Goal: Task Accomplishment & Management: Complete application form

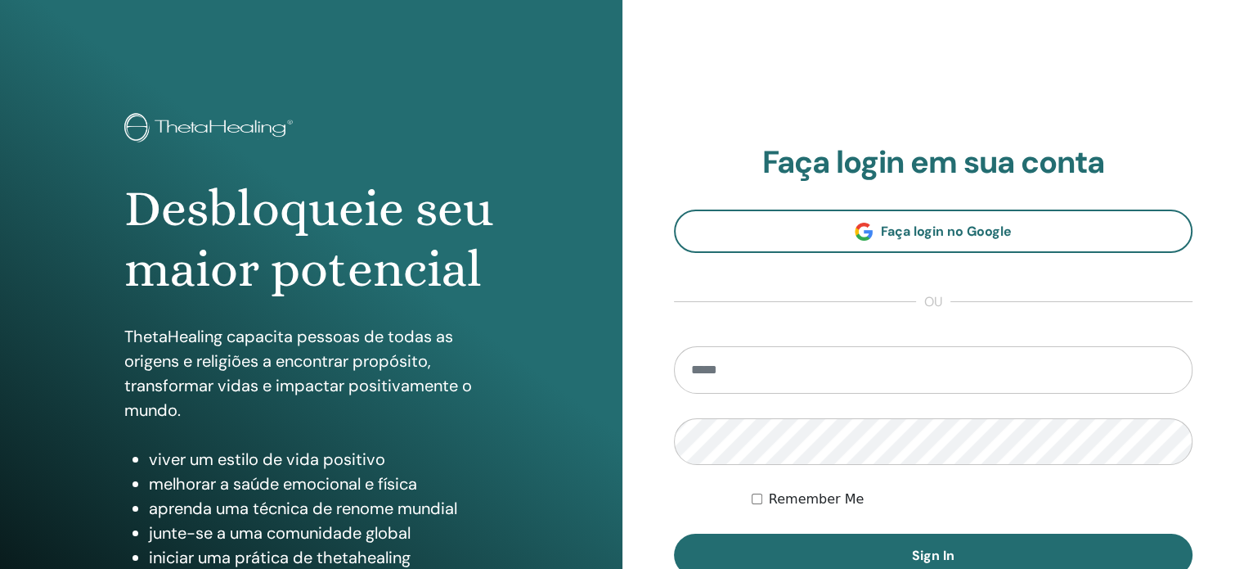
click at [743, 359] on input "email" at bounding box center [933, 369] width 519 height 47
type input "**********"
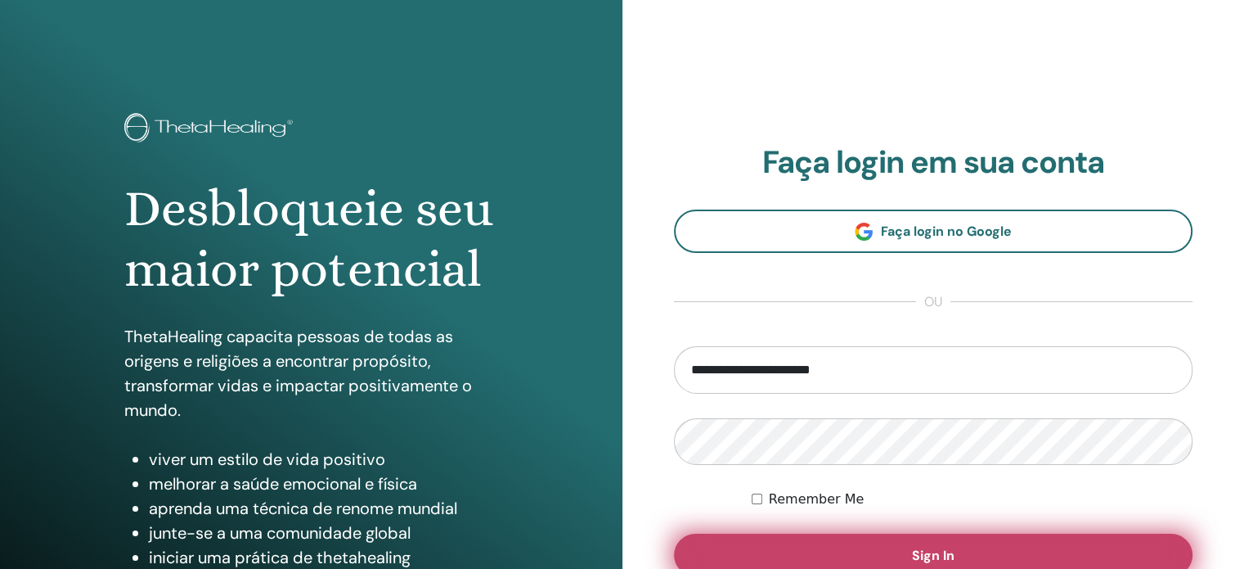
click at [874, 539] on button "Sign In" at bounding box center [933, 554] width 519 height 43
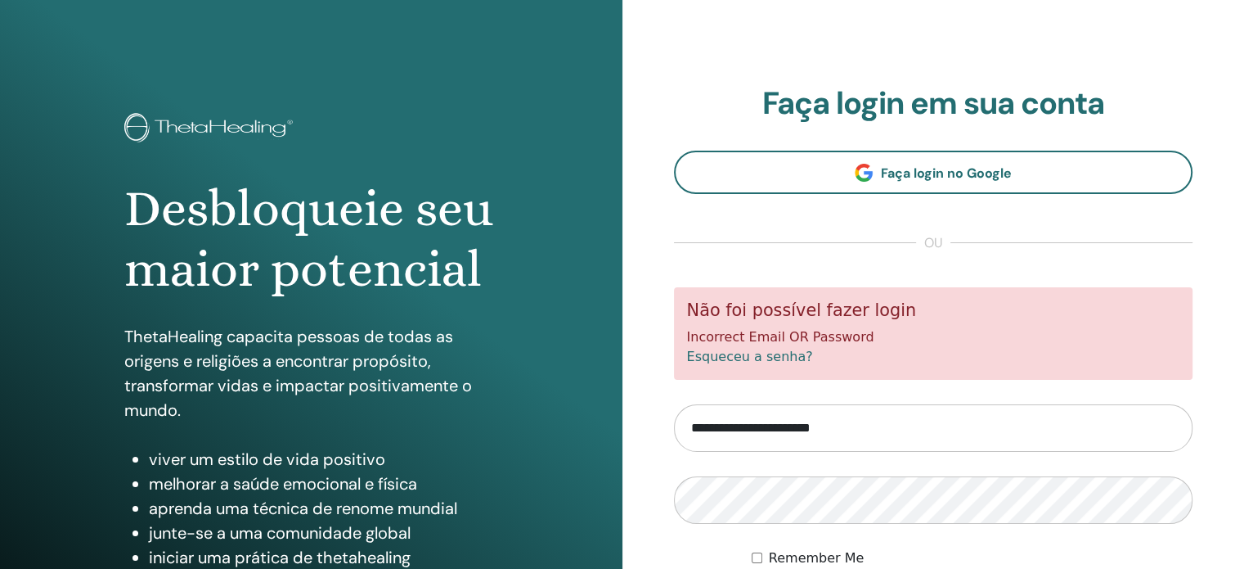
scroll to position [82, 0]
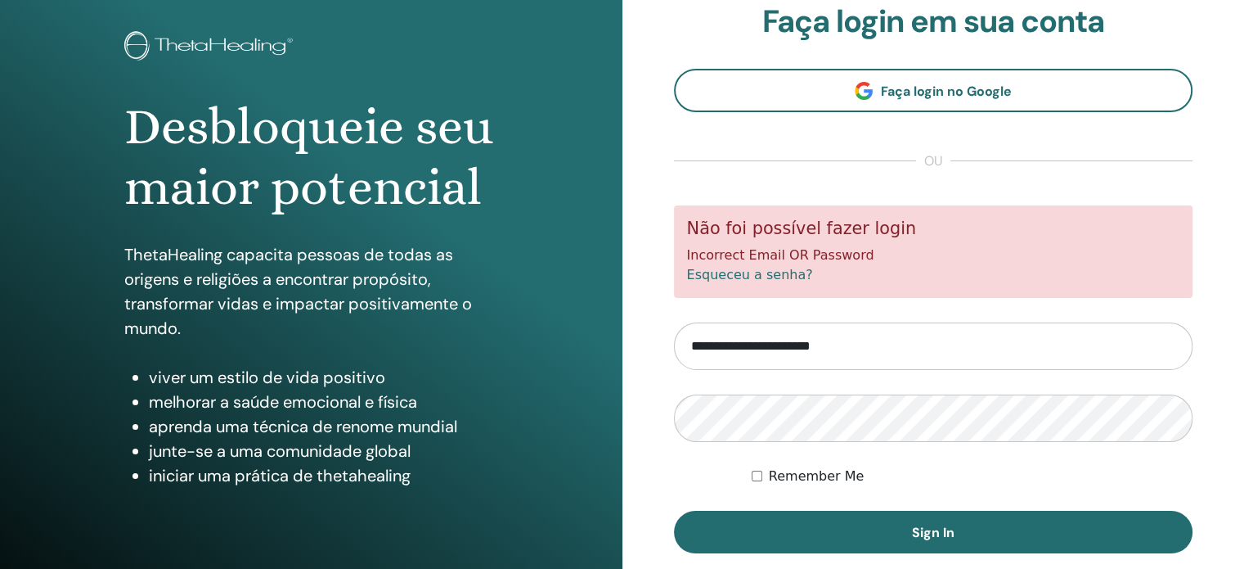
click at [785, 472] on label "Remember Me" at bounding box center [817, 476] width 96 height 20
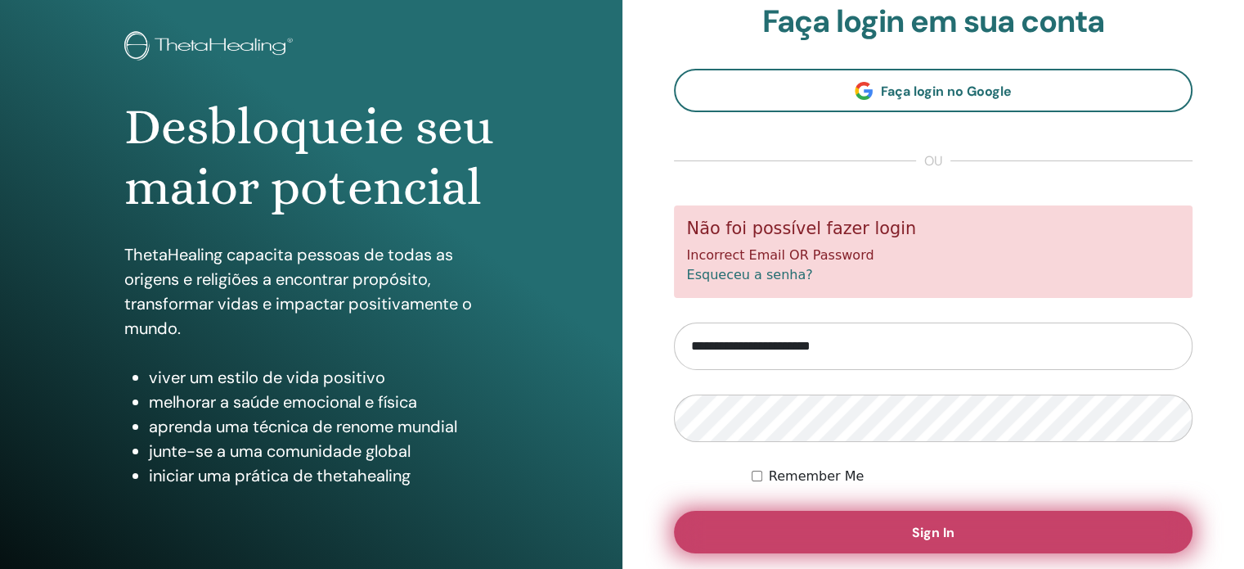
click at [821, 523] on button "Sign In" at bounding box center [933, 531] width 519 height 43
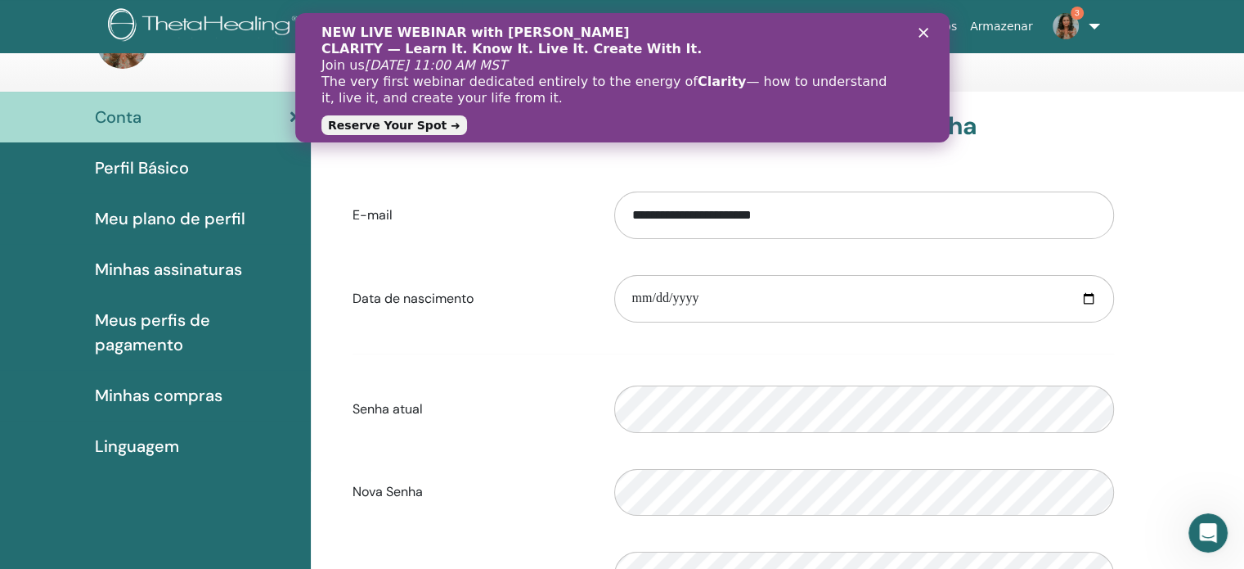
scroll to position [82, 0]
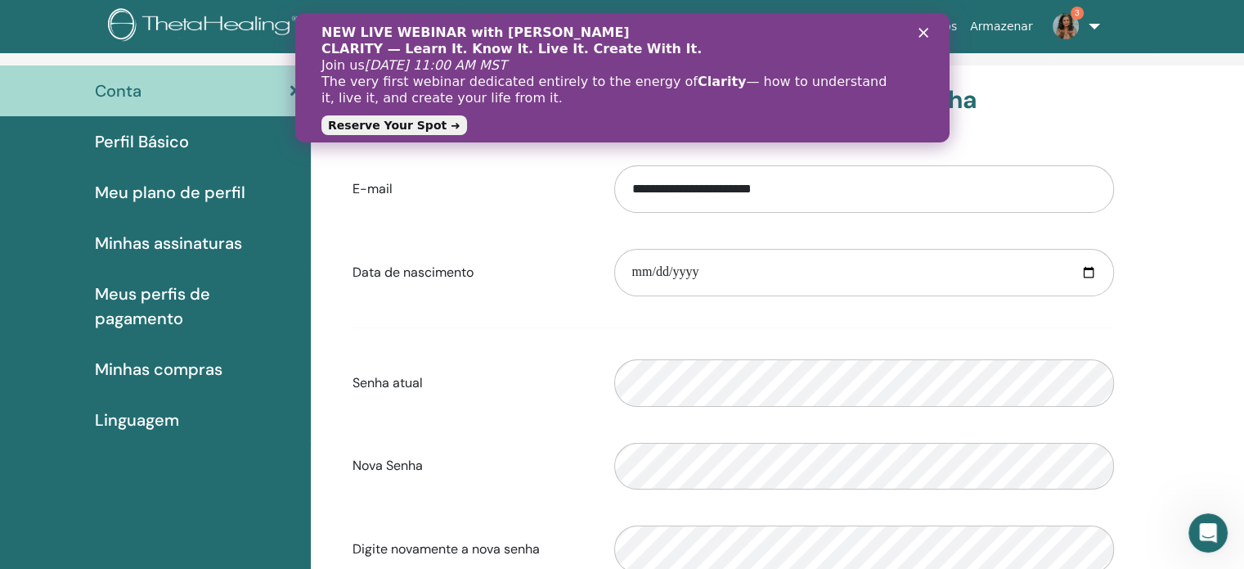
click at [921, 29] on icon "Fechar" at bounding box center [923, 33] width 10 height 10
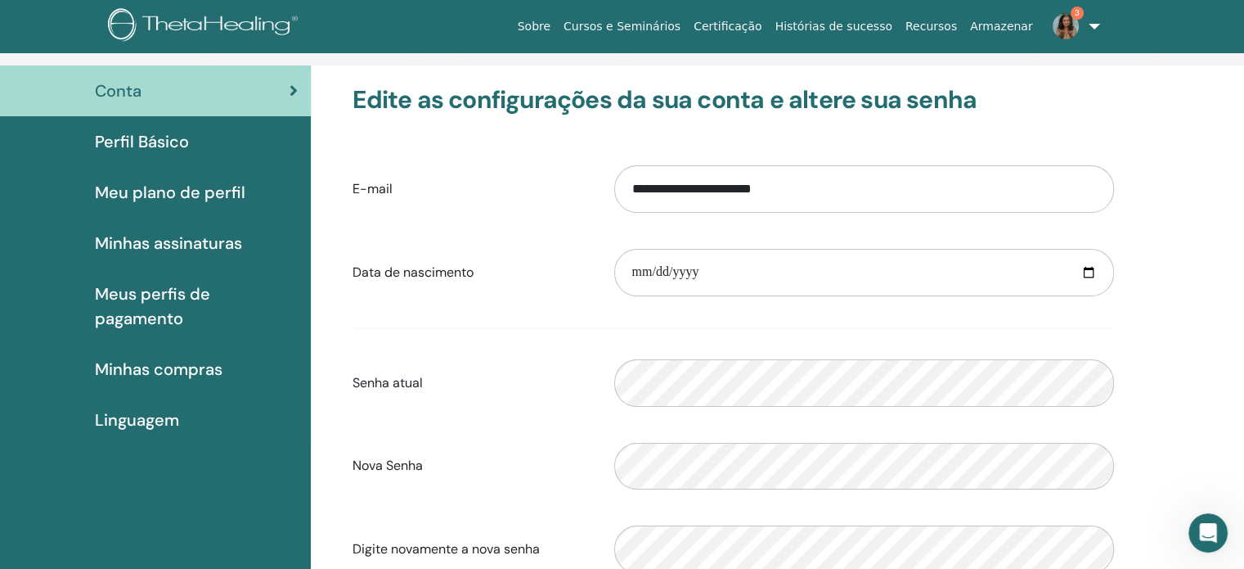
click at [1068, 26] on img at bounding box center [1066, 26] width 26 height 26
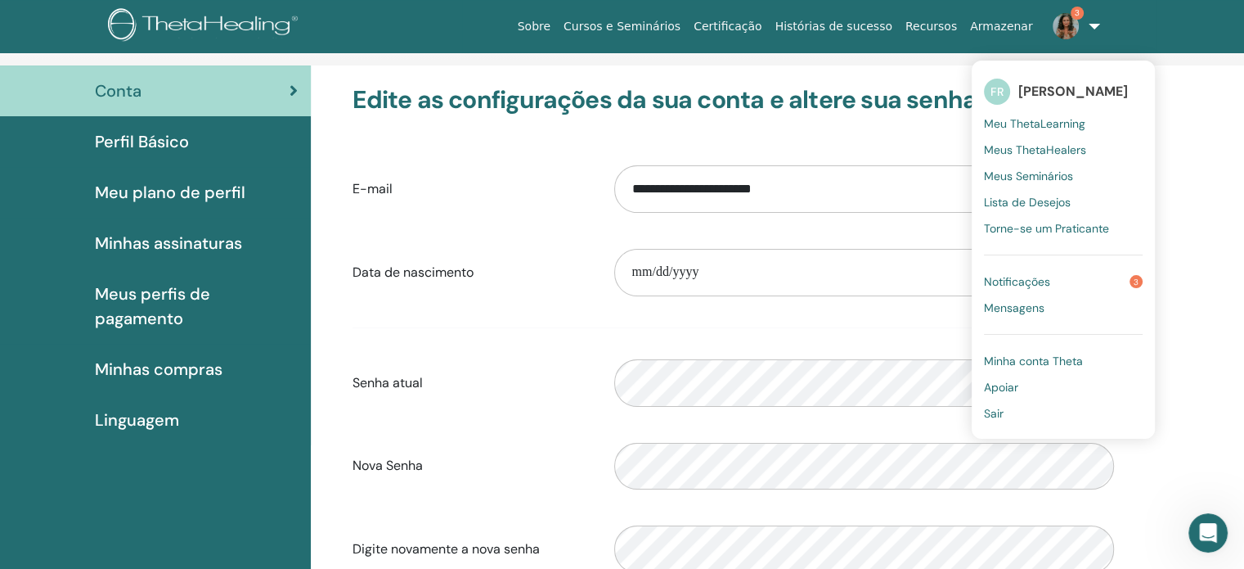
click at [1036, 280] on span "Notificações" at bounding box center [1017, 281] width 66 height 15
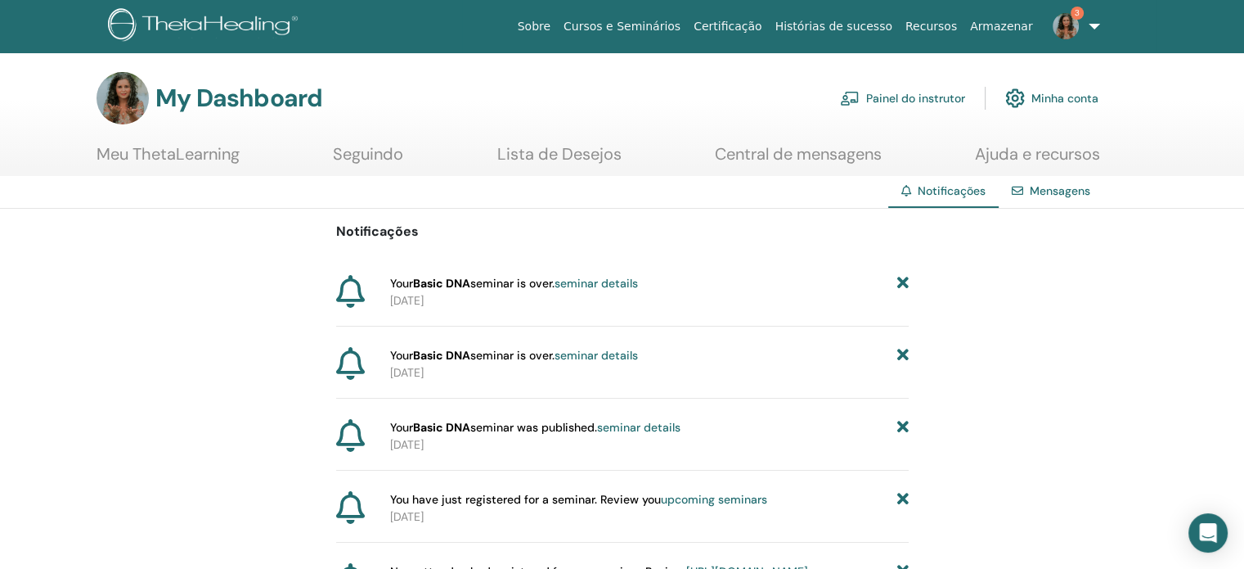
click at [935, 97] on link "Painel do instrutor" at bounding box center [902, 98] width 125 height 36
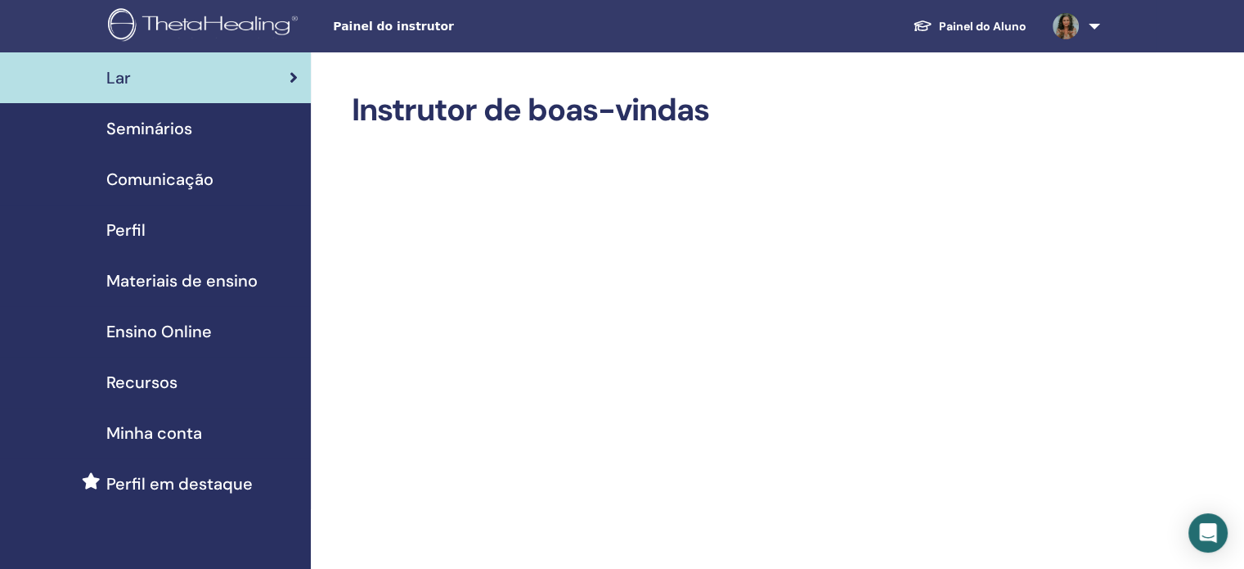
click at [160, 124] on span "Seminários" at bounding box center [149, 128] width 86 height 25
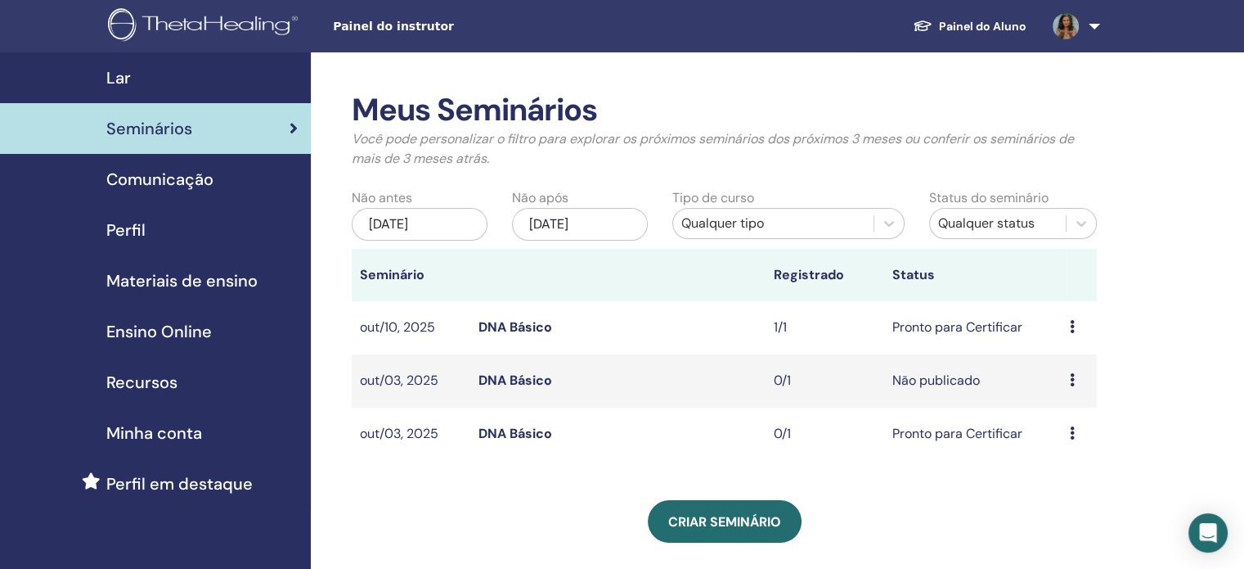
click at [1074, 323] on div "Visualizar Editar Participantes Cancelar" at bounding box center [1079, 327] width 19 height 20
click at [1057, 361] on link "Editar" at bounding box center [1049, 361] width 36 height 17
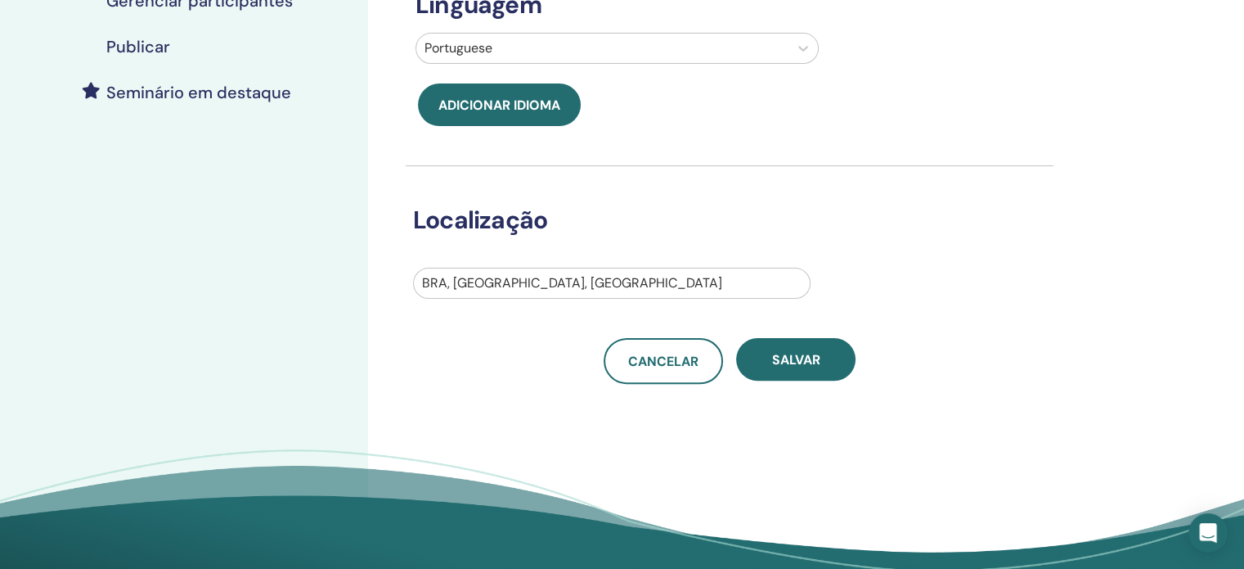
scroll to position [409, 0]
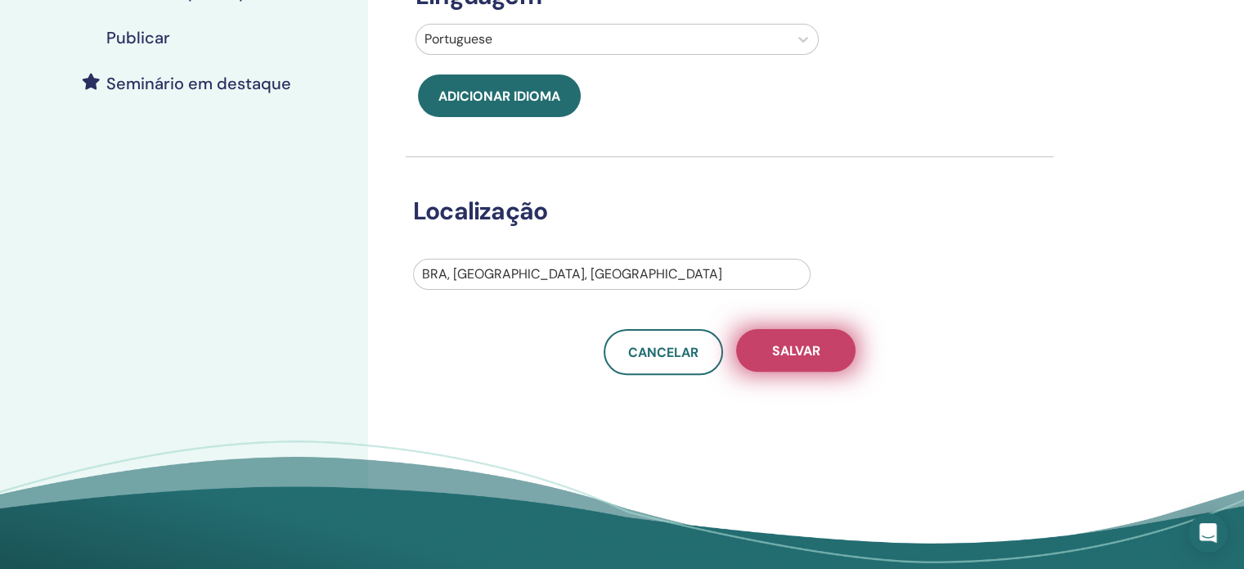
click at [804, 352] on span "Salvar" at bounding box center [796, 350] width 48 height 17
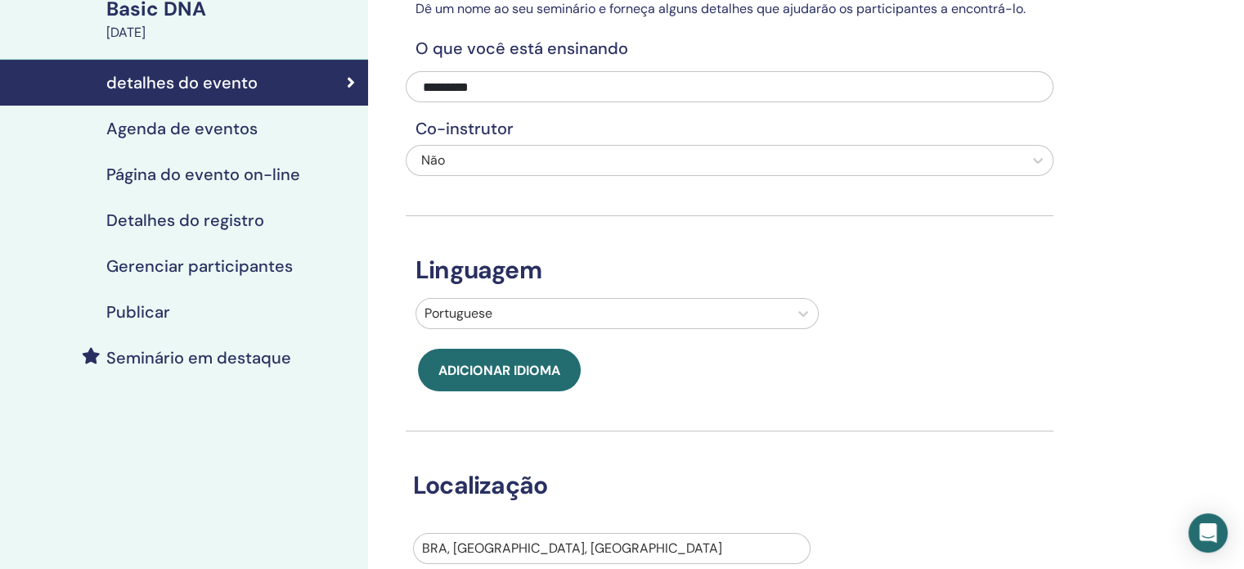
scroll to position [0, 0]
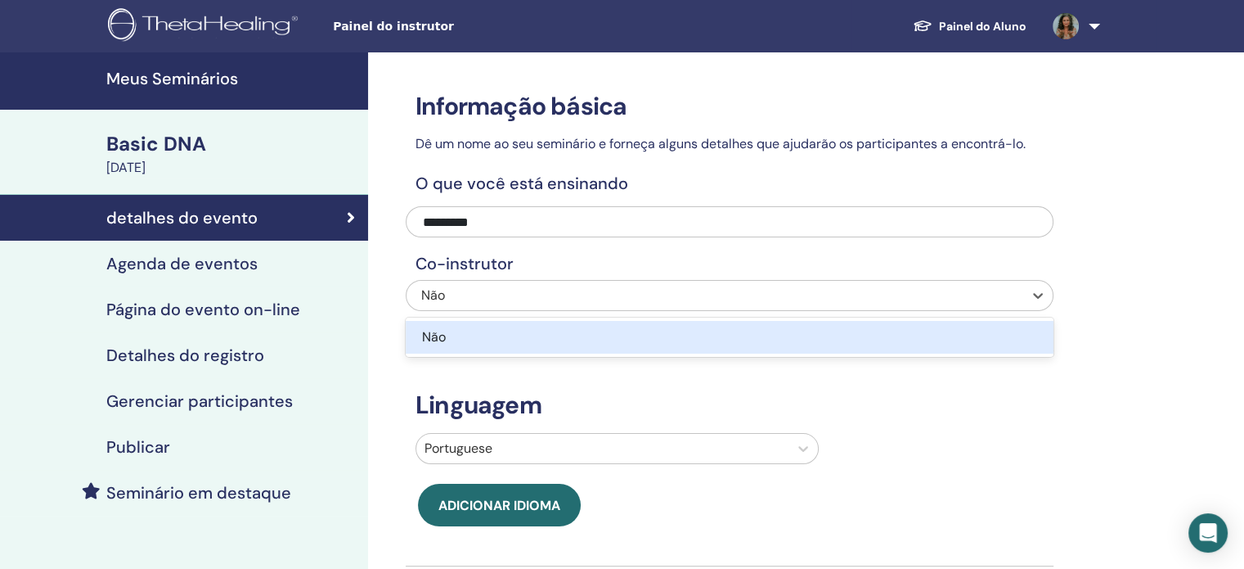
click at [538, 294] on div "Não" at bounding box center [668, 295] width 494 height 20
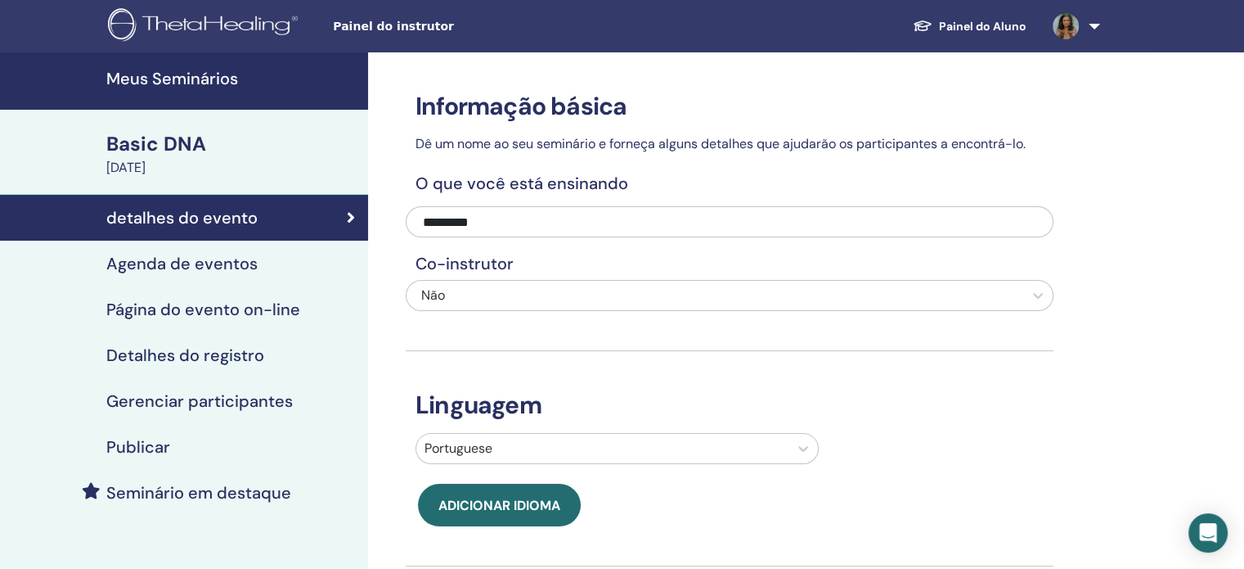
click at [513, 294] on div "Não" at bounding box center [668, 295] width 494 height 20
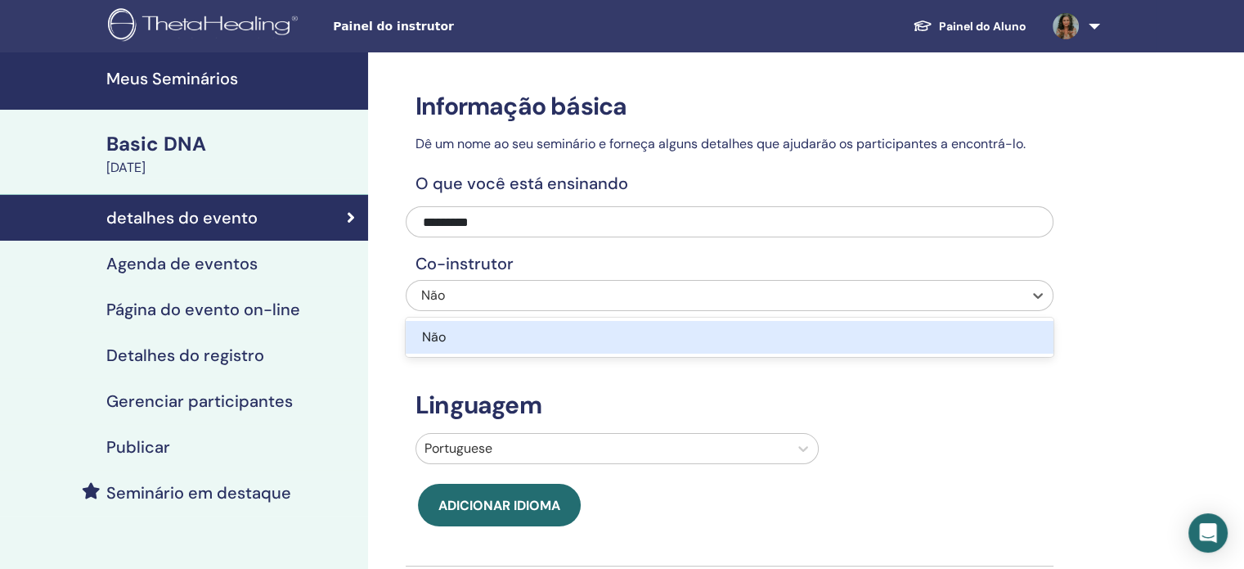
click at [510, 324] on div "Não" at bounding box center [730, 337] width 648 height 33
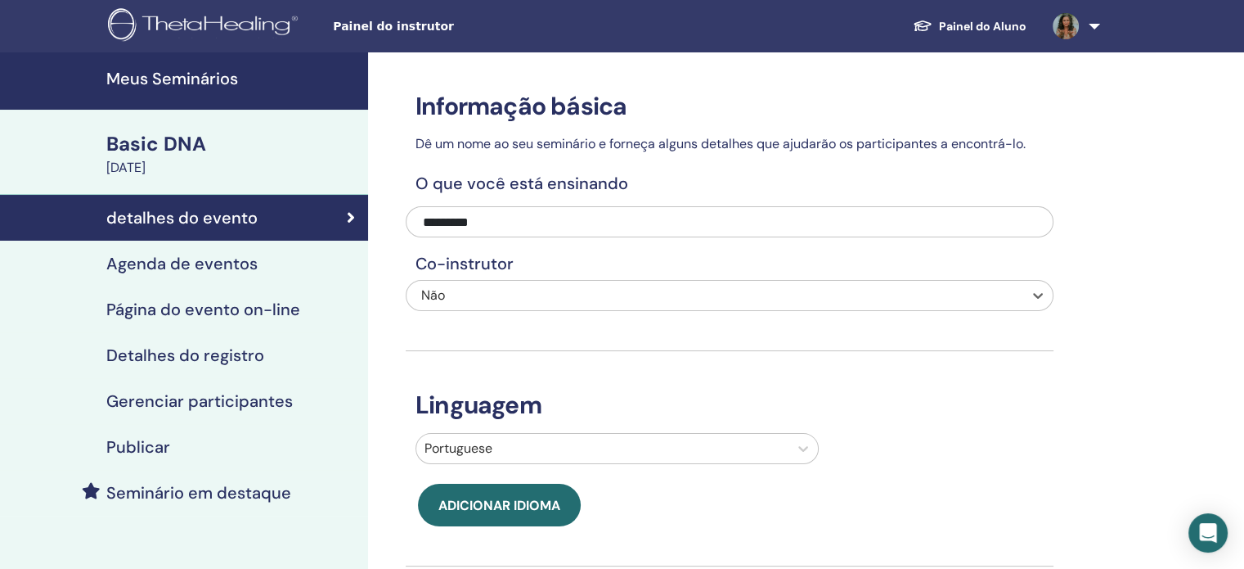
click at [153, 151] on div "Basic DNA" at bounding box center [232, 144] width 252 height 28
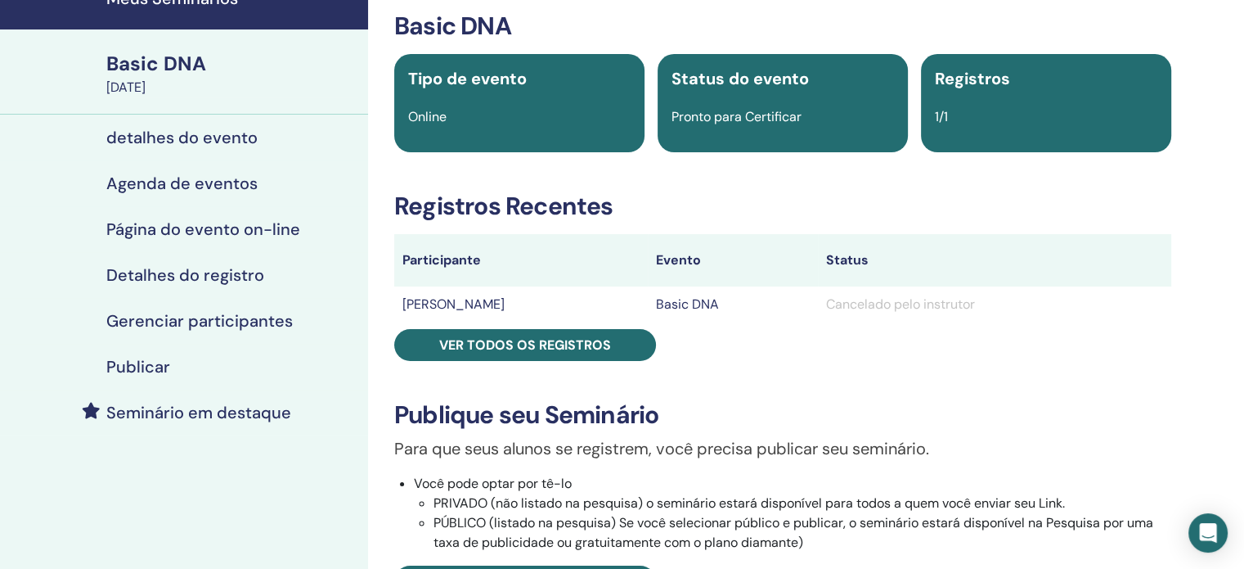
scroll to position [82, 0]
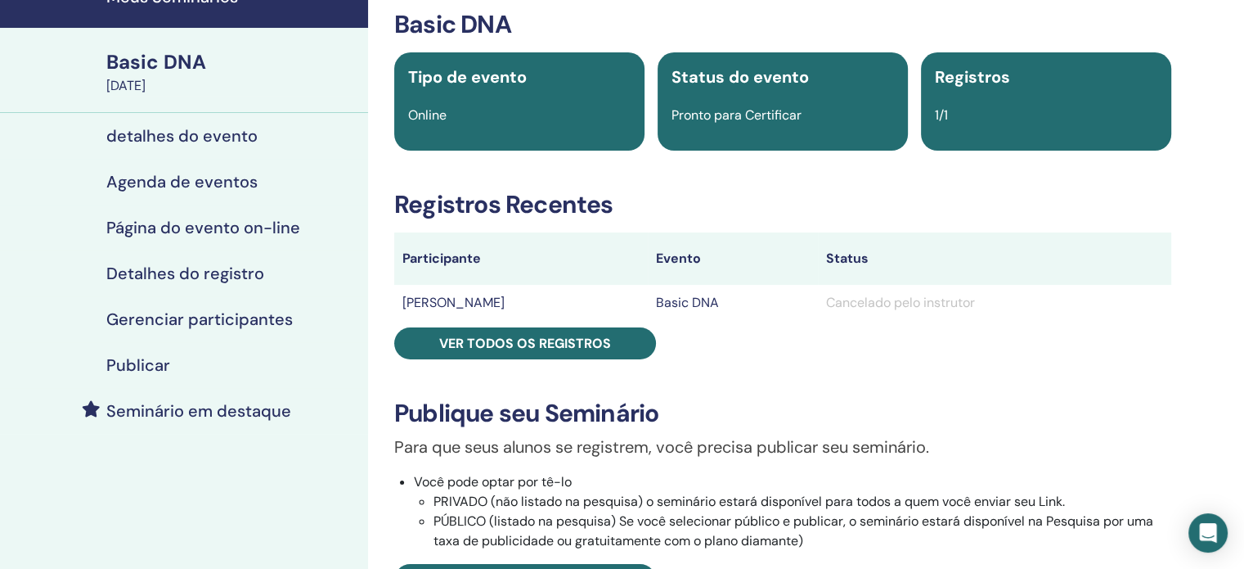
click at [209, 176] on h4 "Agenda de eventos" at bounding box center [181, 182] width 151 height 20
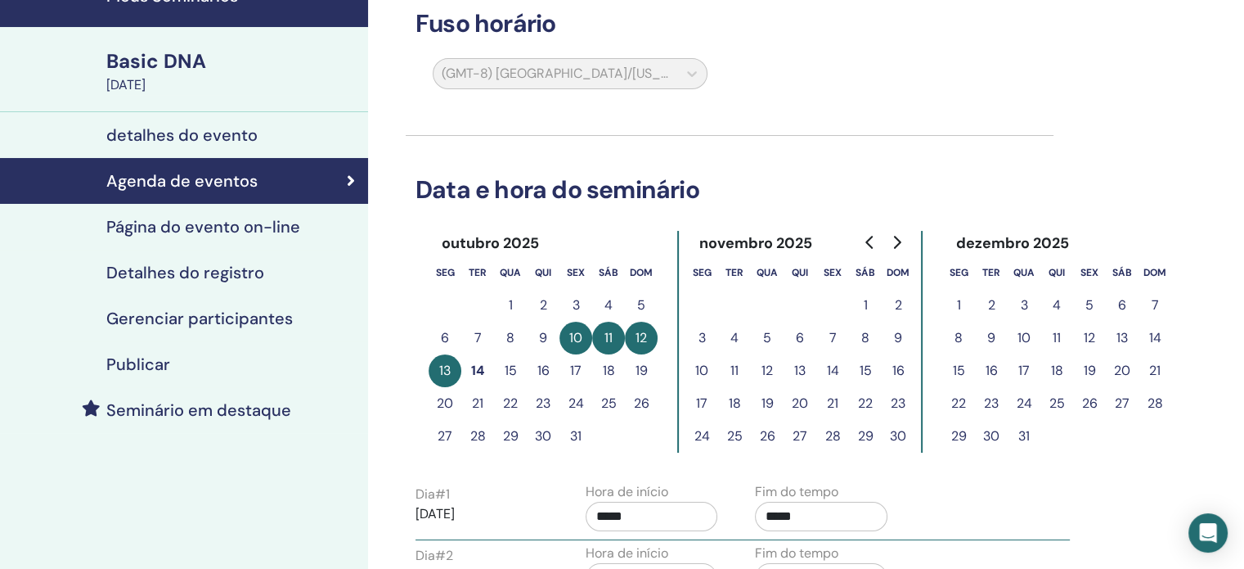
scroll to position [409, 0]
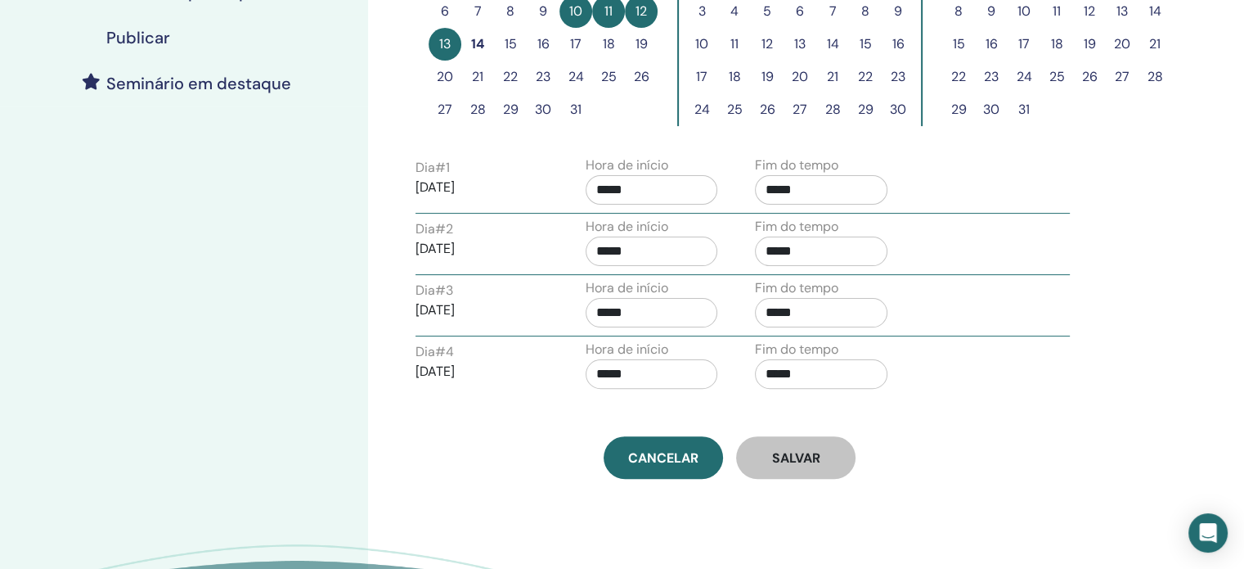
click at [458, 187] on p "2025/10/10" at bounding box center [482, 188] width 133 height 20
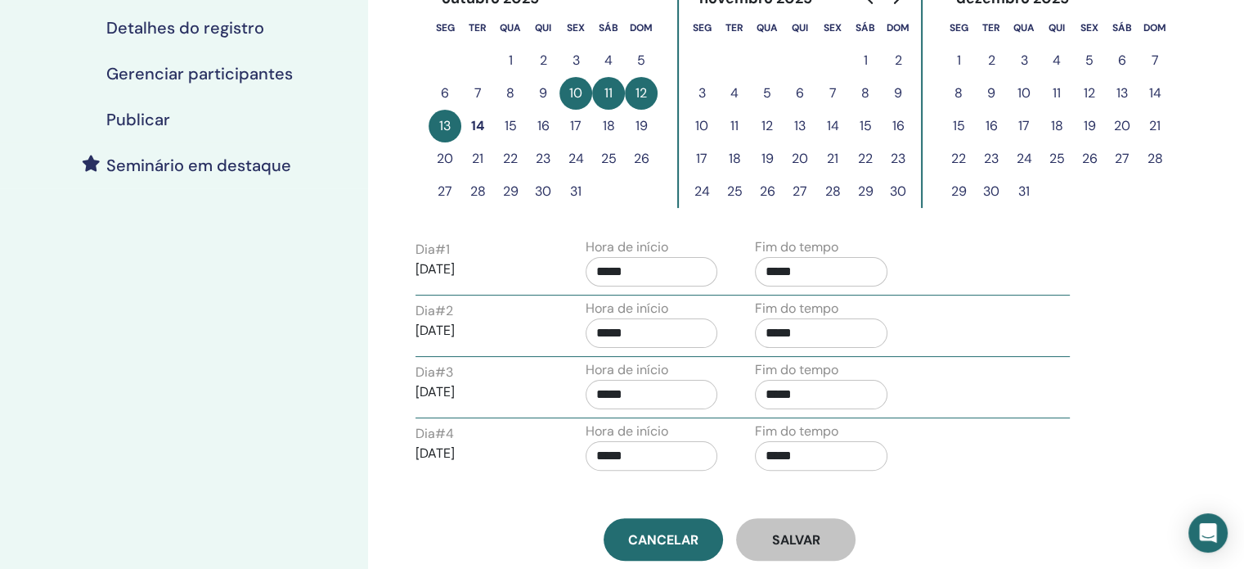
scroll to position [245, 0]
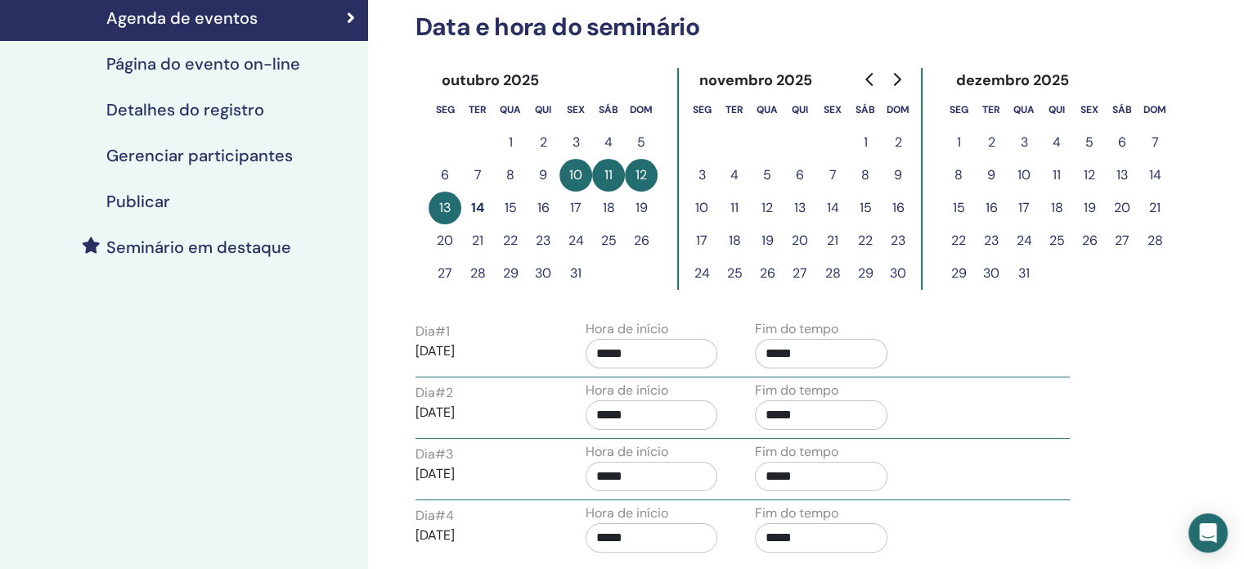
click at [574, 168] on button "10" at bounding box center [576, 175] width 33 height 33
click at [638, 166] on button "12" at bounding box center [641, 175] width 33 height 33
click at [577, 234] on button "24" at bounding box center [576, 240] width 33 height 33
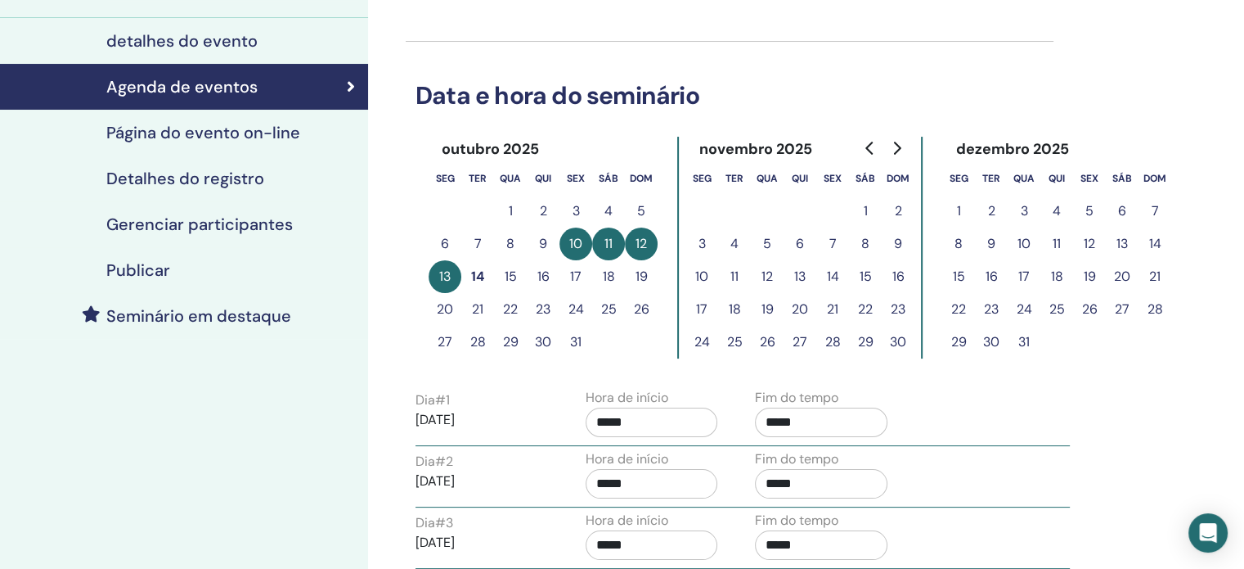
scroll to position [82, 0]
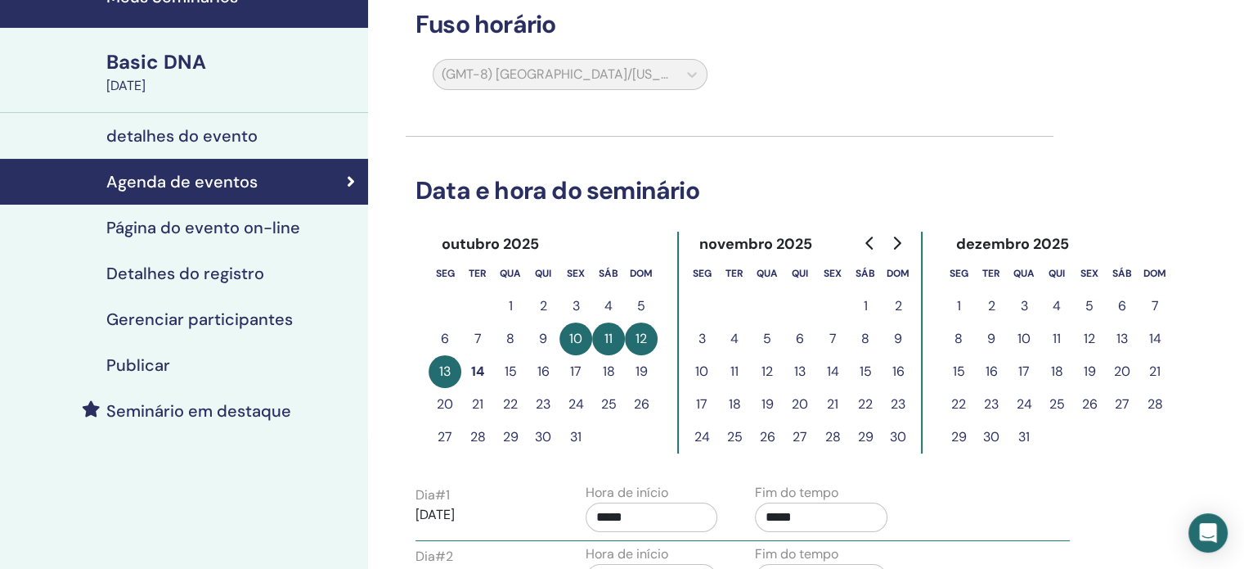
click at [165, 139] on h4 "detalhes do evento" at bounding box center [181, 136] width 151 height 20
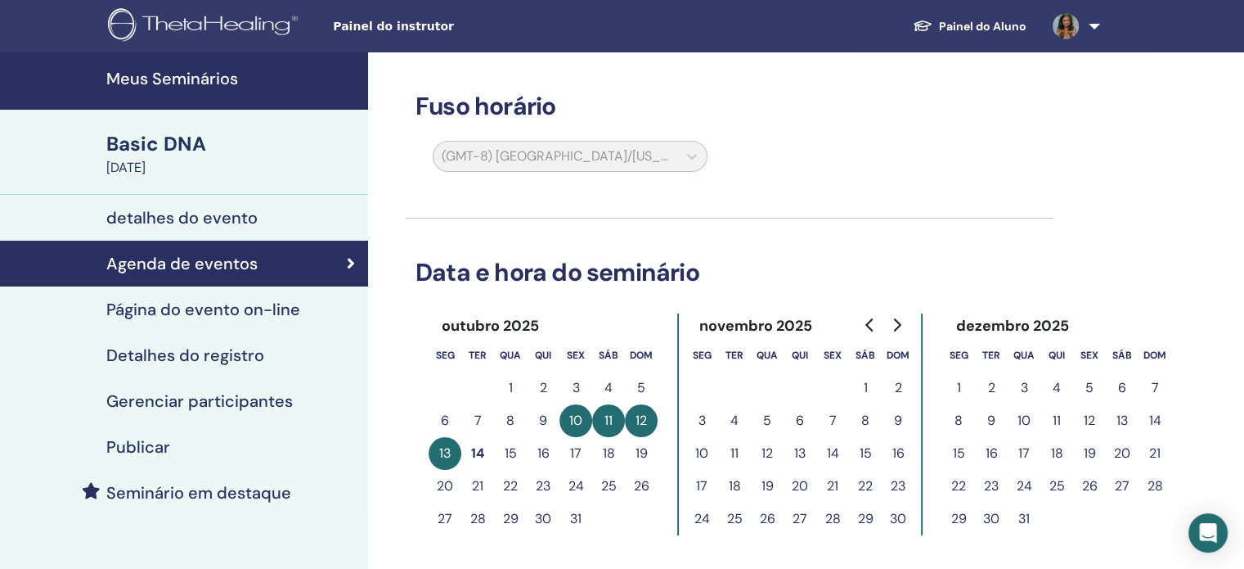
click at [202, 72] on h4 "Meus Seminários" at bounding box center [232, 79] width 252 height 20
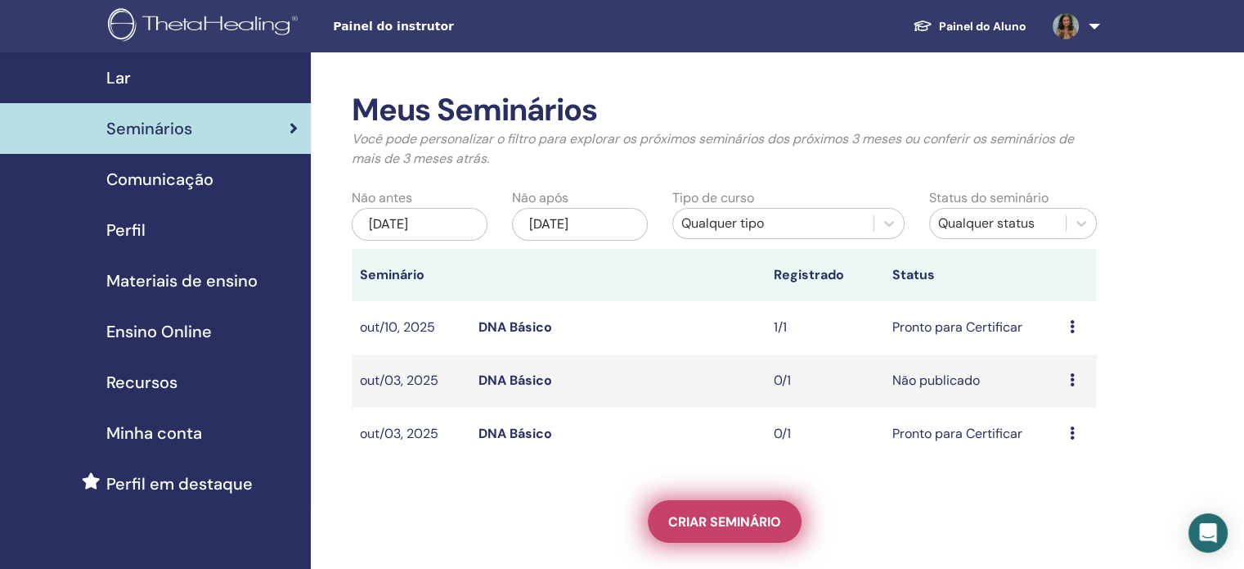
click at [721, 519] on span "Criar seminário" at bounding box center [724, 521] width 113 height 17
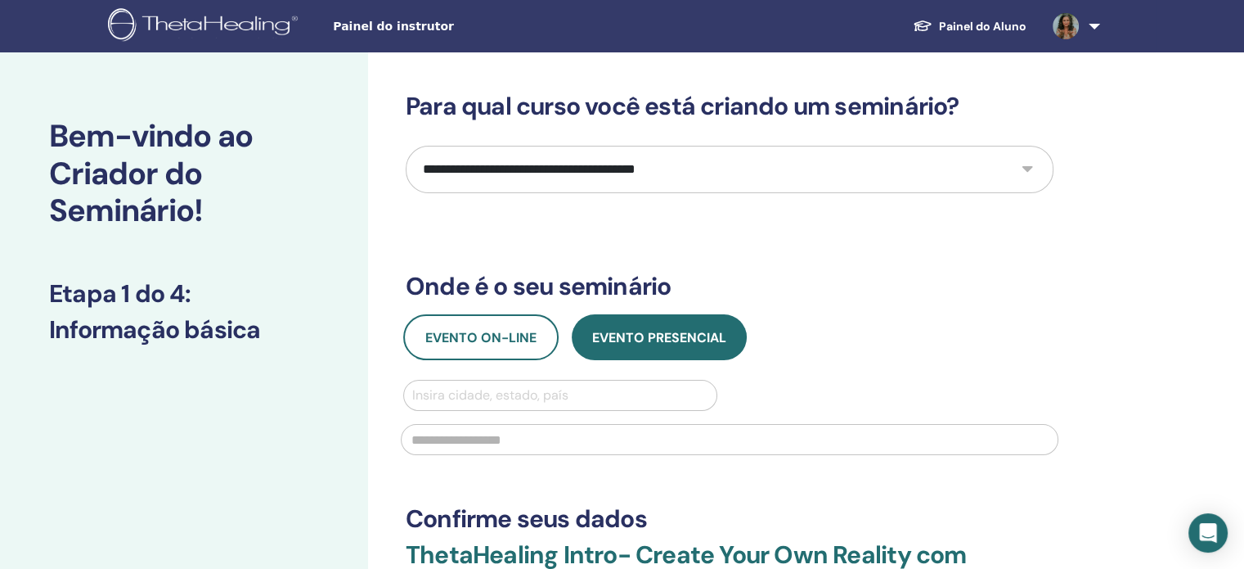
click at [613, 166] on select "**********" at bounding box center [730, 169] width 648 height 47
select select "*"
click at [406, 146] on select "**********" at bounding box center [730, 169] width 648 height 47
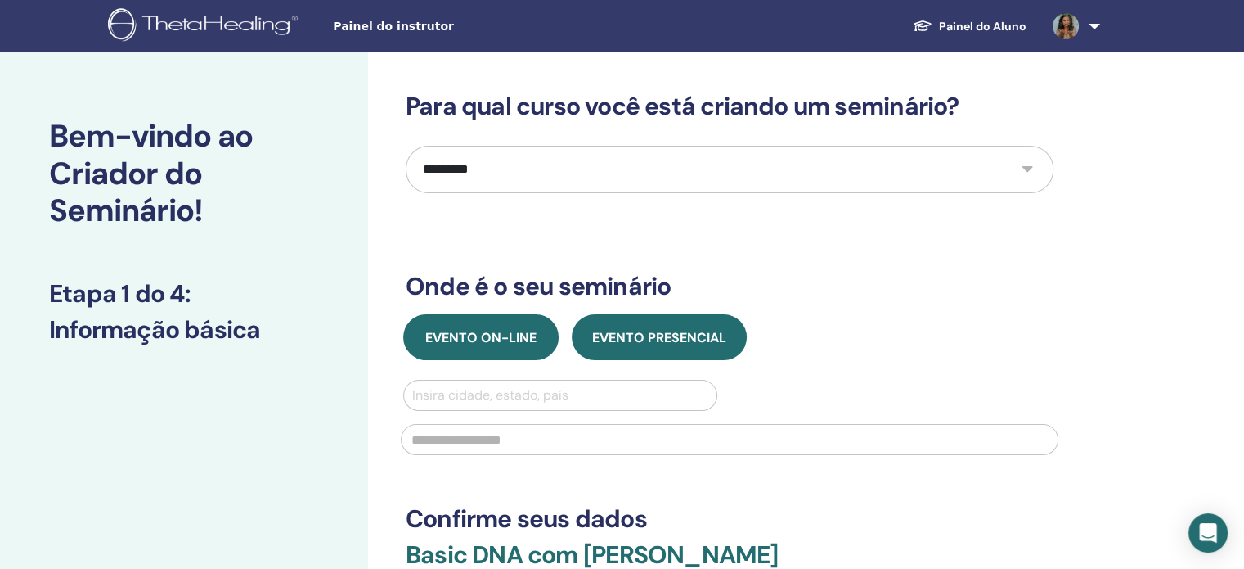
click at [540, 338] on button "Evento on-line" at bounding box center [480, 337] width 155 height 46
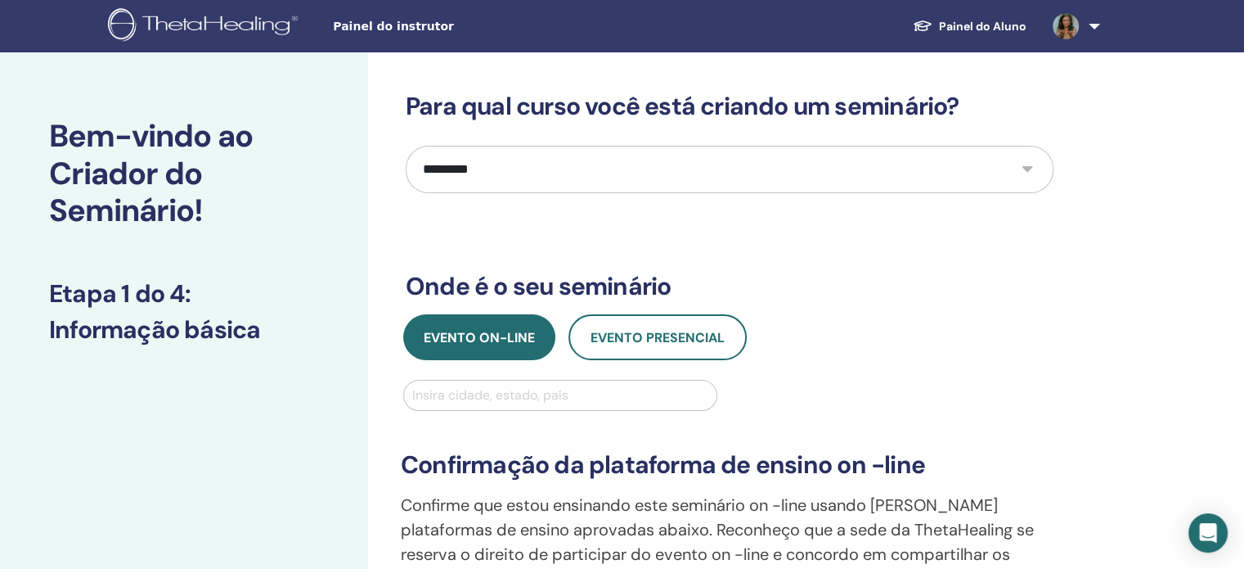
click at [534, 394] on div at bounding box center [560, 395] width 296 height 23
type input "*****"
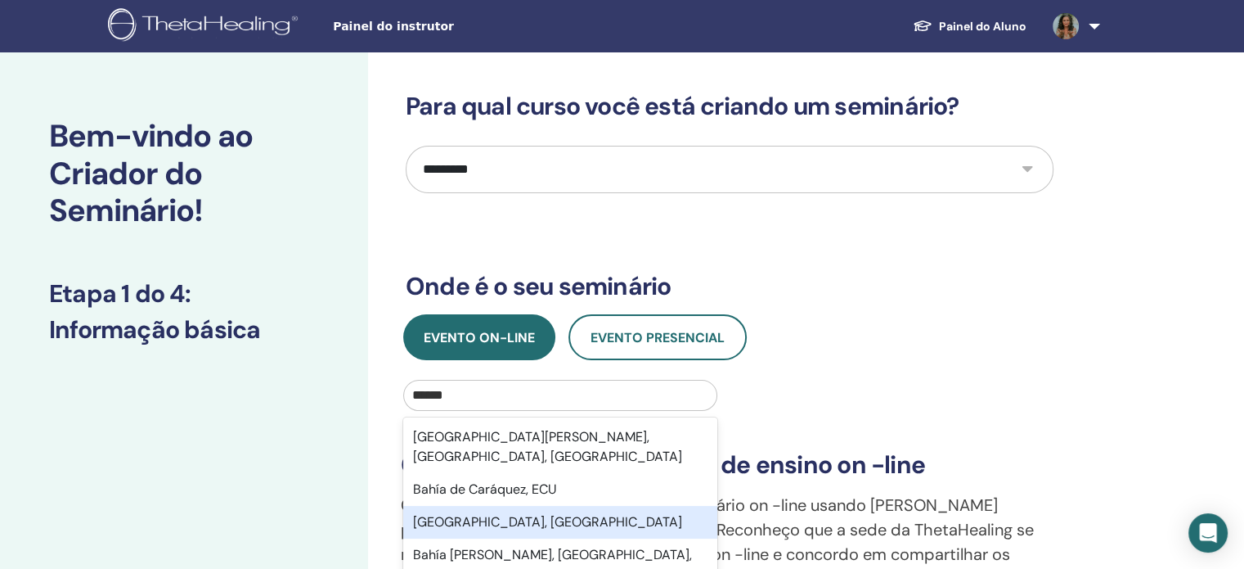
click at [546, 506] on div "Bahia, BRA" at bounding box center [560, 522] width 314 height 33
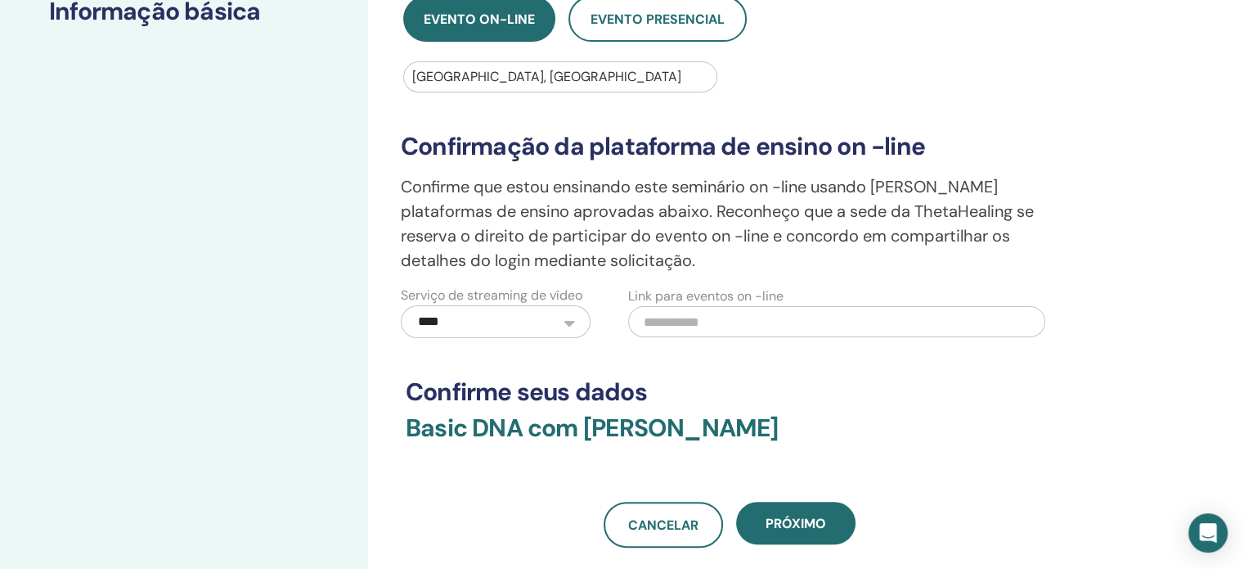
scroll to position [327, 0]
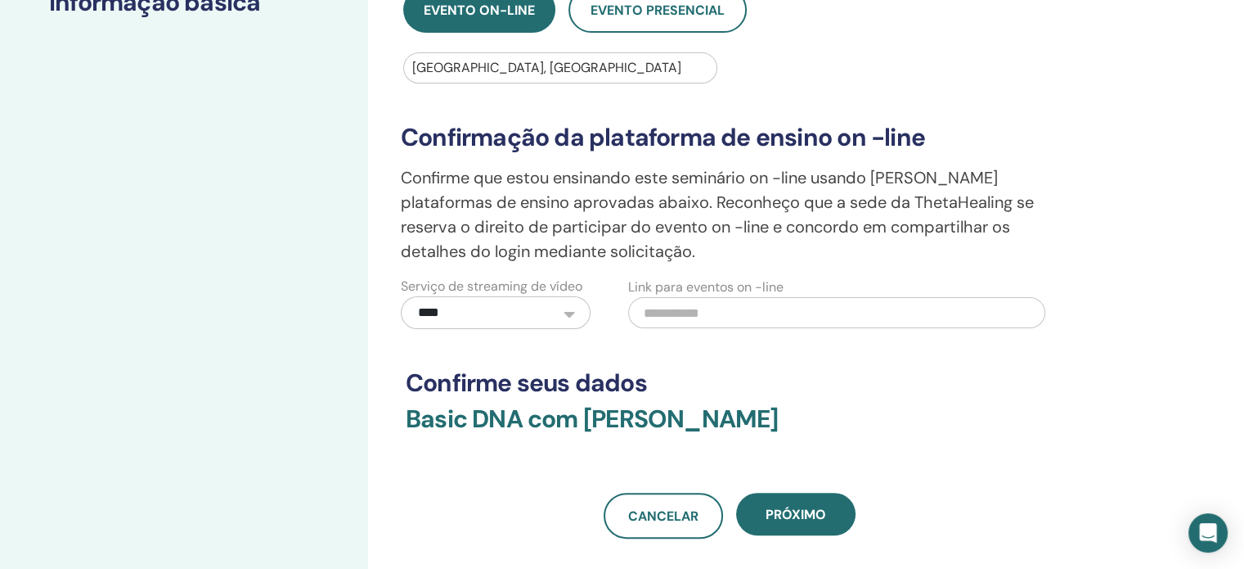
click at [720, 310] on input "text" at bounding box center [836, 312] width 417 height 31
paste input "**********"
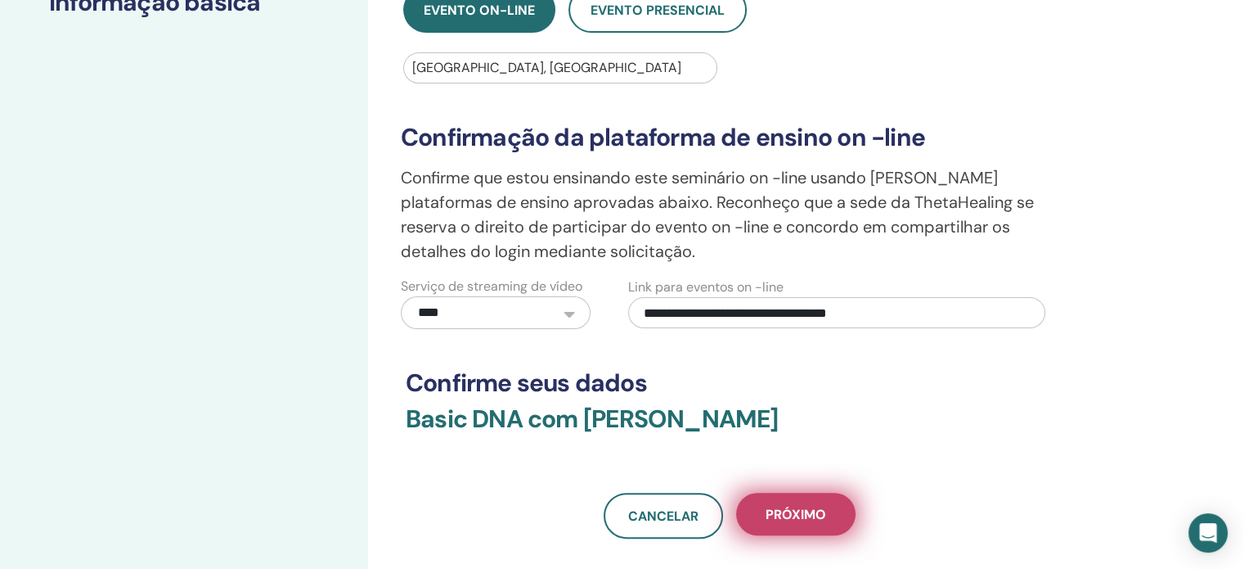
type input "**********"
click at [823, 520] on span "Próximo" at bounding box center [796, 514] width 61 height 17
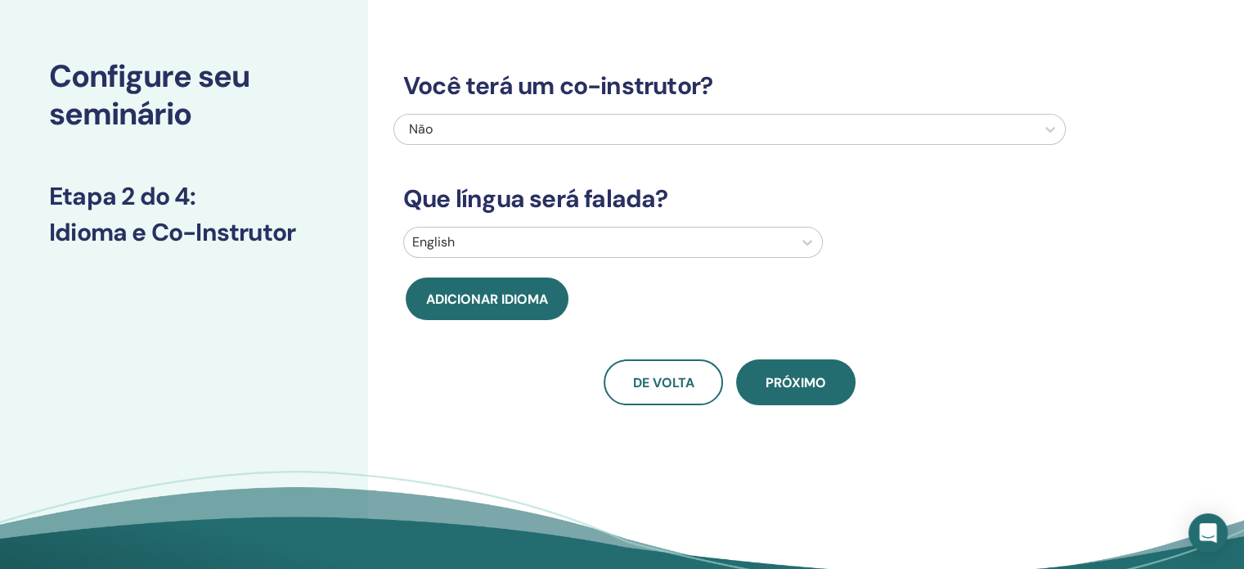
scroll to position [0, 0]
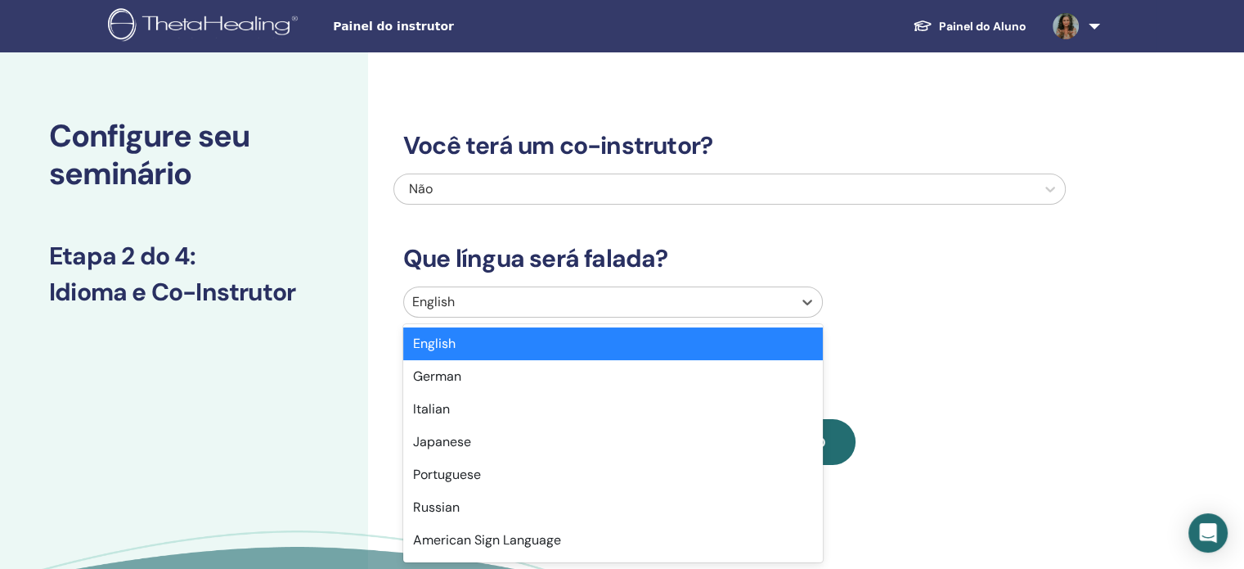
click at [531, 307] on div at bounding box center [598, 301] width 372 height 23
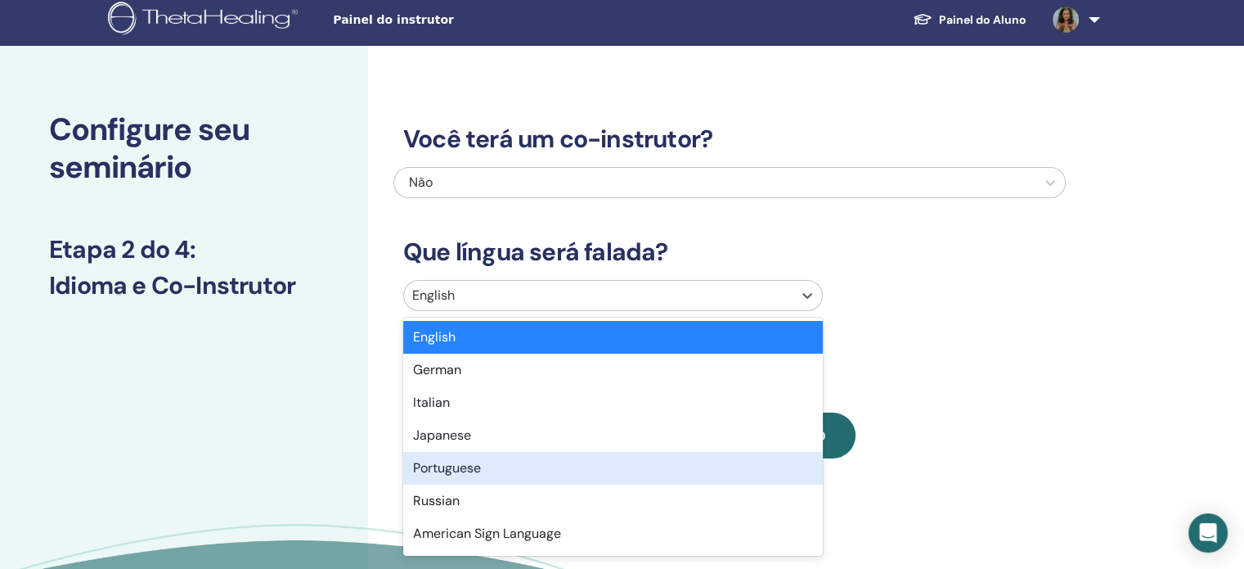
click at [480, 474] on div "Portuguese" at bounding box center [613, 468] width 420 height 33
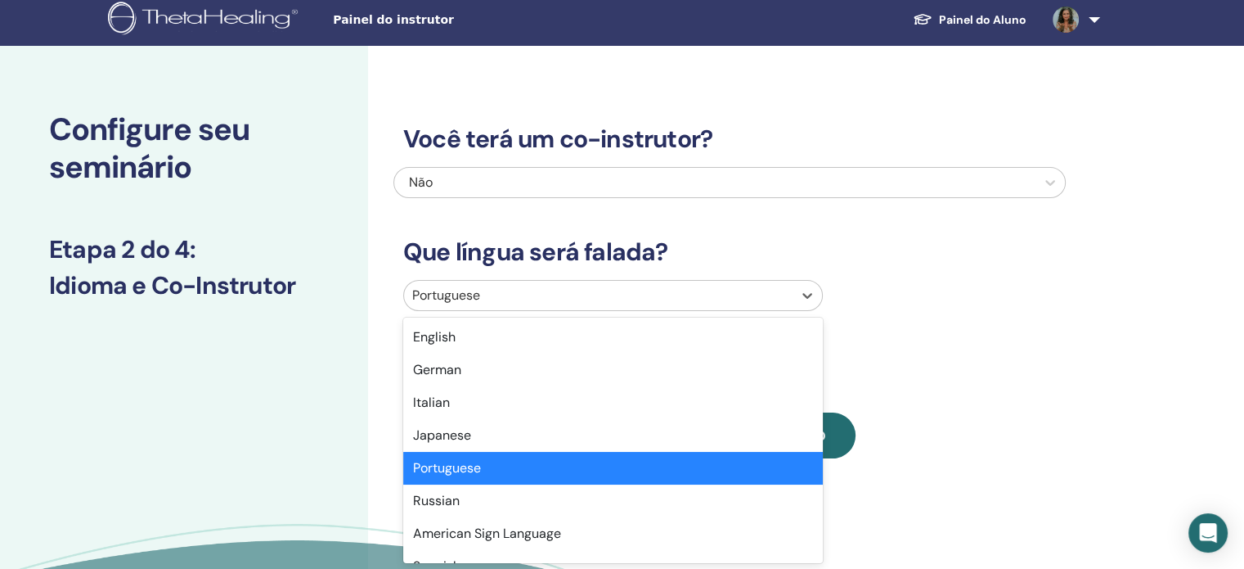
click at [563, 298] on div at bounding box center [598, 295] width 372 height 23
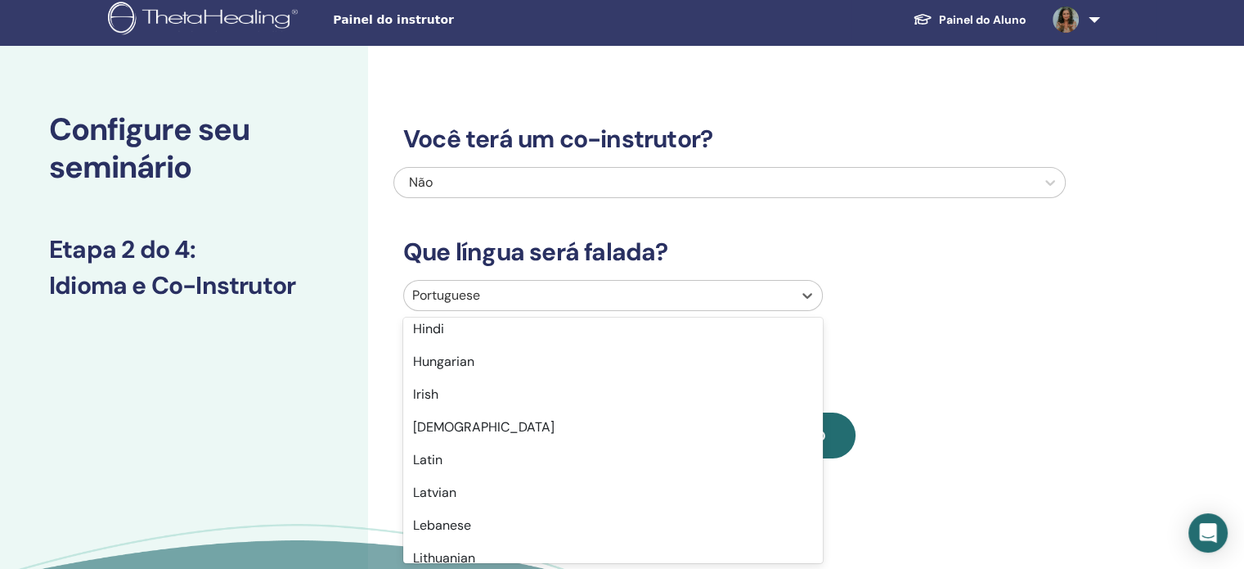
scroll to position [563, 0]
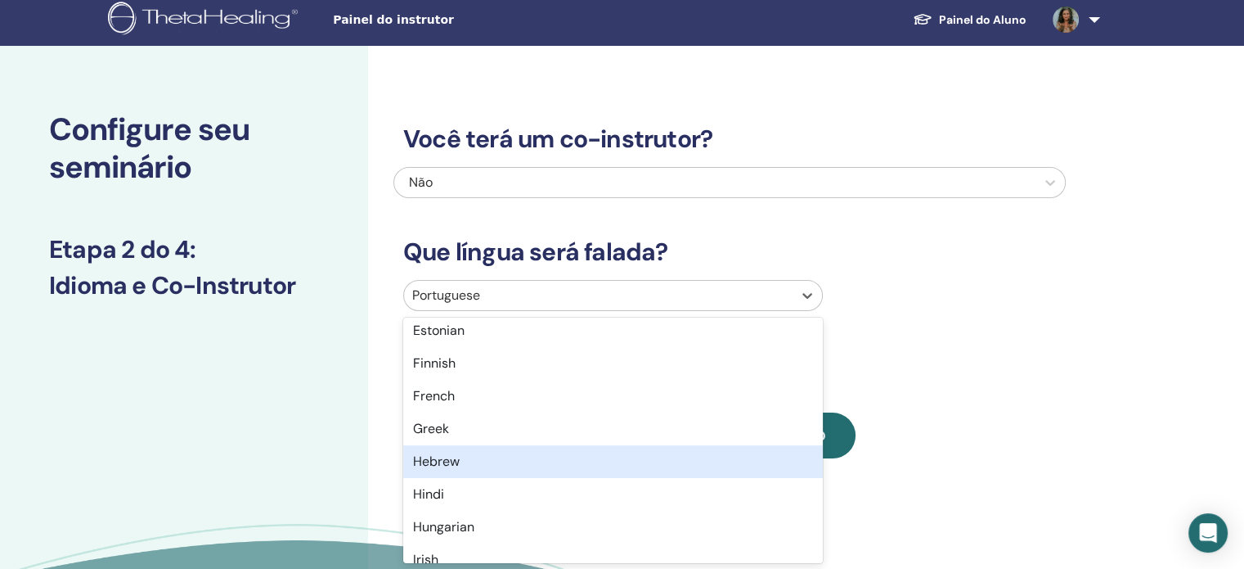
click at [1009, 346] on div "Você terá um co-instrutor? Não Que língua será falada? option Hebrew focused, 2…" at bounding box center [729, 271] width 672 height 373
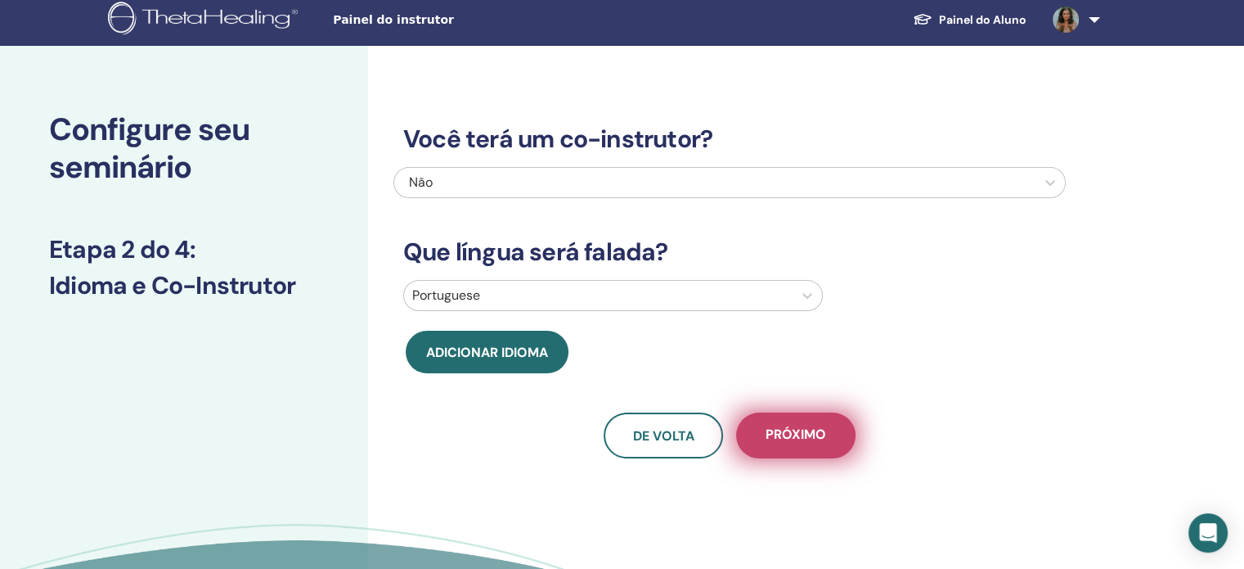
click at [824, 434] on span "Próximo" at bounding box center [796, 435] width 61 height 20
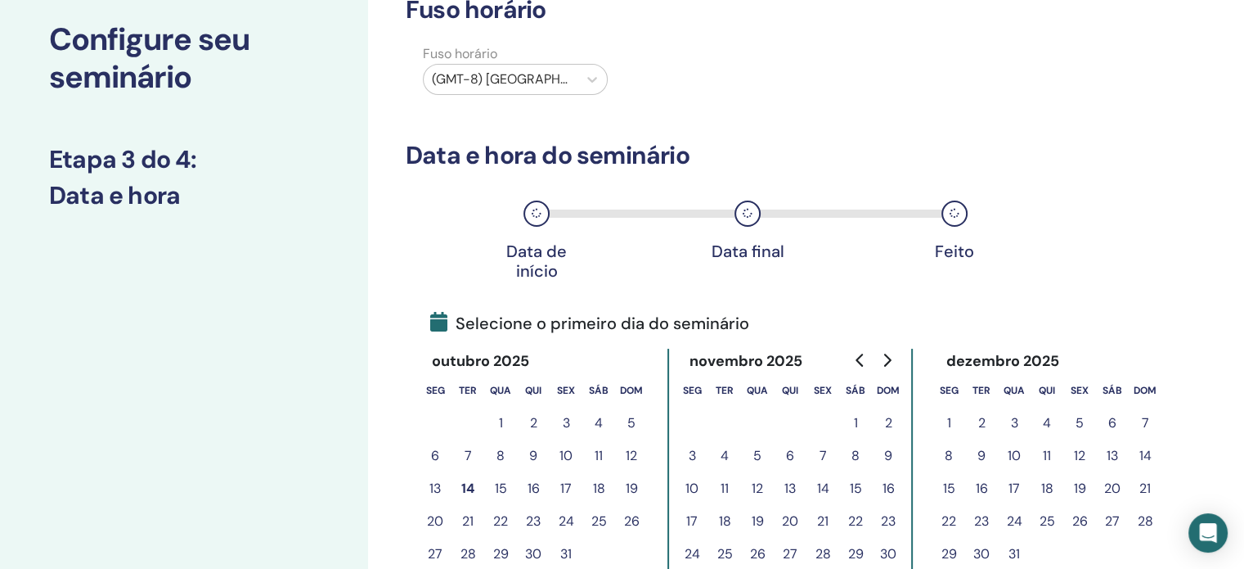
scroll to position [88, 0]
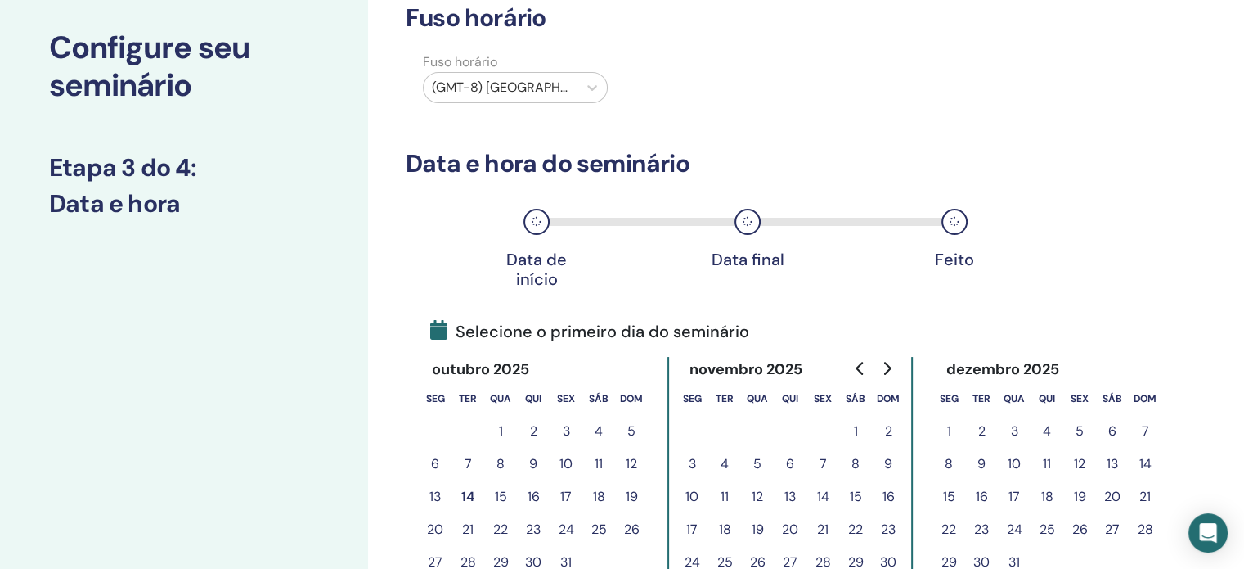
click at [560, 84] on div at bounding box center [500, 87] width 137 height 23
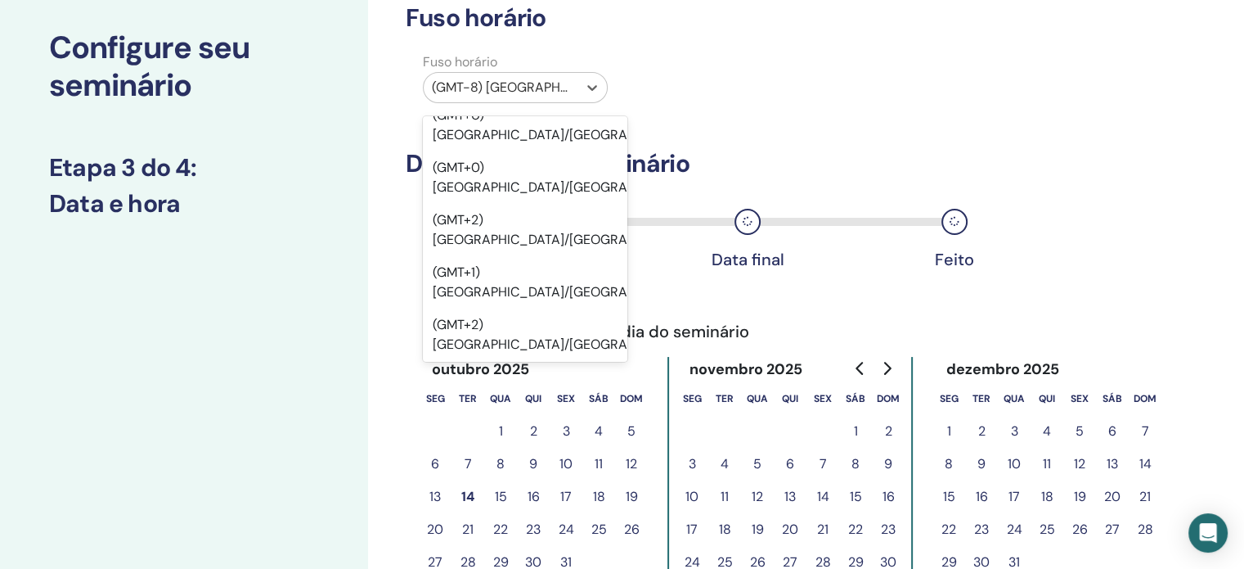
scroll to position [4335, 0]
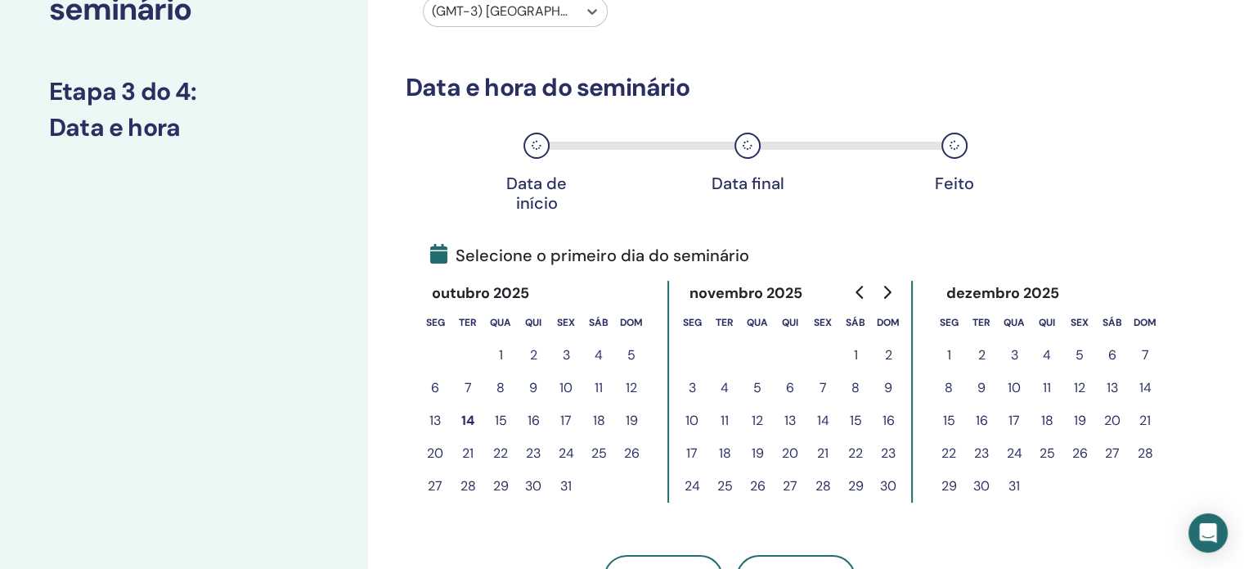
scroll to position [252, 0]
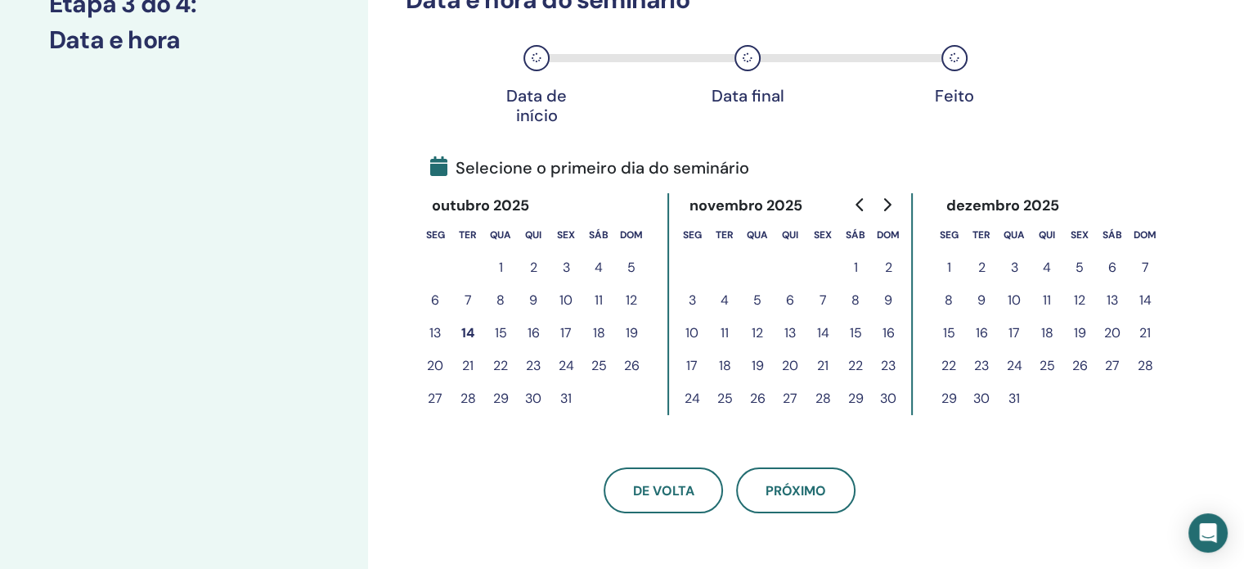
click at [569, 364] on button "24" at bounding box center [566, 365] width 33 height 33
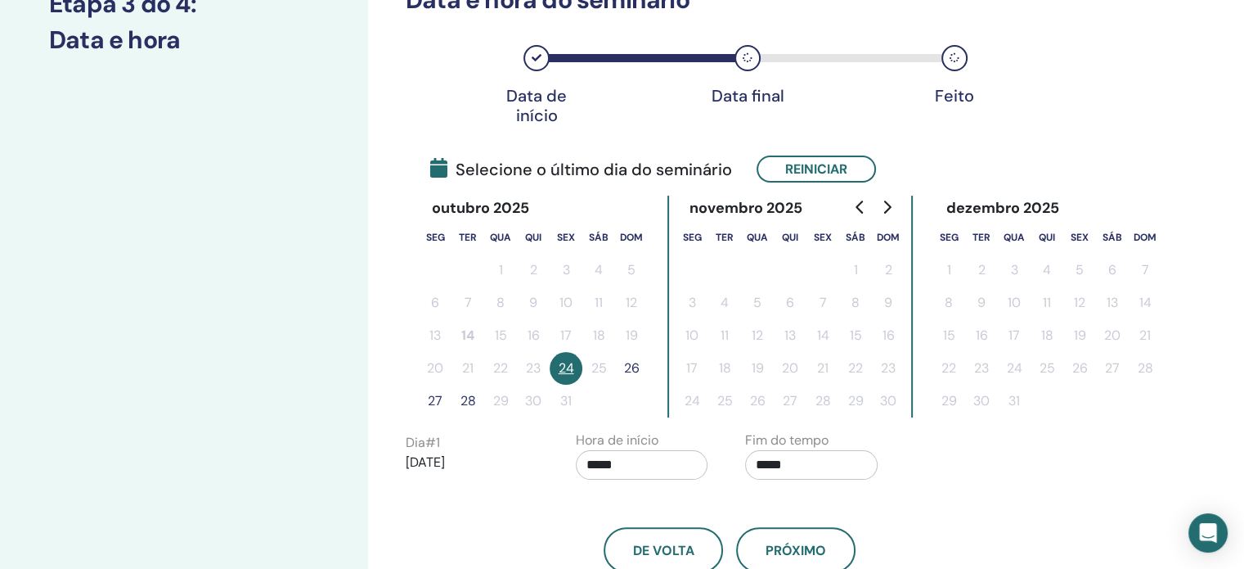
click at [629, 369] on button "26" at bounding box center [631, 368] width 33 height 33
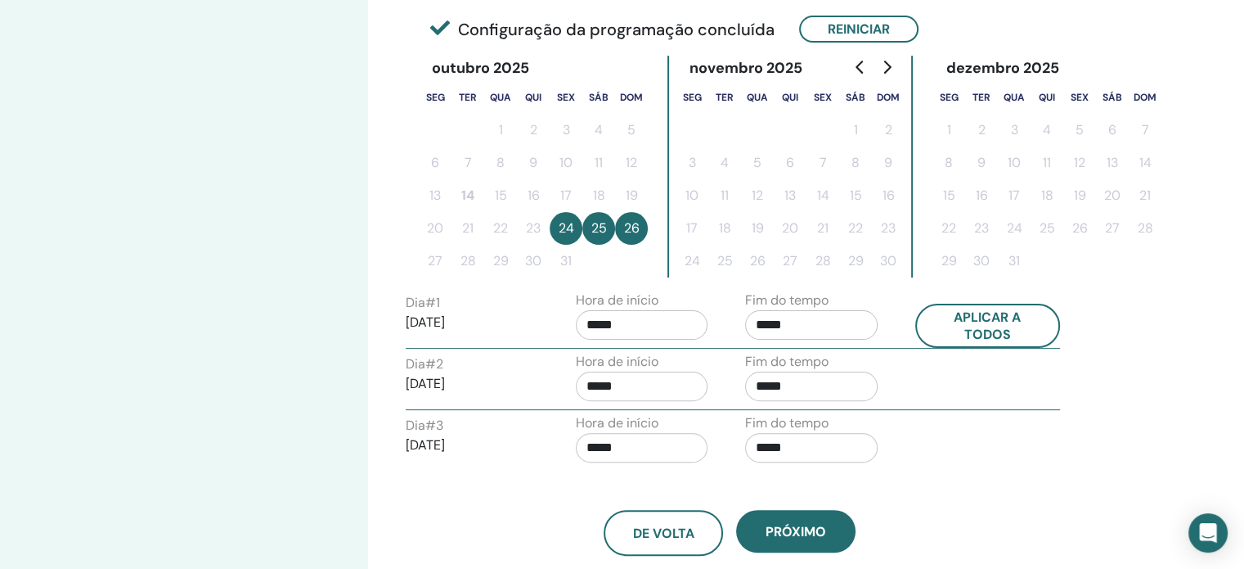
scroll to position [416, 0]
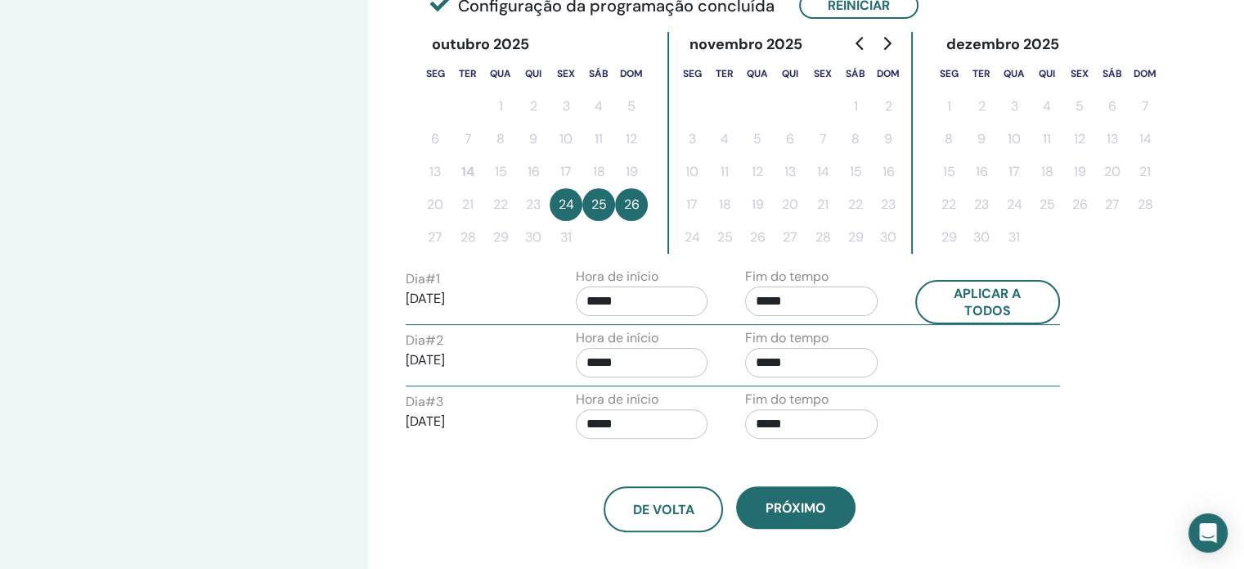
click at [768, 302] on input "*****" at bounding box center [811, 300] width 133 height 29
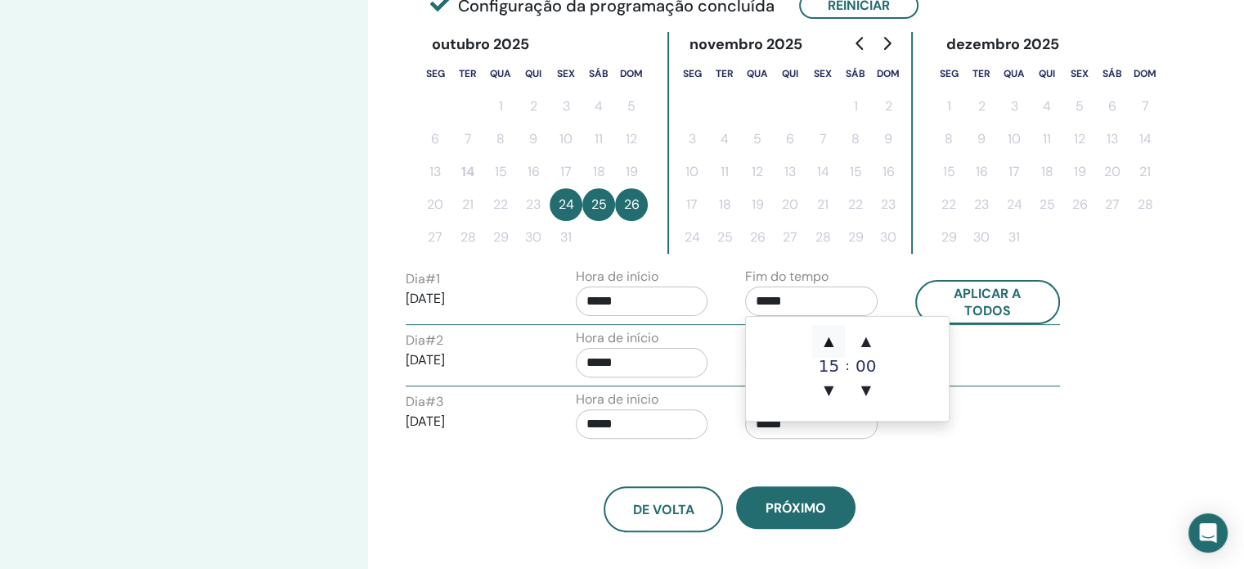
click at [841, 343] on span "▲" at bounding box center [828, 341] width 33 height 33
click at [836, 344] on span "▲" at bounding box center [828, 341] width 33 height 33
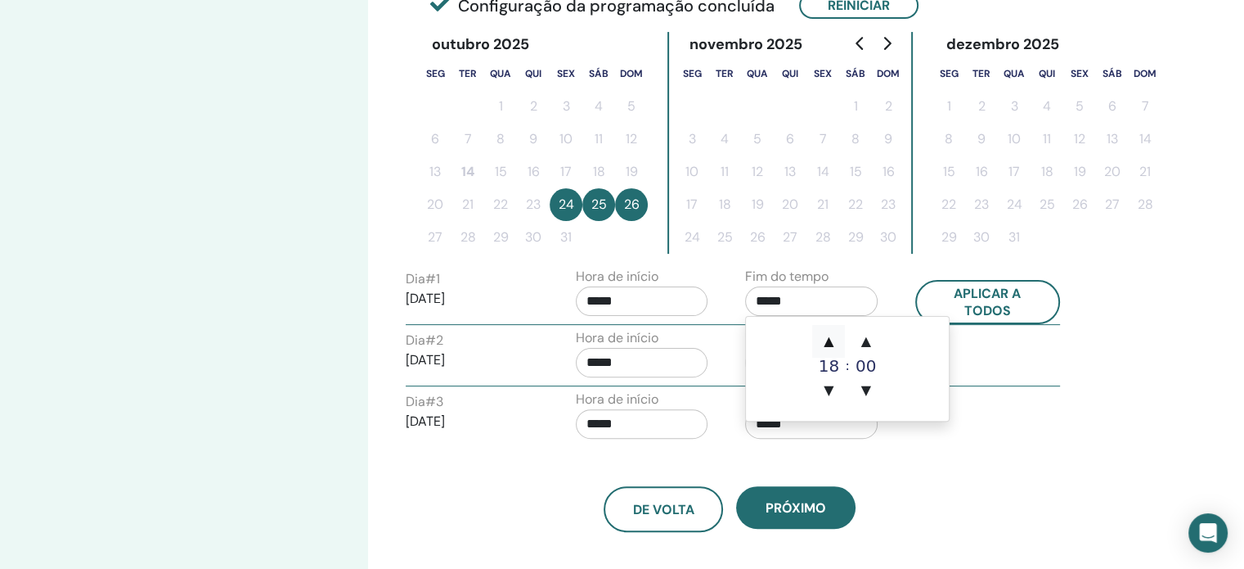
type input "*****"
click at [1100, 333] on div "Fuso horário Fuso horário (GMT-3) America/Bahia Data e hora do seminário Data d…" at bounding box center [782, 199] width 829 height 1124
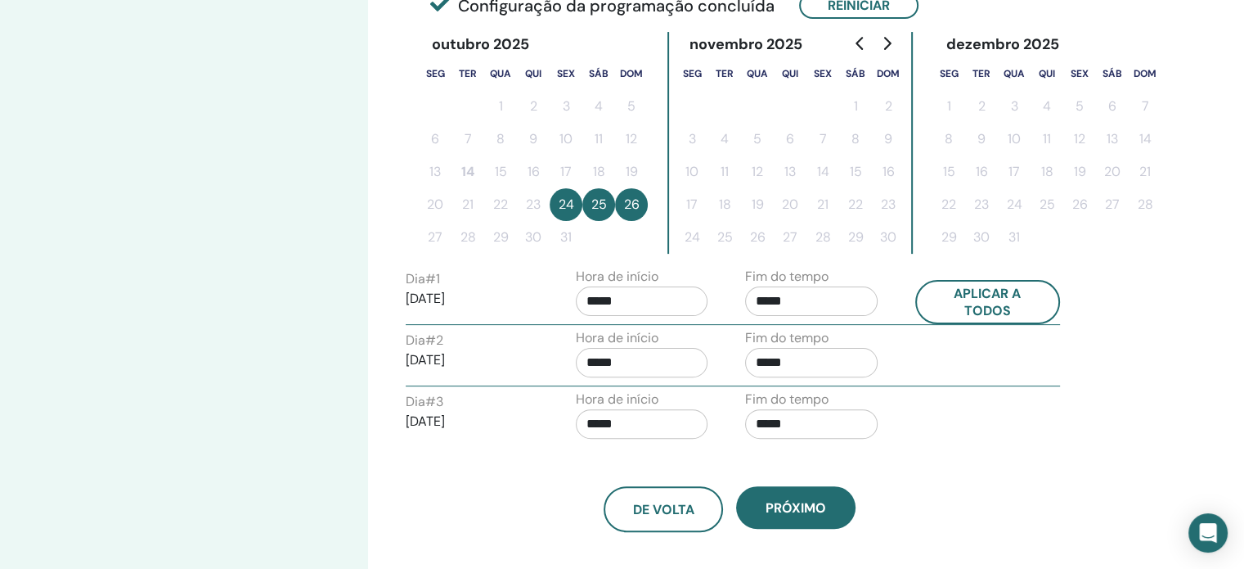
click at [770, 358] on input "*****" at bounding box center [811, 362] width 133 height 29
click at [834, 400] on span "▲" at bounding box center [828, 401] width 33 height 33
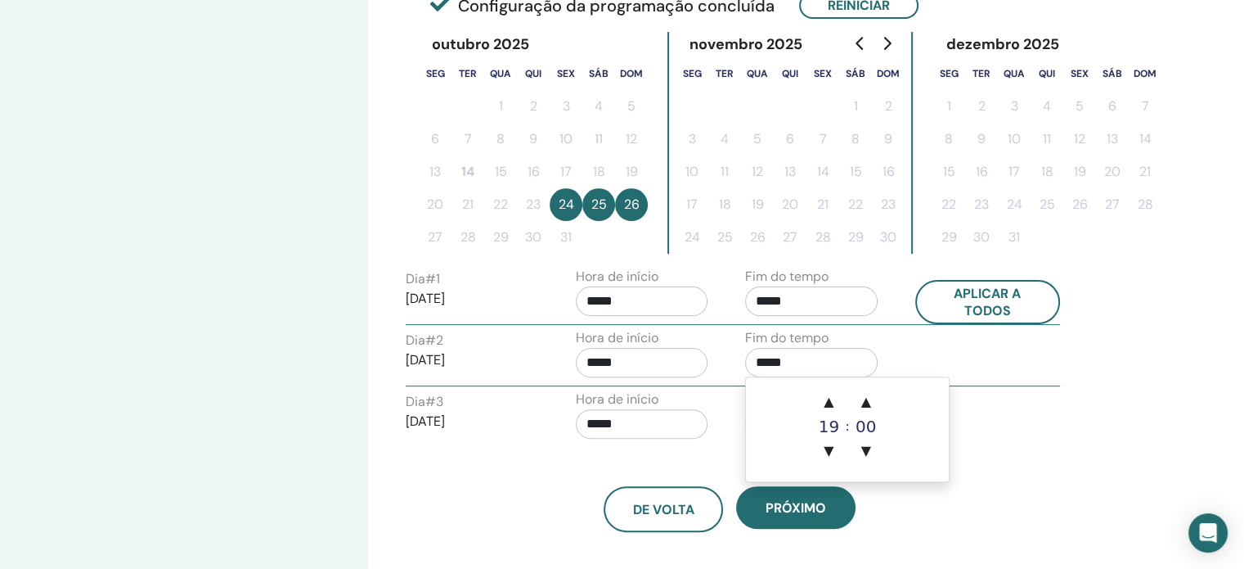
click at [1037, 441] on div "Dia # 3 2025/10/26 Hora de início ***** Fim do tempo *****" at bounding box center [732, 417] width 679 height 57
click at [782, 357] on input "*****" at bounding box center [811, 362] width 133 height 29
click at [828, 398] on span "▲" at bounding box center [828, 401] width 33 height 33
type input "*****"
click at [1008, 433] on div "Dia # 3 2025/10/26 Hora de início ***** Fim do tempo *****" at bounding box center [732, 417] width 679 height 57
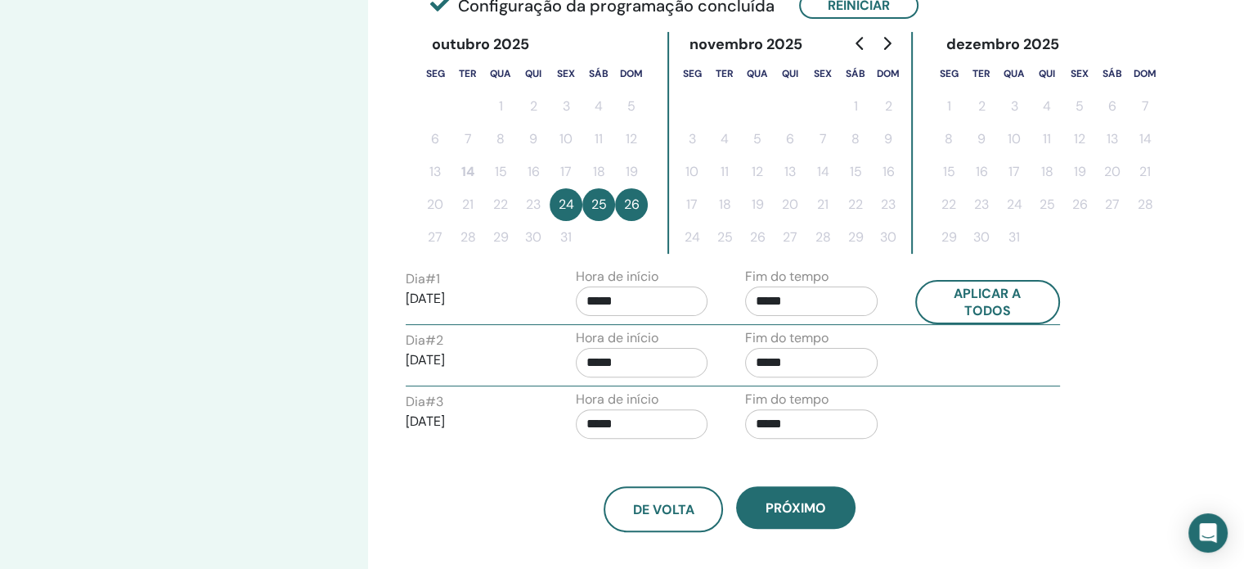
click at [775, 424] on input "*****" at bounding box center [811, 423] width 133 height 29
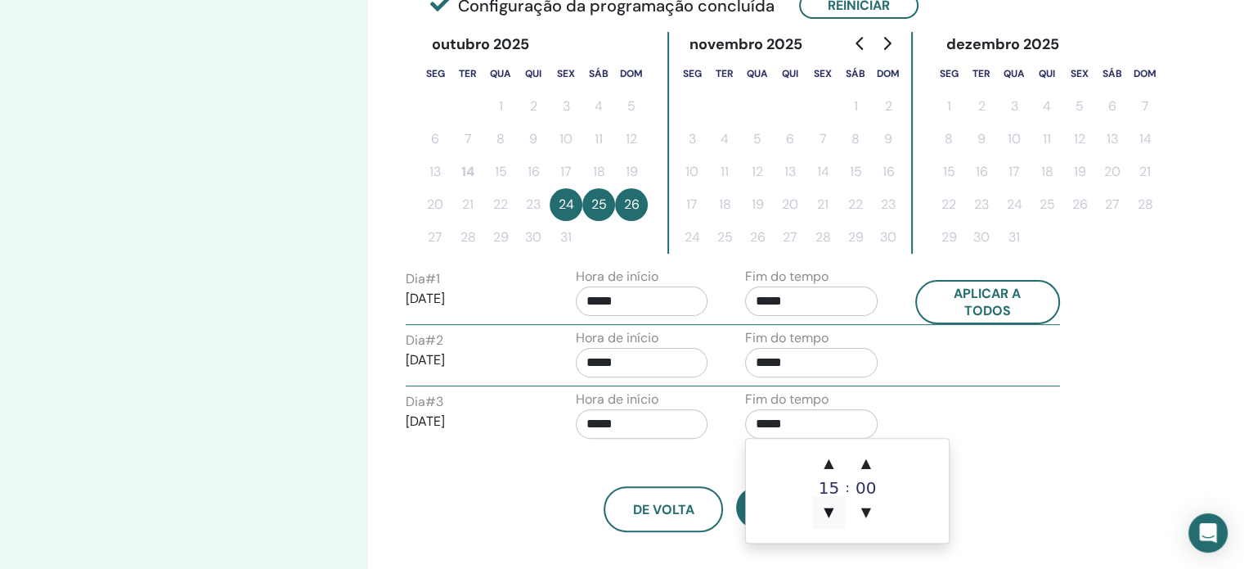
click at [828, 504] on span "▼" at bounding box center [828, 512] width 33 height 33
click at [831, 462] on span "▲" at bounding box center [828, 463] width 33 height 33
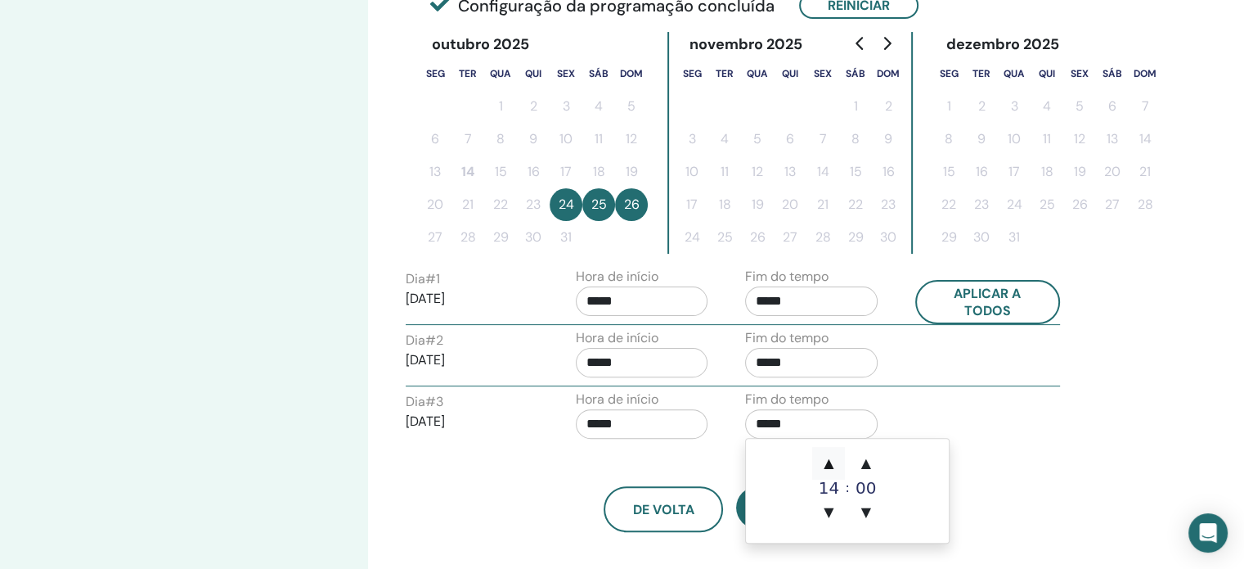
click at [831, 462] on span "▲" at bounding box center [828, 463] width 33 height 33
type input "*****"
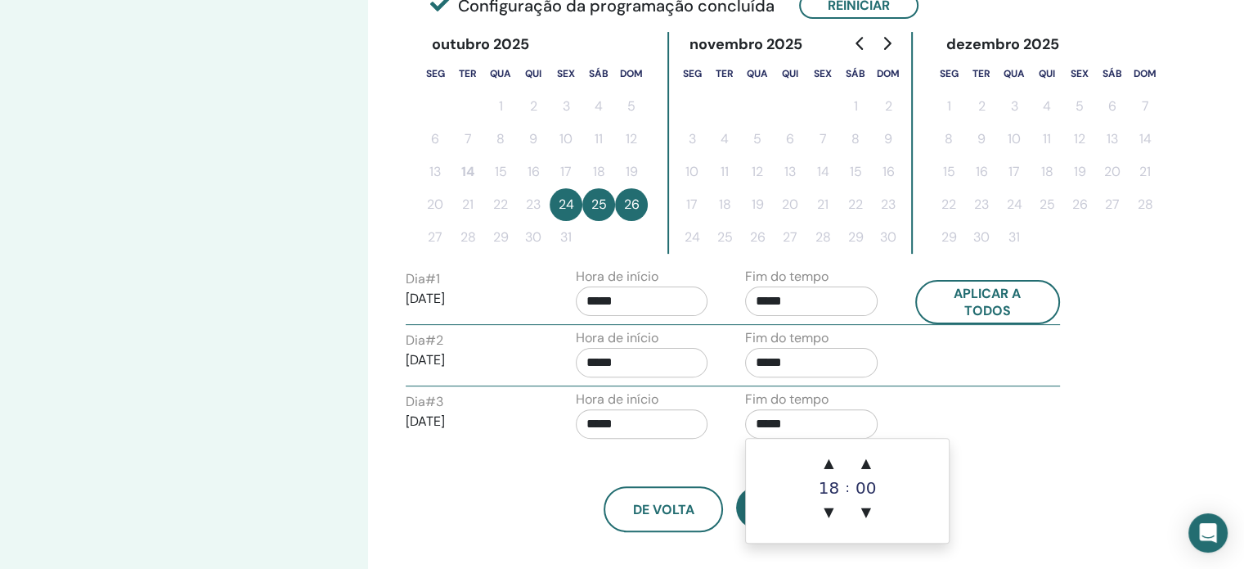
click at [1000, 447] on div "De volta Próximo" at bounding box center [729, 489] width 672 height 85
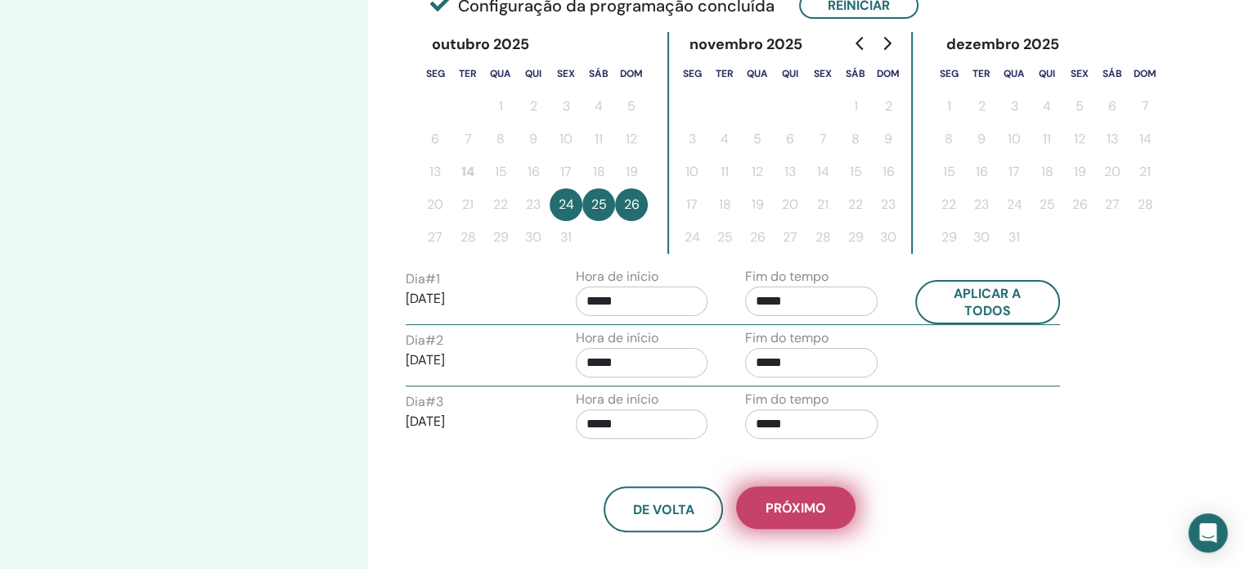
click at [795, 506] on span "Próximo" at bounding box center [796, 507] width 61 height 17
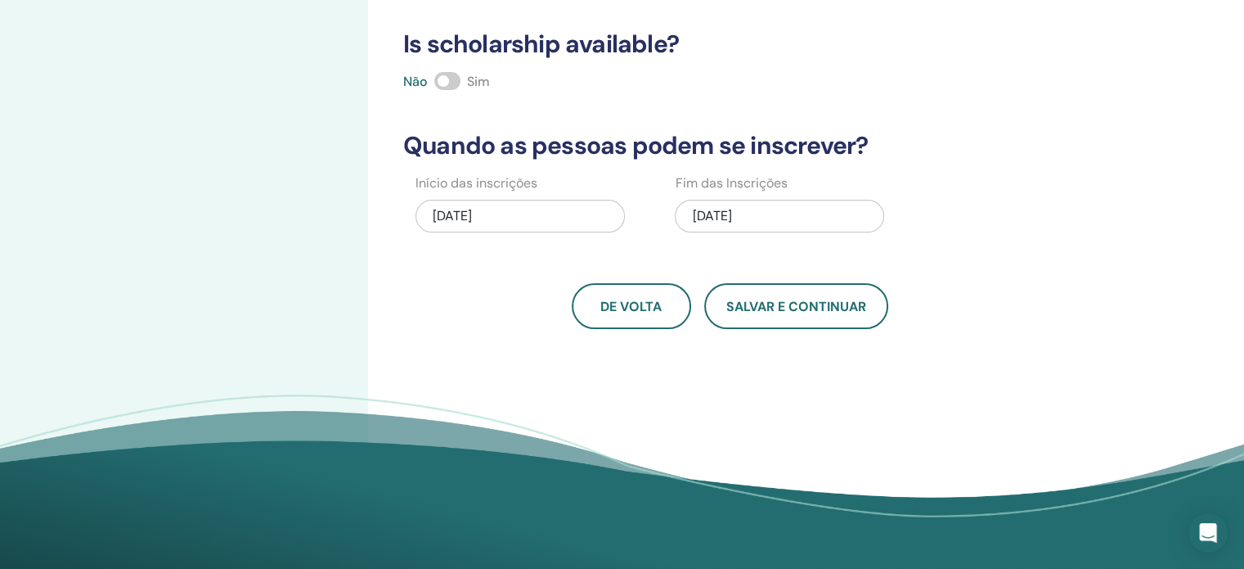
click at [506, 218] on div "10/14/2025" at bounding box center [520, 216] width 209 height 33
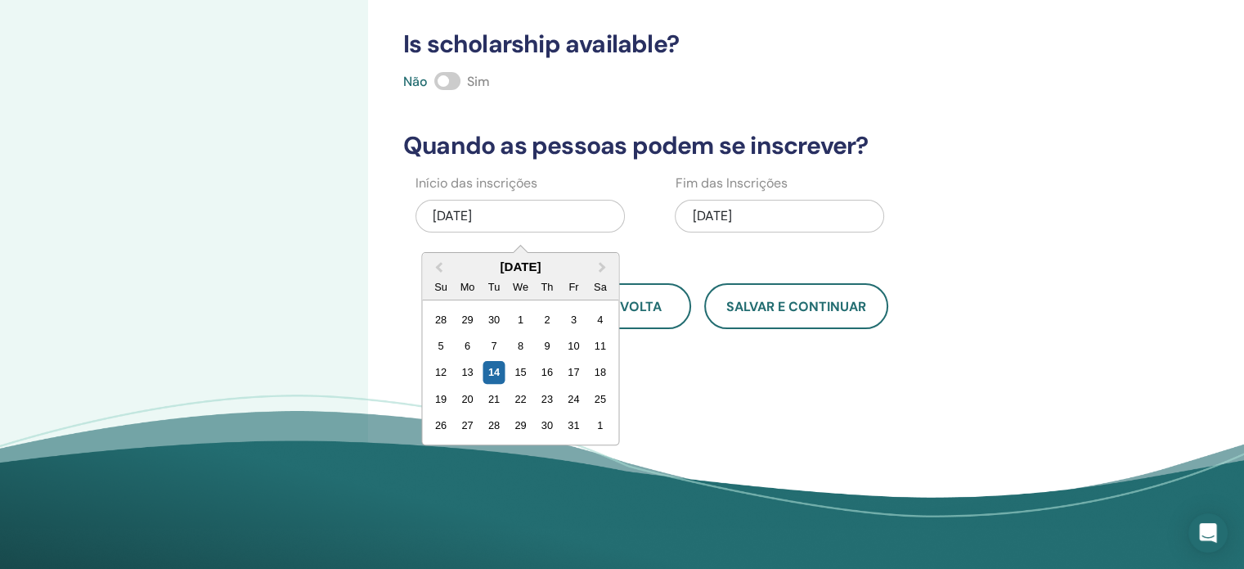
click at [724, 215] on div "10/26/2025" at bounding box center [779, 216] width 209 height 33
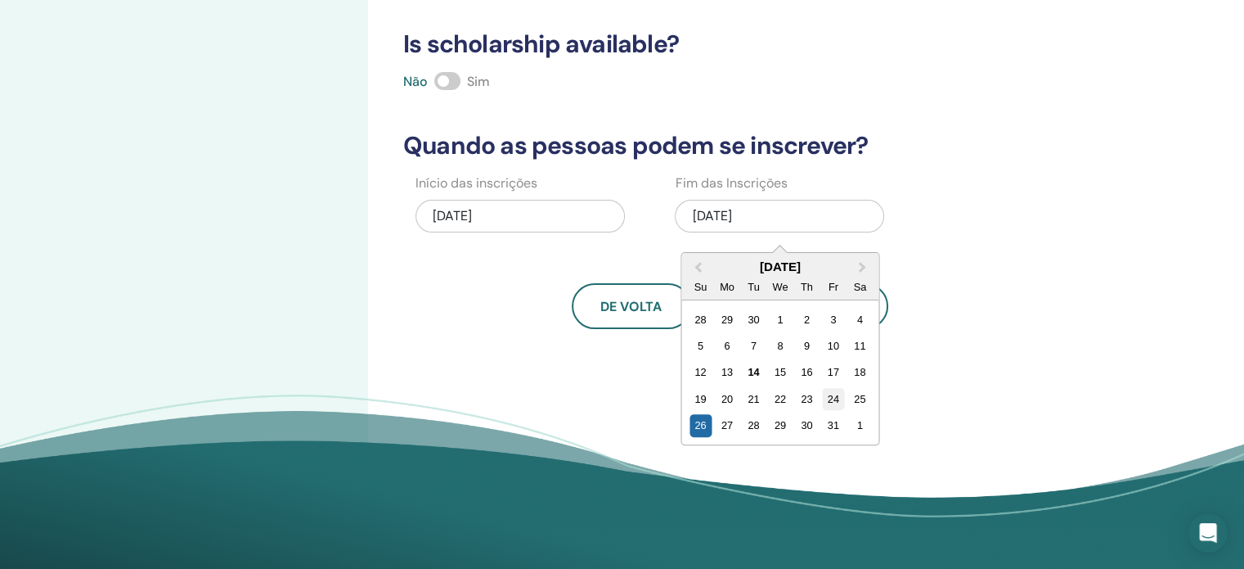
click at [836, 392] on div "24" at bounding box center [833, 399] width 22 height 22
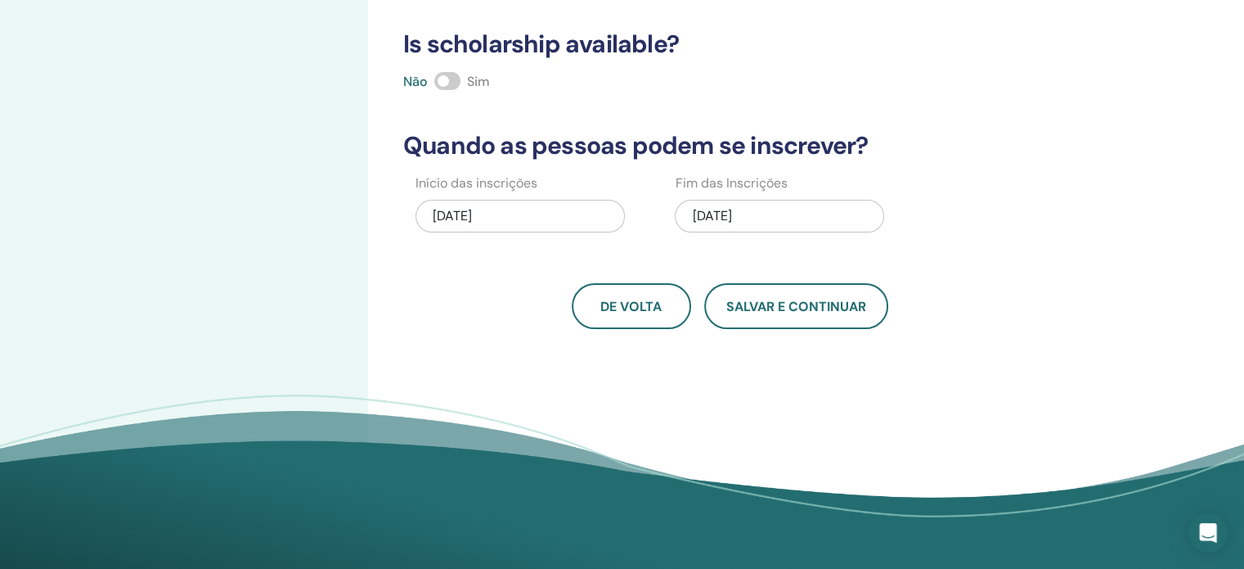
click at [964, 328] on div "Quantas pessoas podem comparecer? Número de assentos * Quanto será o preço? Moe…" at bounding box center [782, 97] width 829 height 921
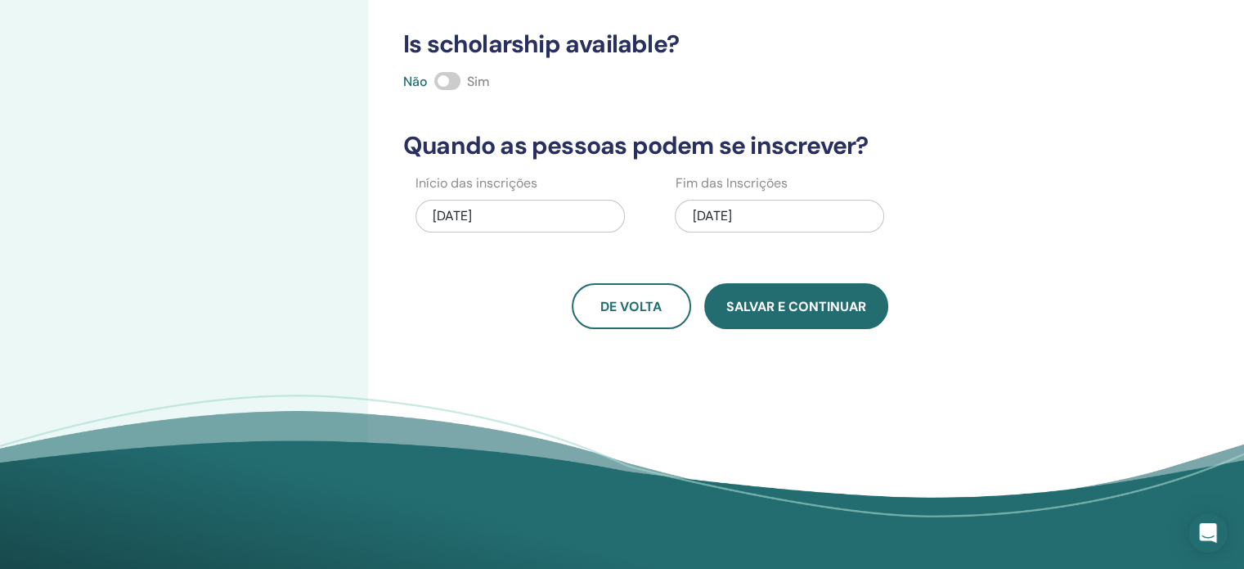
click at [775, 308] on span "Salvar e continuar" at bounding box center [796, 306] width 140 height 17
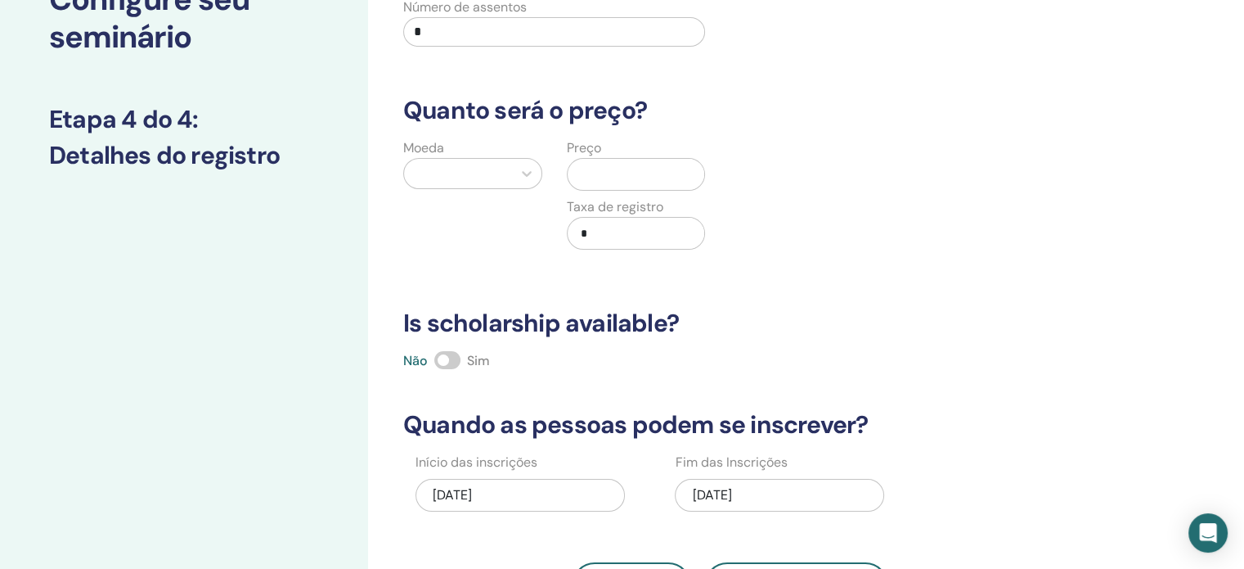
scroll to position [7, 0]
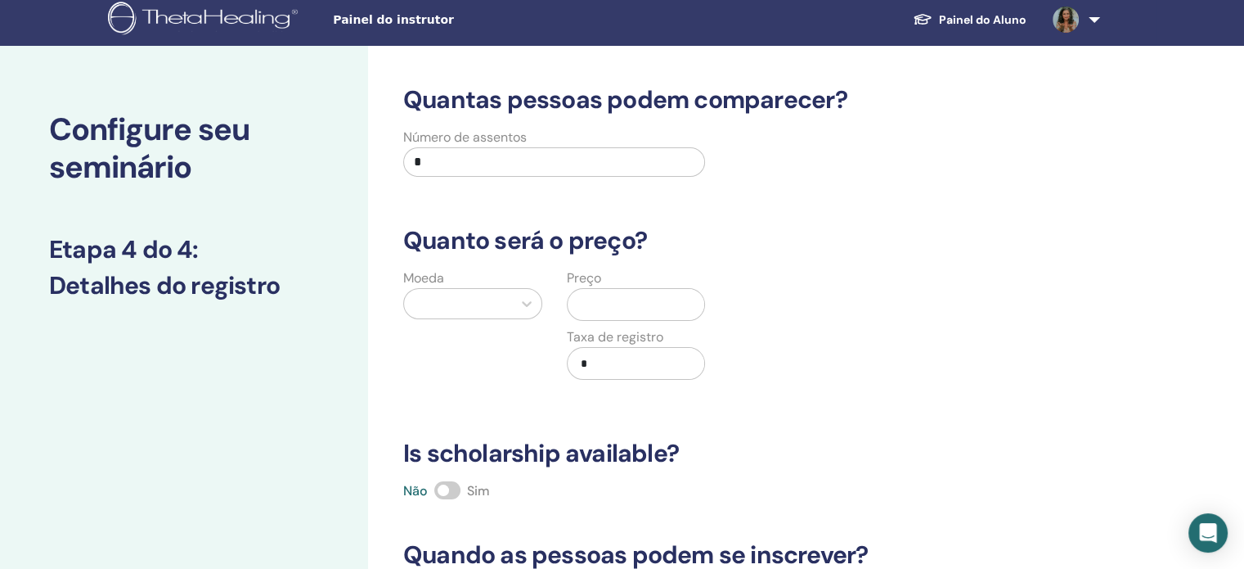
click at [481, 169] on input "*" at bounding box center [554, 161] width 302 height 29
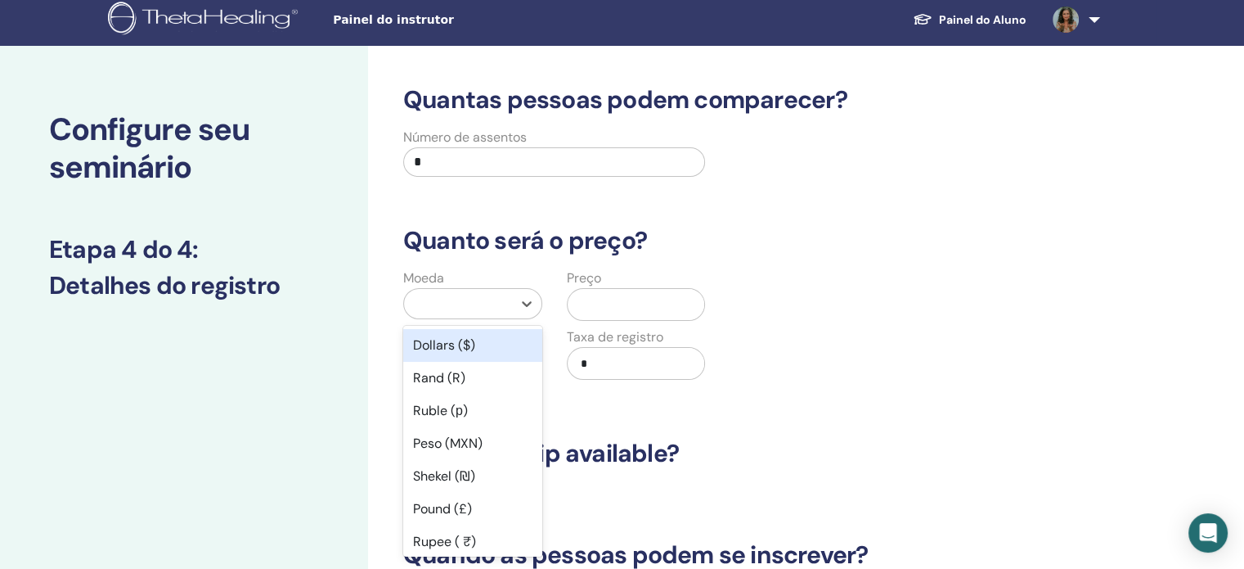
click at [487, 310] on div at bounding box center [458, 303] width 92 height 23
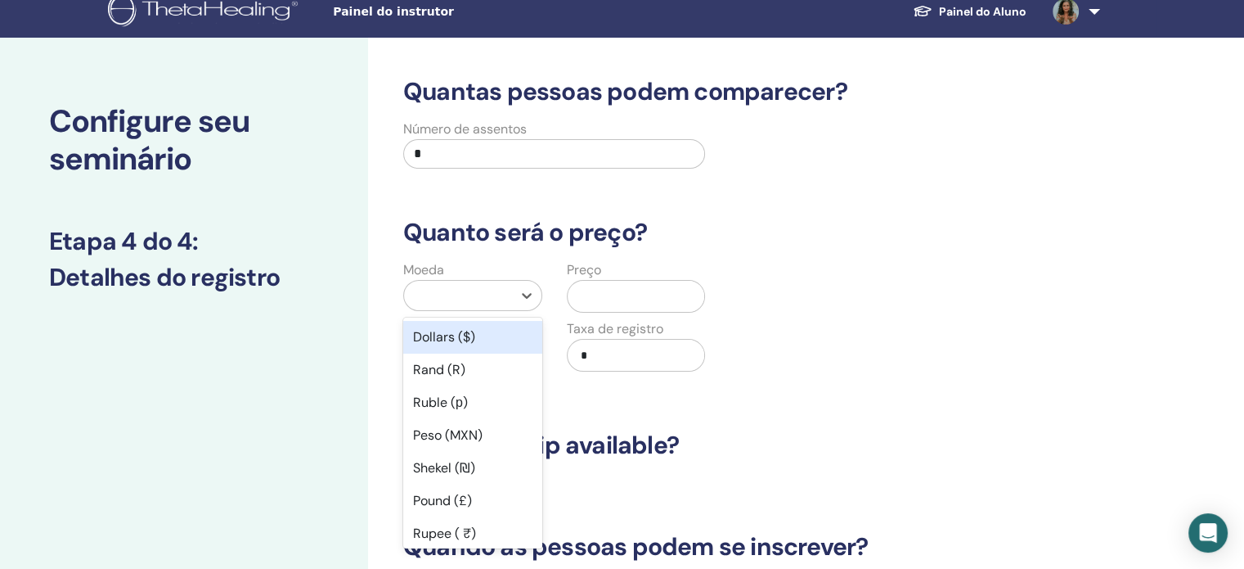
click at [473, 155] on input "*" at bounding box center [554, 153] width 302 height 29
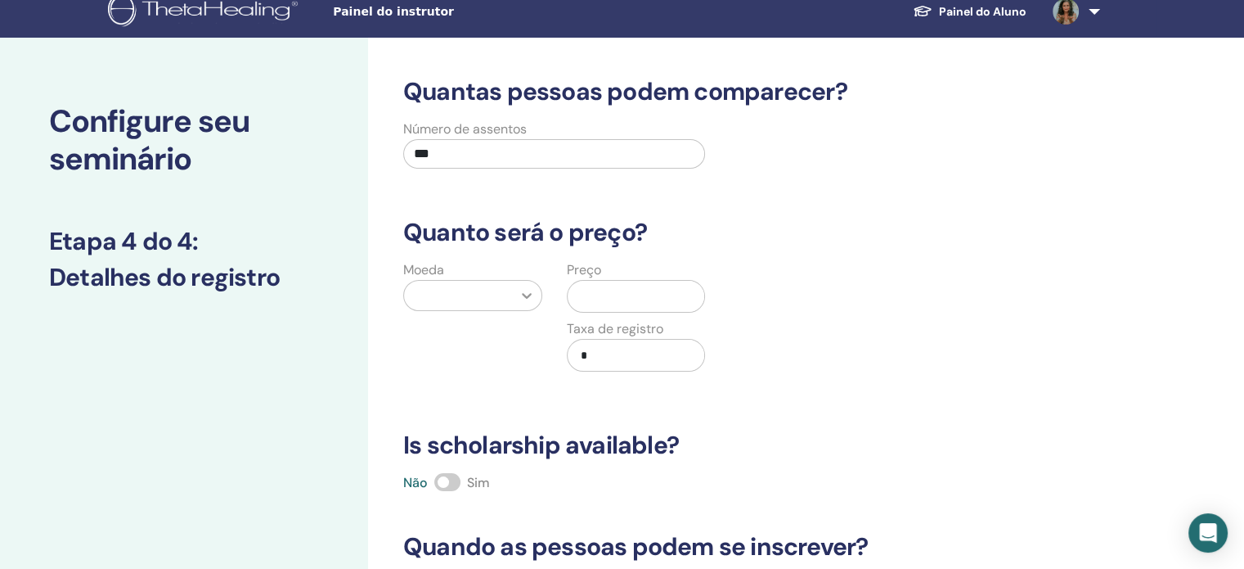
type input "***"
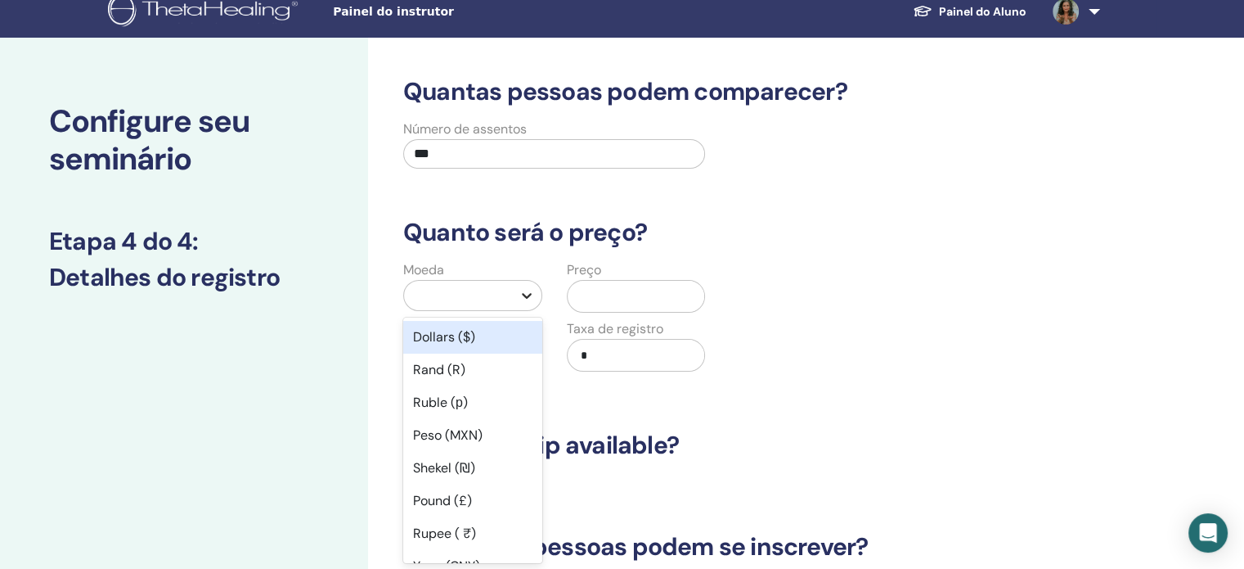
click at [522, 297] on icon at bounding box center [527, 295] width 16 height 16
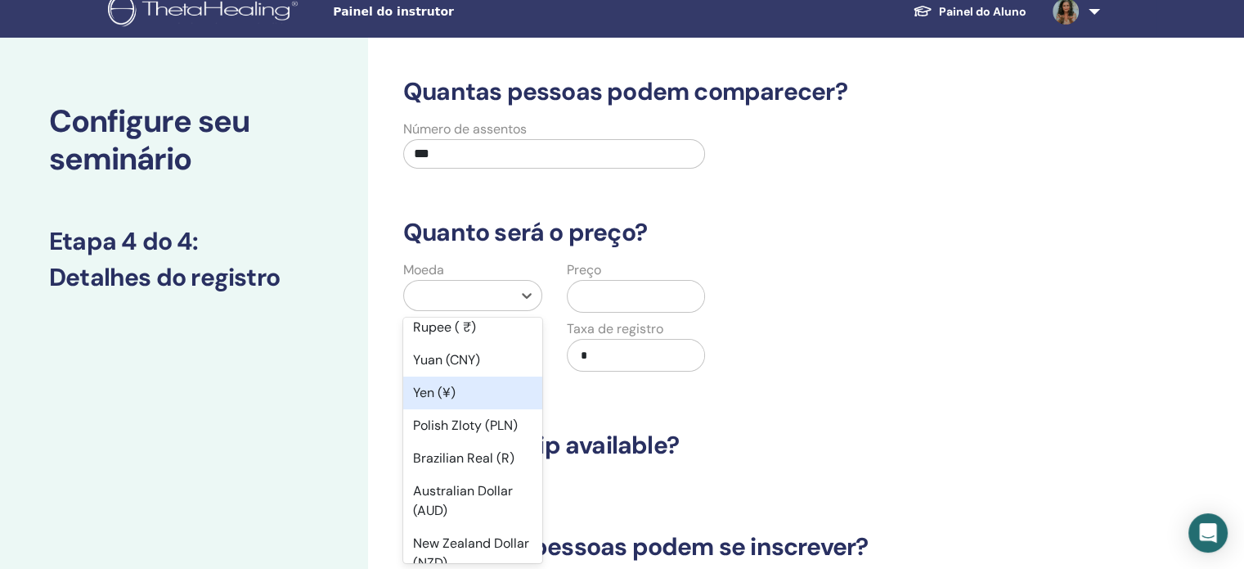
scroll to position [245, 0]
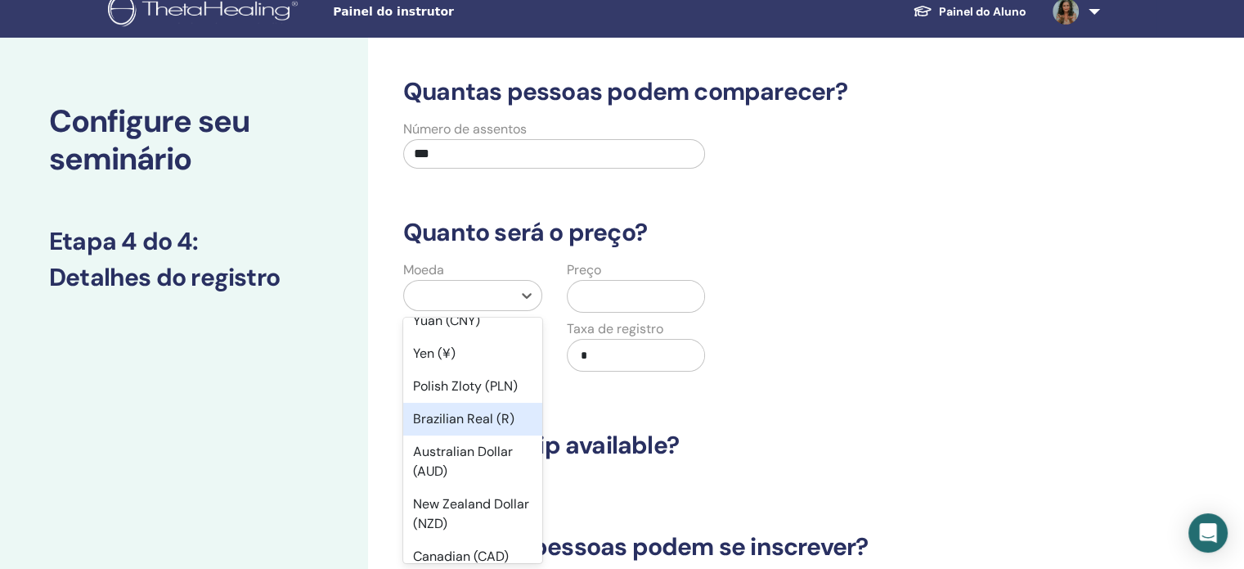
click at [454, 425] on div "Brazilian Real (R)" at bounding box center [472, 418] width 139 height 33
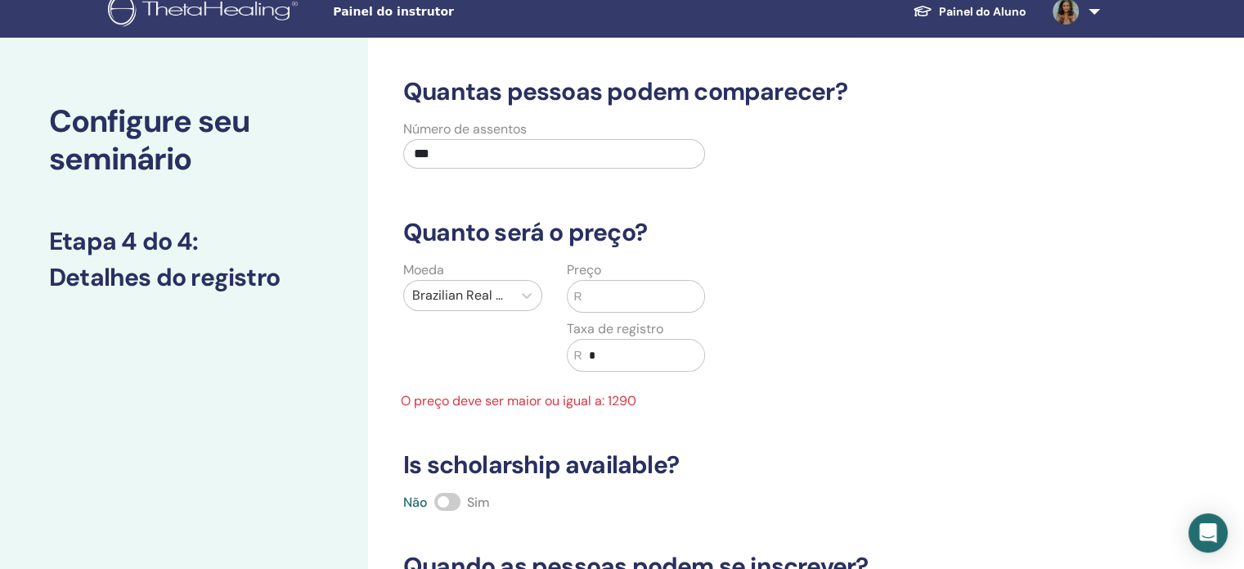
click at [608, 294] on input "text" at bounding box center [643, 296] width 122 height 31
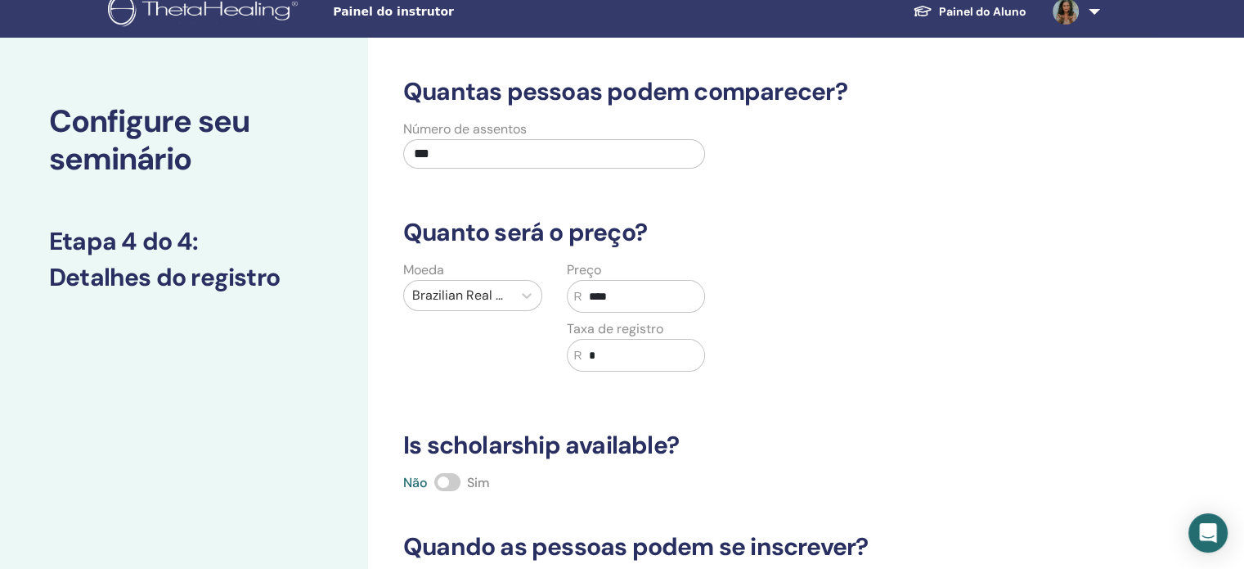
type input "****"
click at [626, 358] on input "*" at bounding box center [643, 354] width 122 height 31
type input "*"
type input "***"
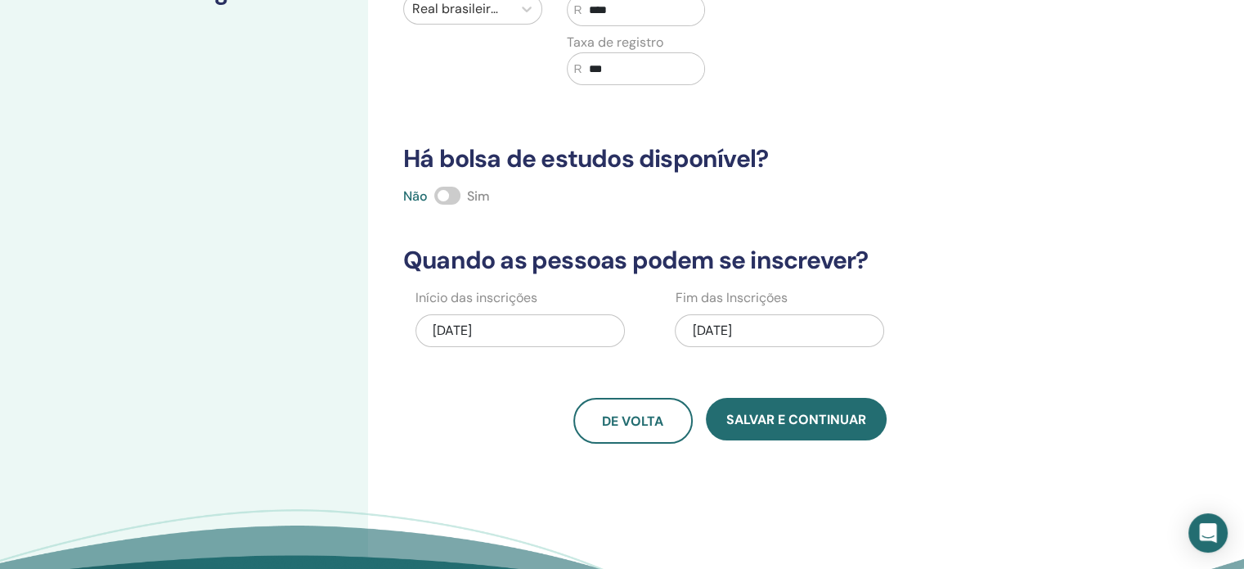
scroll to position [327, 0]
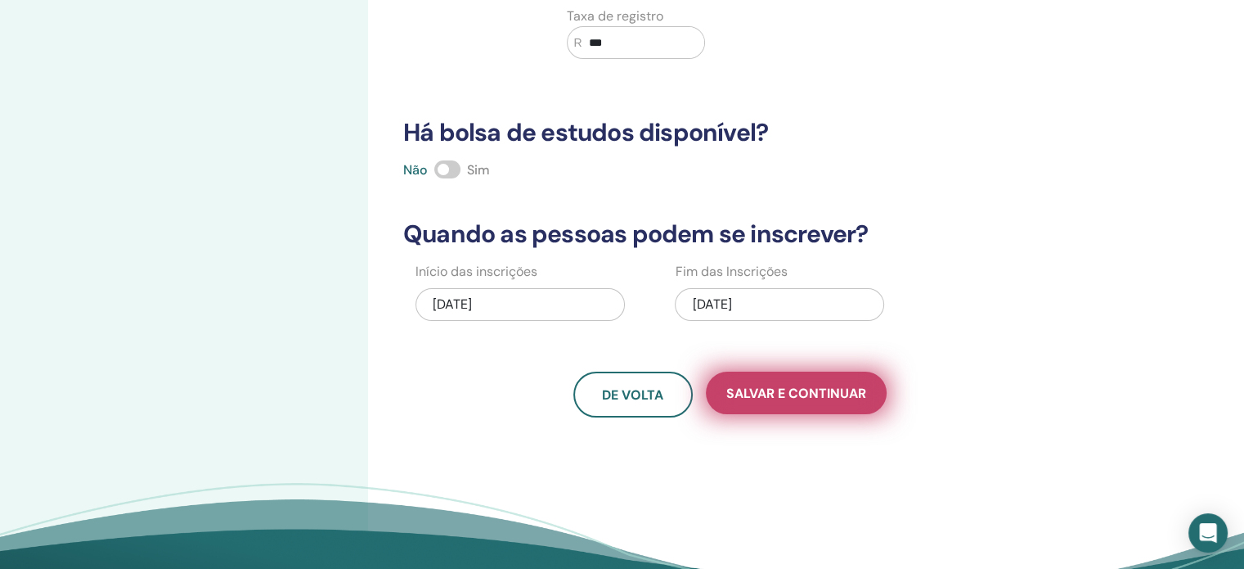
click at [820, 381] on button "Salvar e continuar" at bounding box center [796, 392] width 181 height 43
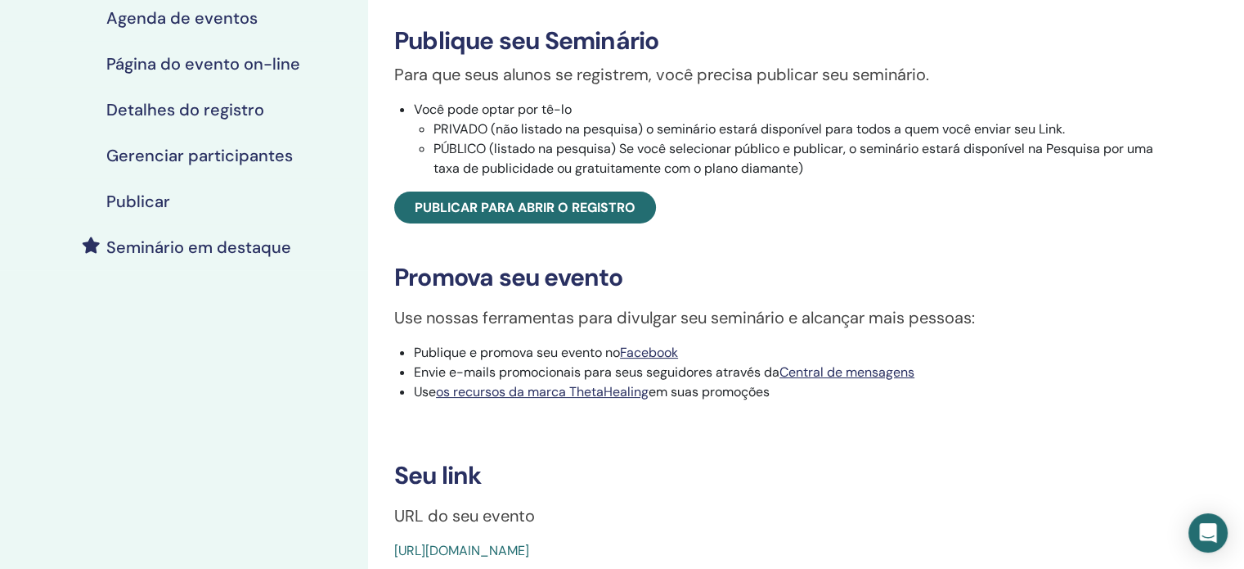
scroll to position [409, 0]
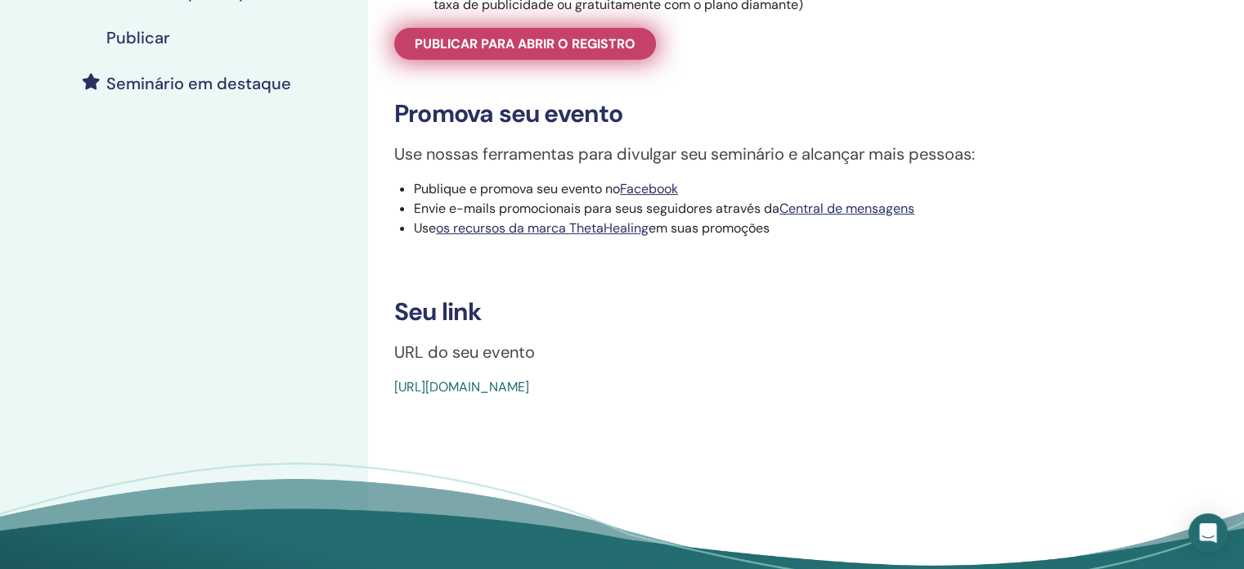
click at [550, 52] on font "Publicar para abrir o registro" at bounding box center [525, 43] width 221 height 17
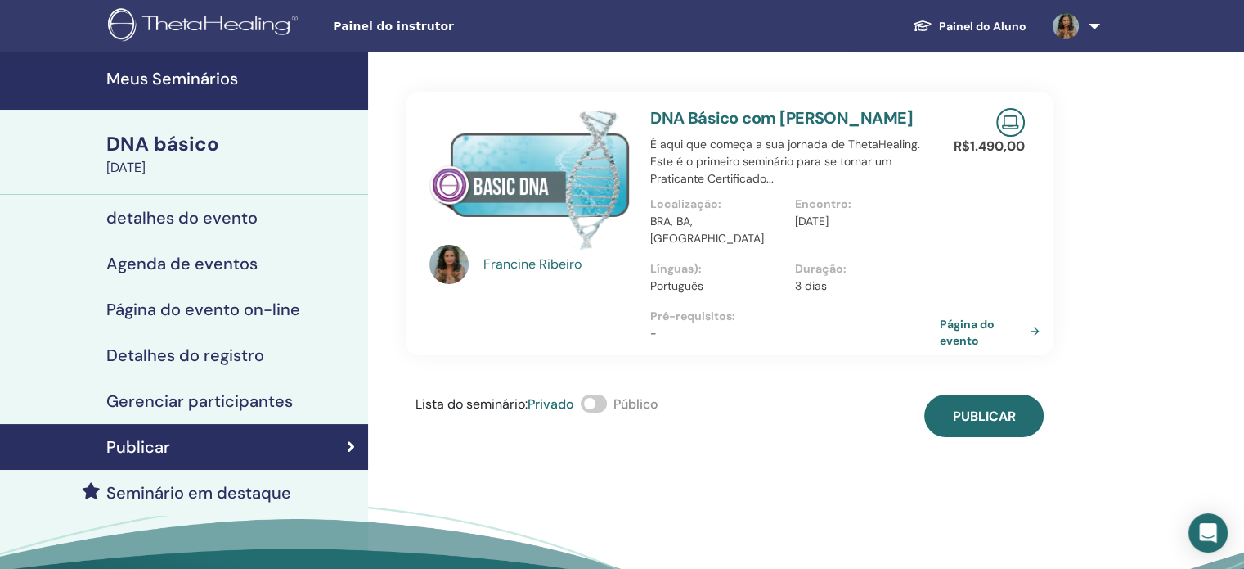
click at [602, 394] on span at bounding box center [594, 403] width 26 height 18
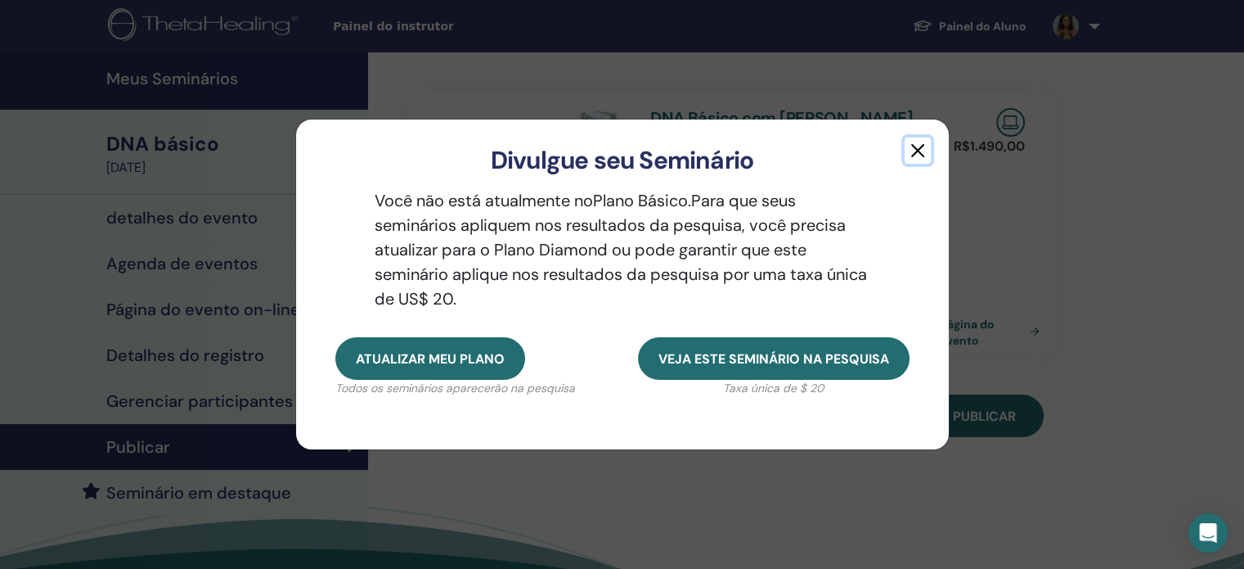
click at [910, 146] on button "button" at bounding box center [918, 150] width 26 height 26
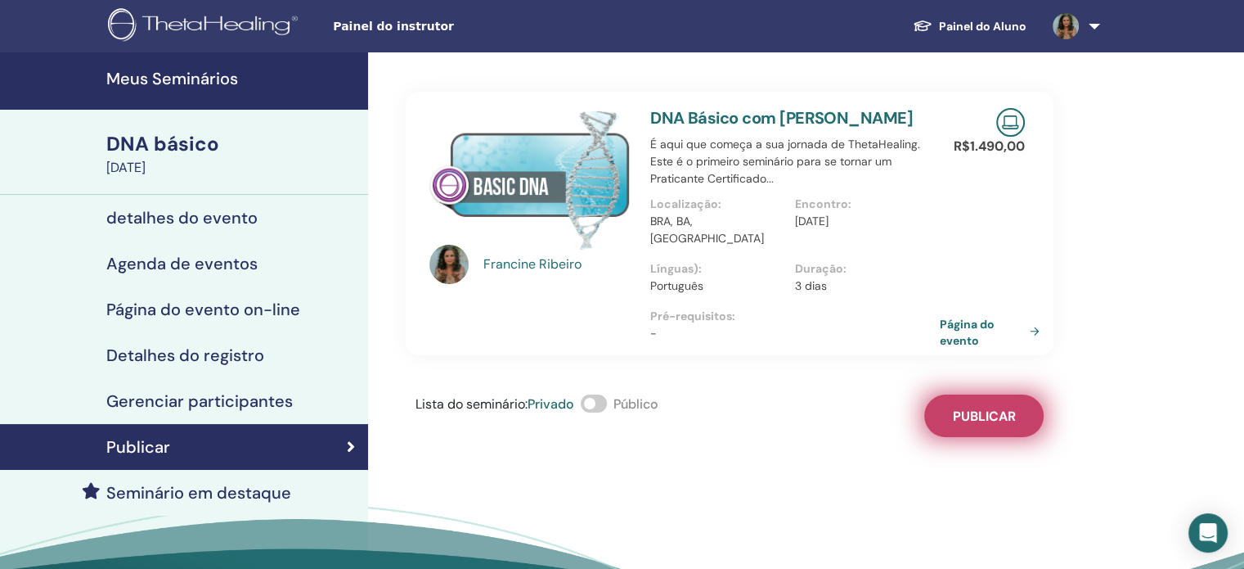
click at [958, 394] on button "Publicar" at bounding box center [983, 415] width 119 height 43
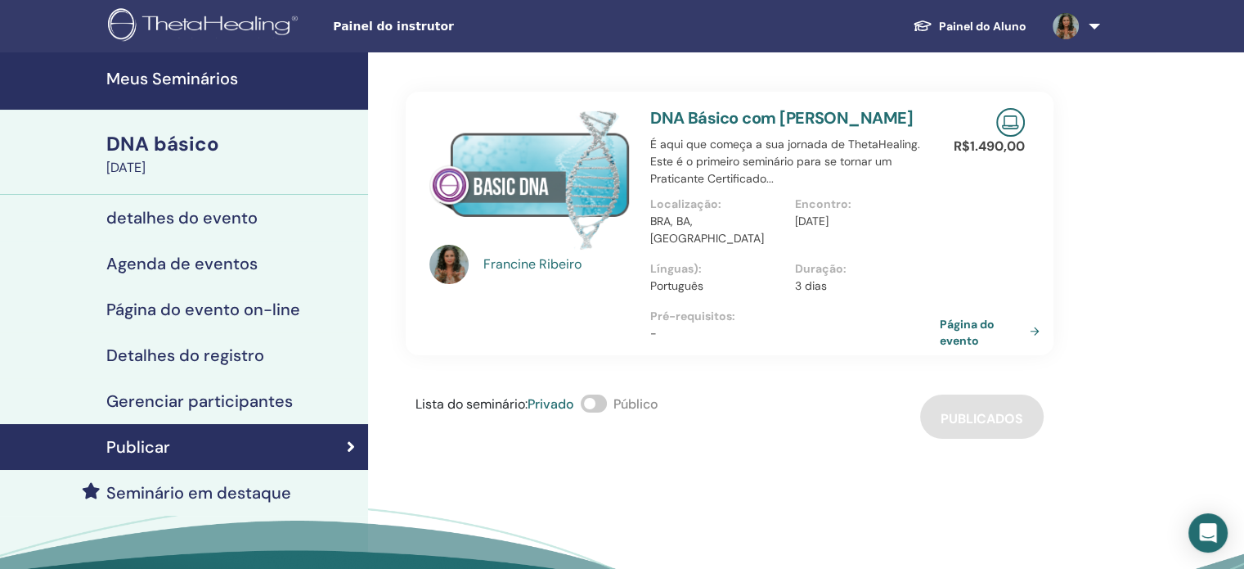
click at [606, 394] on span at bounding box center [594, 403] width 26 height 18
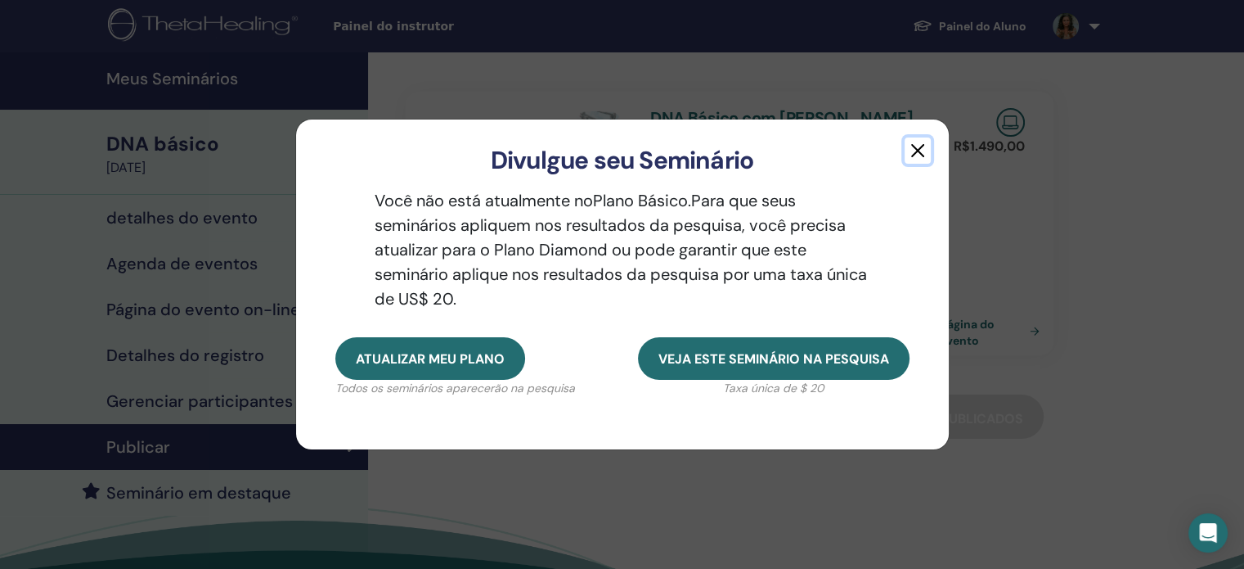
click at [916, 152] on button "button" at bounding box center [918, 150] width 26 height 26
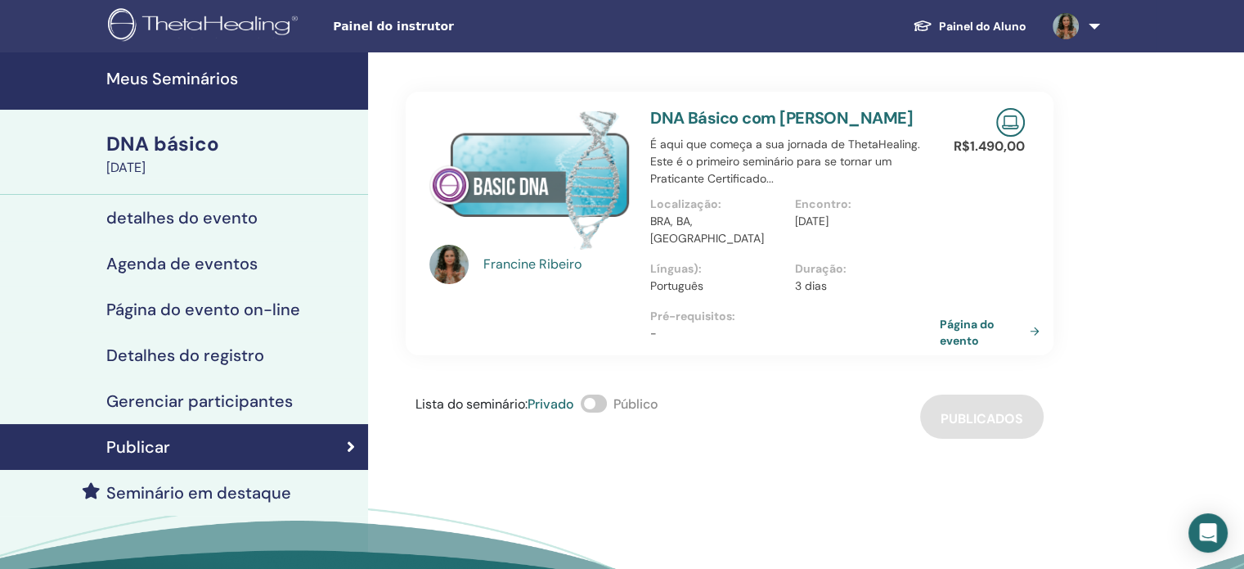
click at [224, 222] on font "detalhes do evento" at bounding box center [181, 217] width 151 height 21
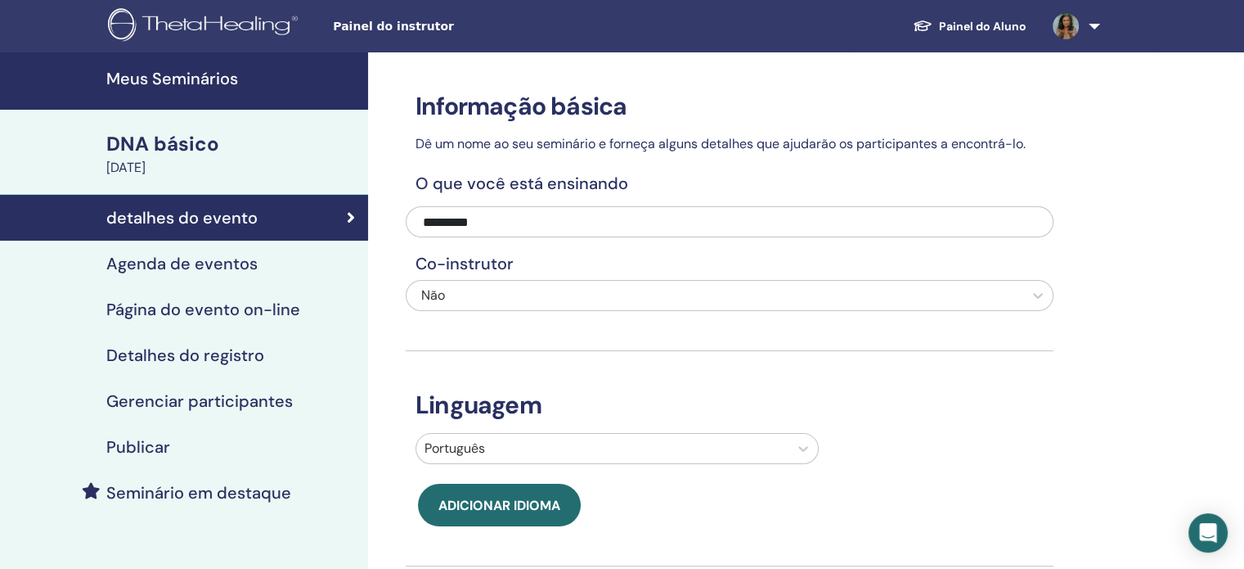
click at [233, 264] on font "Agenda de eventos" at bounding box center [181, 263] width 151 height 21
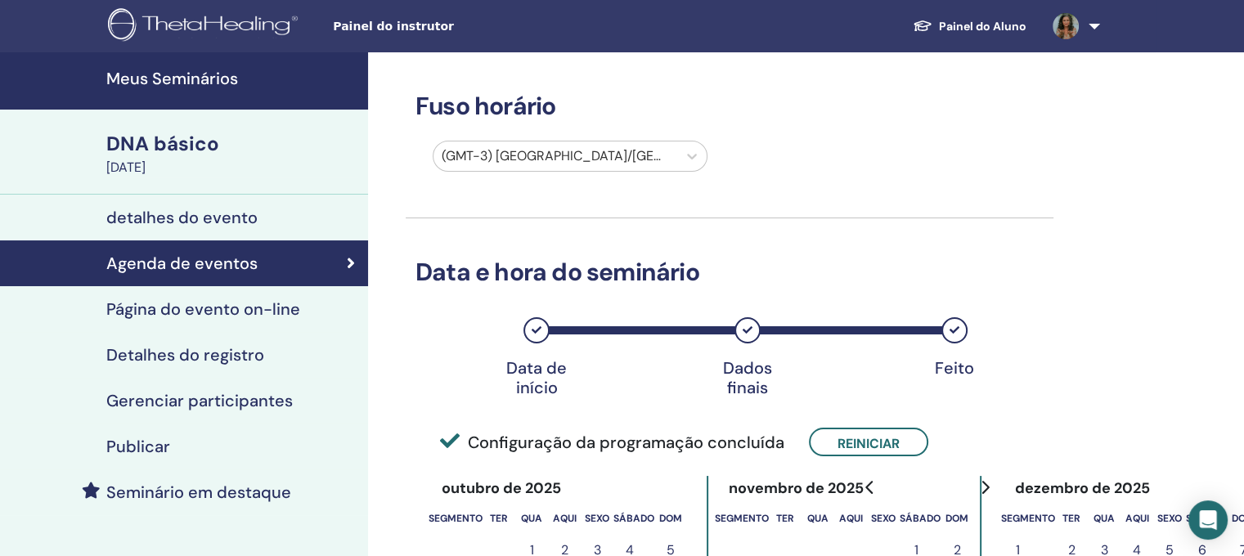
click at [221, 349] on font "Detalhes do registro" at bounding box center [185, 354] width 158 height 21
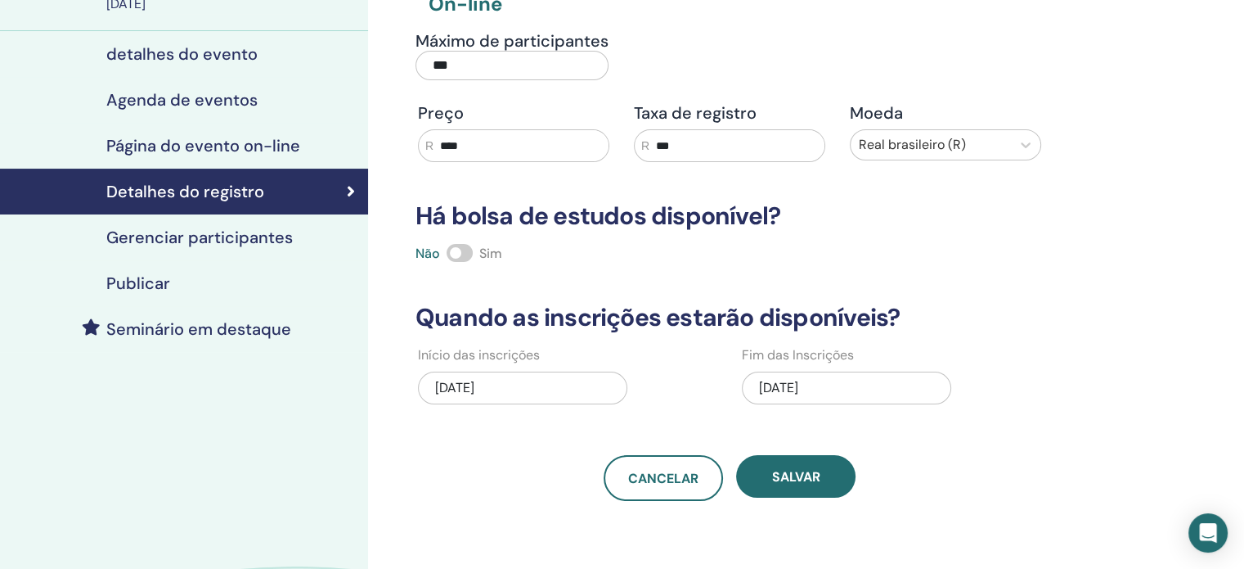
scroll to position [327, 0]
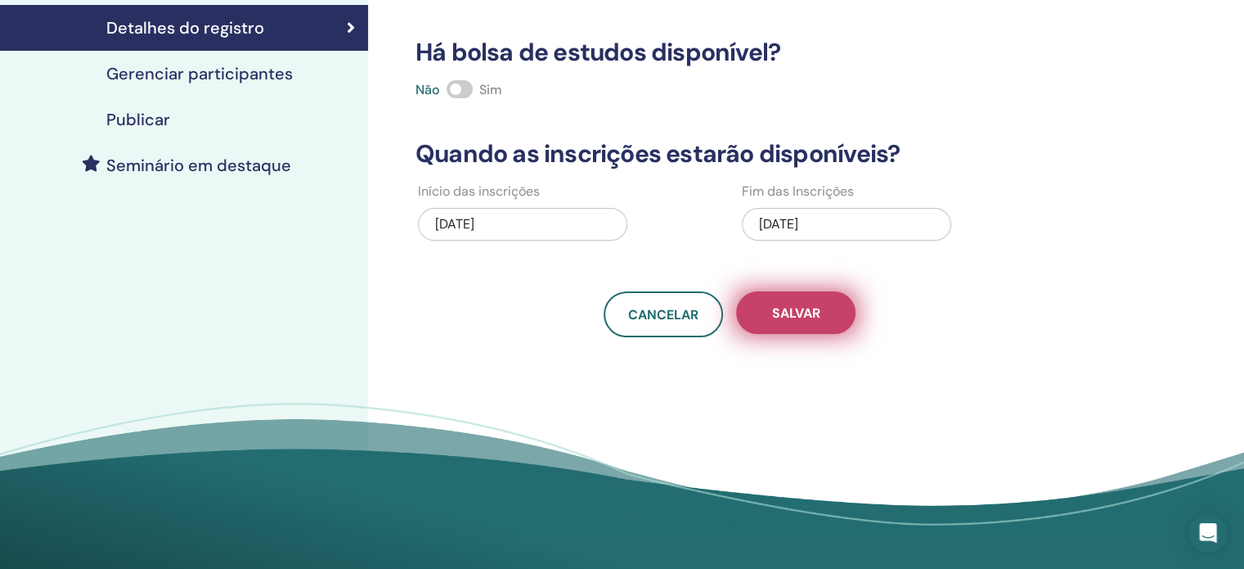
click at [789, 309] on font "Salvar" at bounding box center [796, 312] width 48 height 17
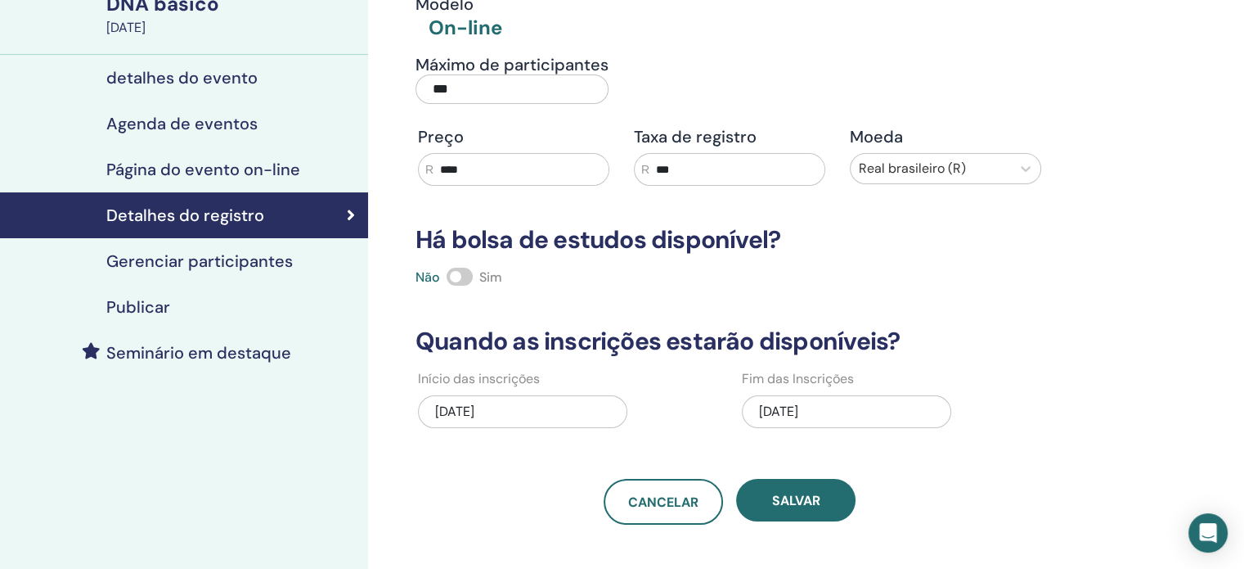
scroll to position [164, 0]
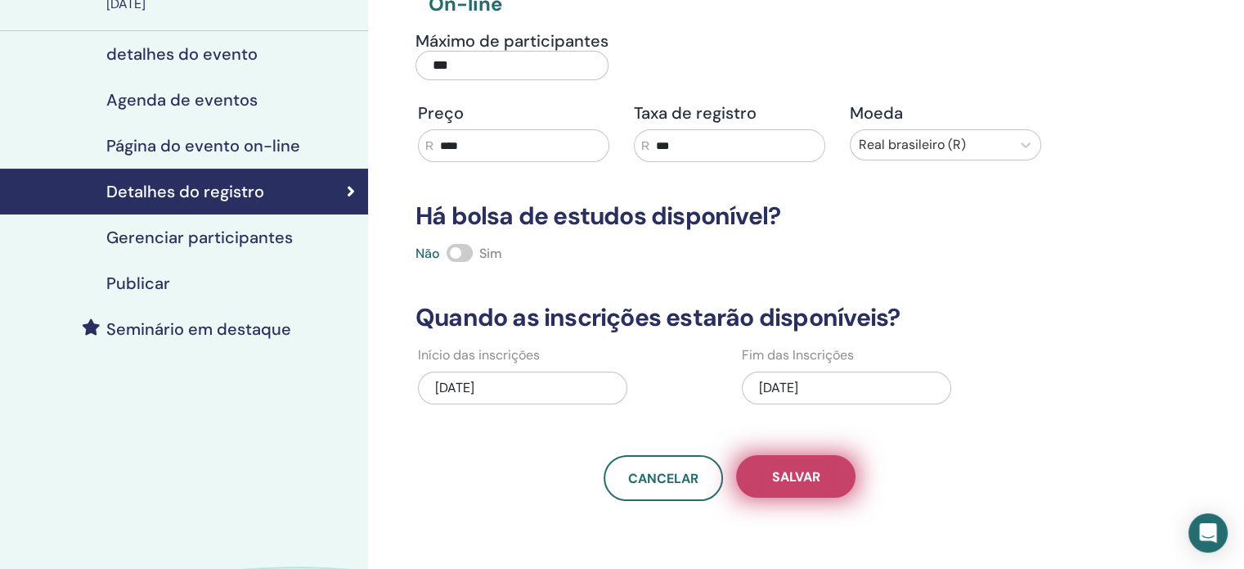
click at [821, 468] on button "Salvar" at bounding box center [795, 476] width 119 height 43
click at [813, 470] on font "Salvar" at bounding box center [796, 476] width 48 height 17
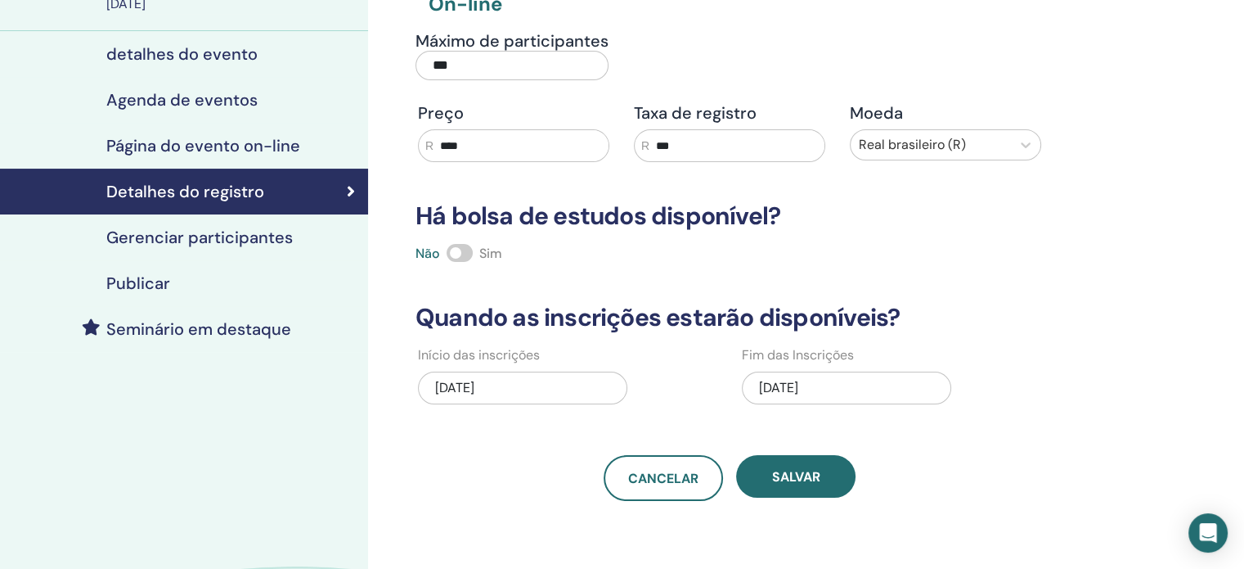
click at [813, 470] on font "Salvar" at bounding box center [796, 476] width 48 height 17
click at [228, 288] on div "Publicar" at bounding box center [184, 283] width 342 height 20
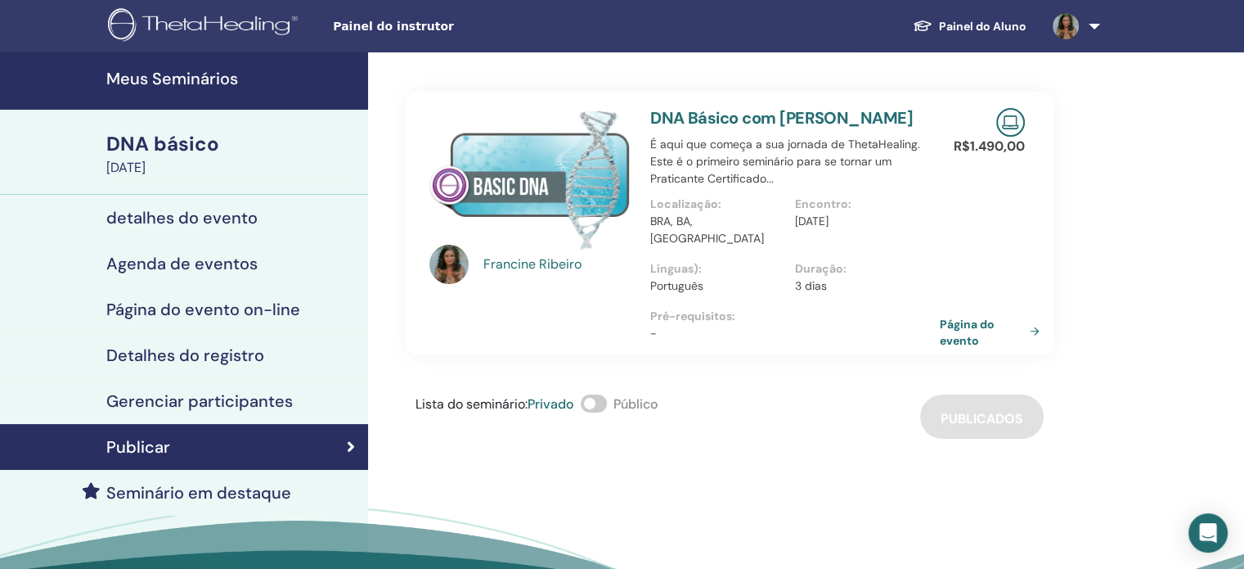
click at [1005, 124] on img at bounding box center [1010, 122] width 29 height 29
click at [972, 317] on font "Página do evento" at bounding box center [969, 332] width 55 height 30
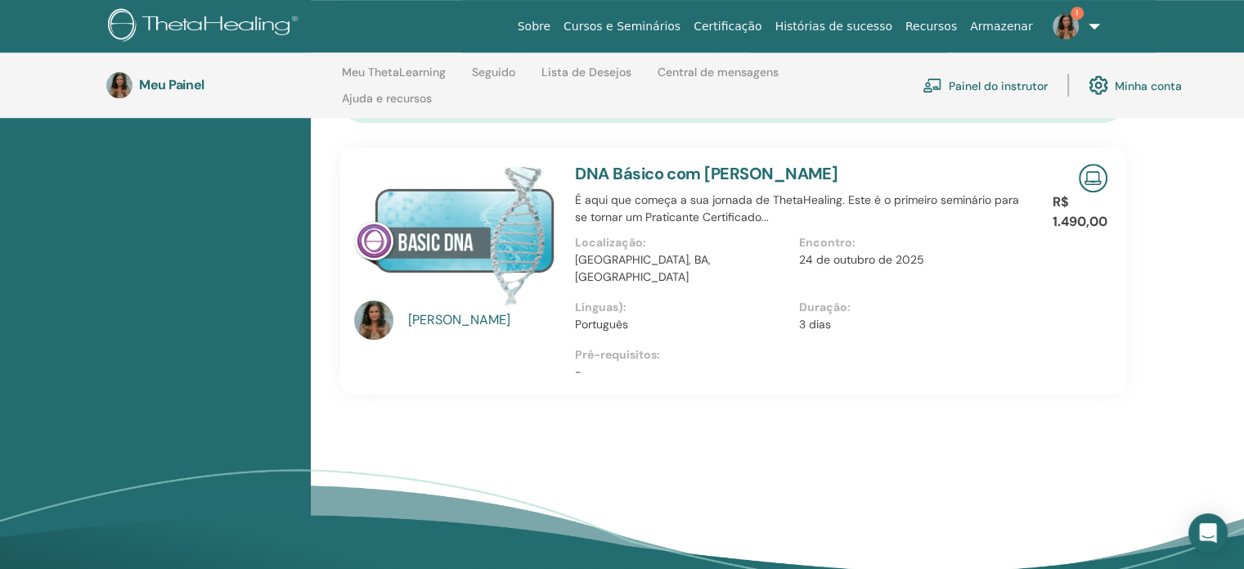
scroll to position [1129, 0]
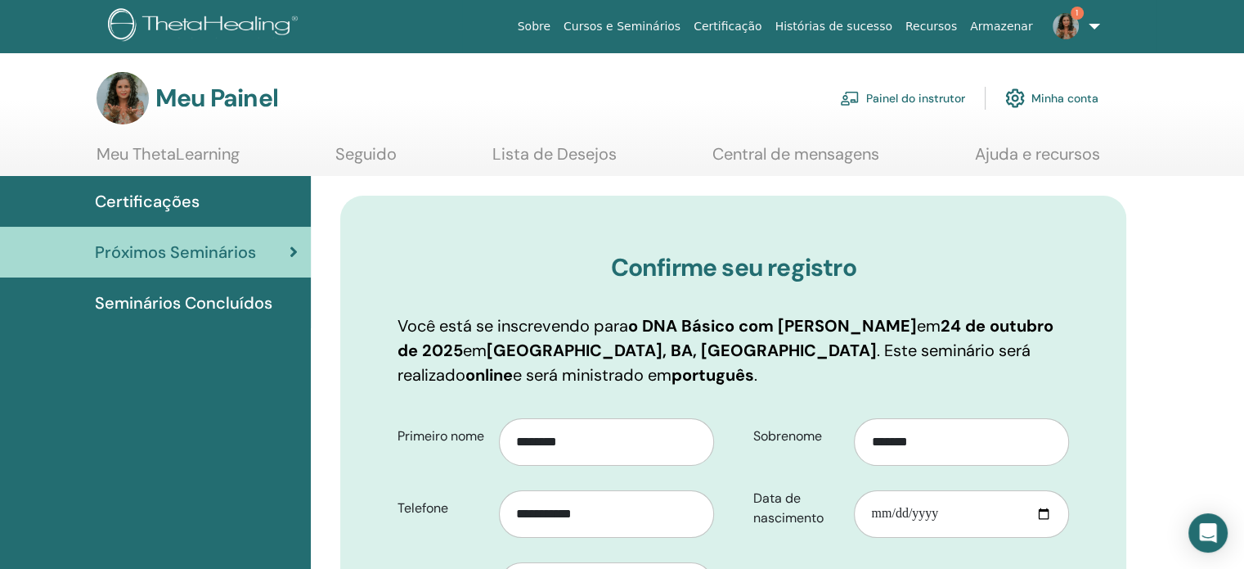
click at [874, 93] on font "Painel do instrutor" at bounding box center [915, 99] width 99 height 15
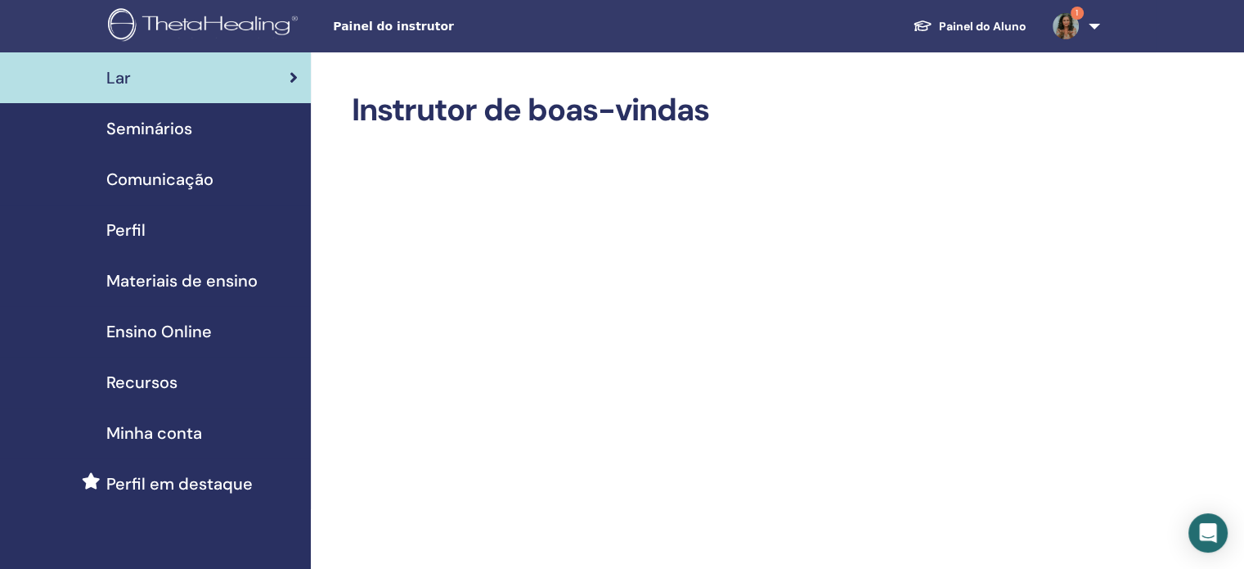
click at [155, 139] on span "Seminários" at bounding box center [149, 128] width 86 height 25
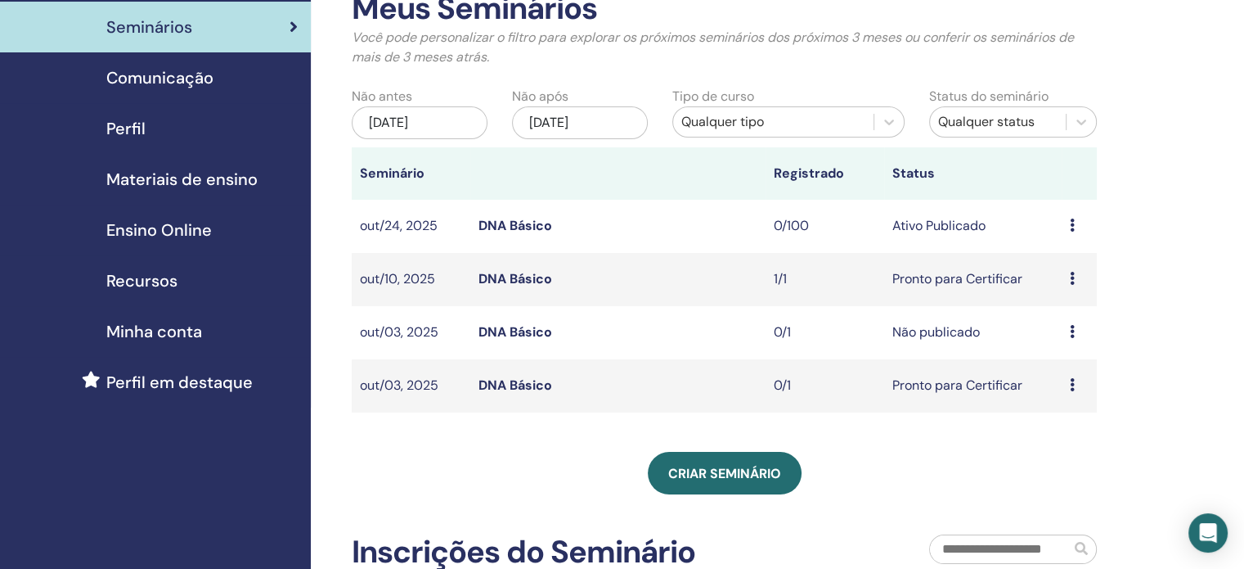
scroll to position [82, 0]
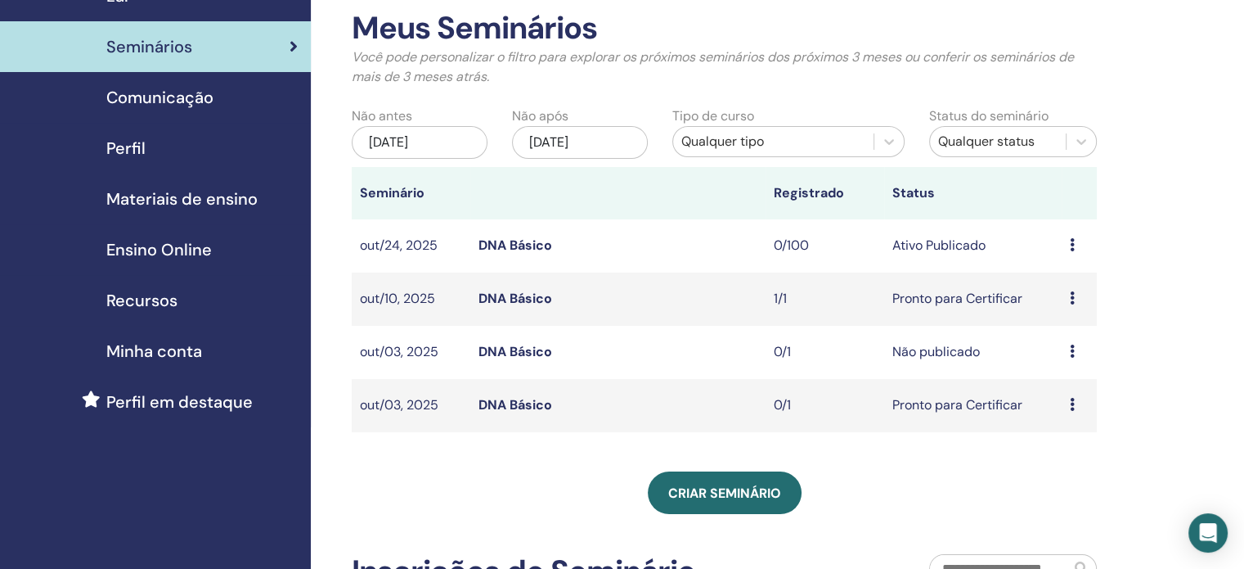
click at [1073, 244] on icon at bounding box center [1072, 244] width 5 height 13
click at [1069, 258] on link "Visualizar" at bounding box center [1060, 256] width 58 height 17
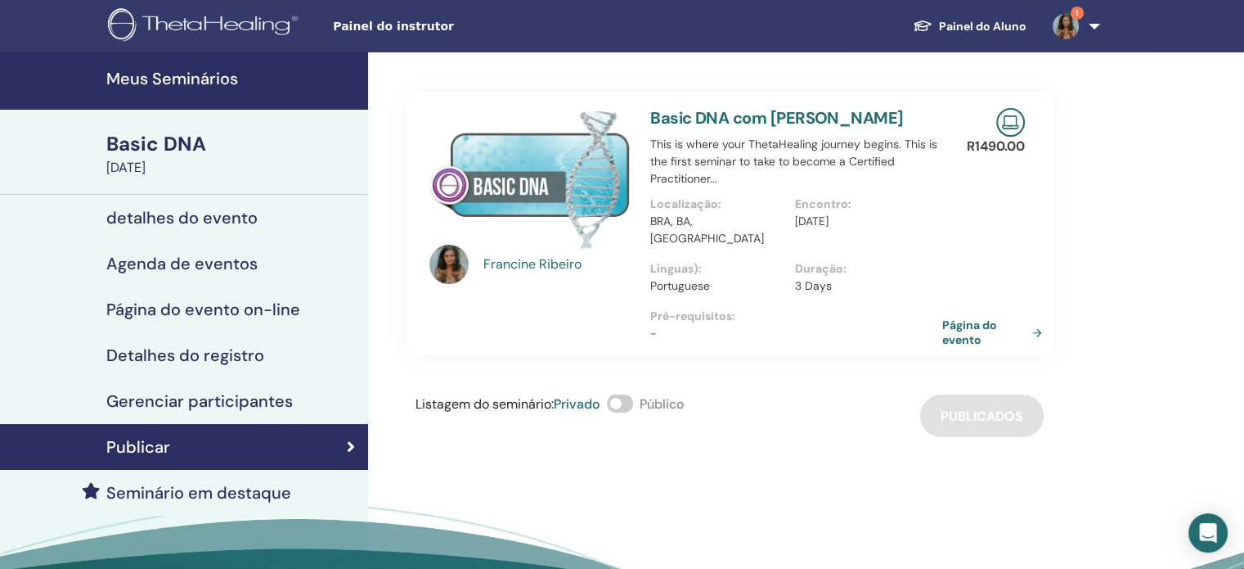
click at [964, 317] on link "Página do evento" at bounding box center [995, 331] width 106 height 29
